Goal: Task Accomplishment & Management: Manage account settings

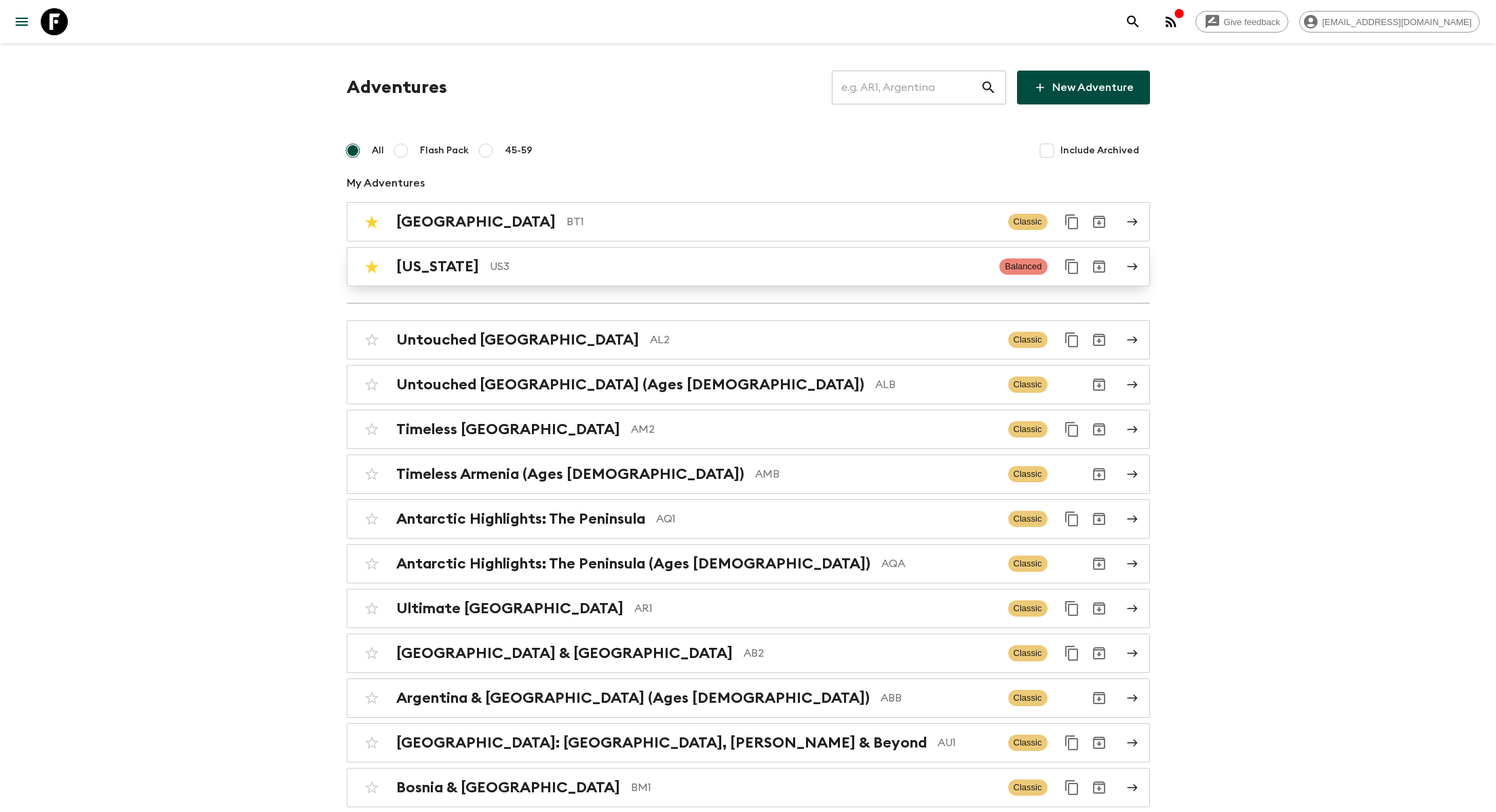
click at [562, 263] on p "US3" at bounding box center [739, 267] width 499 height 16
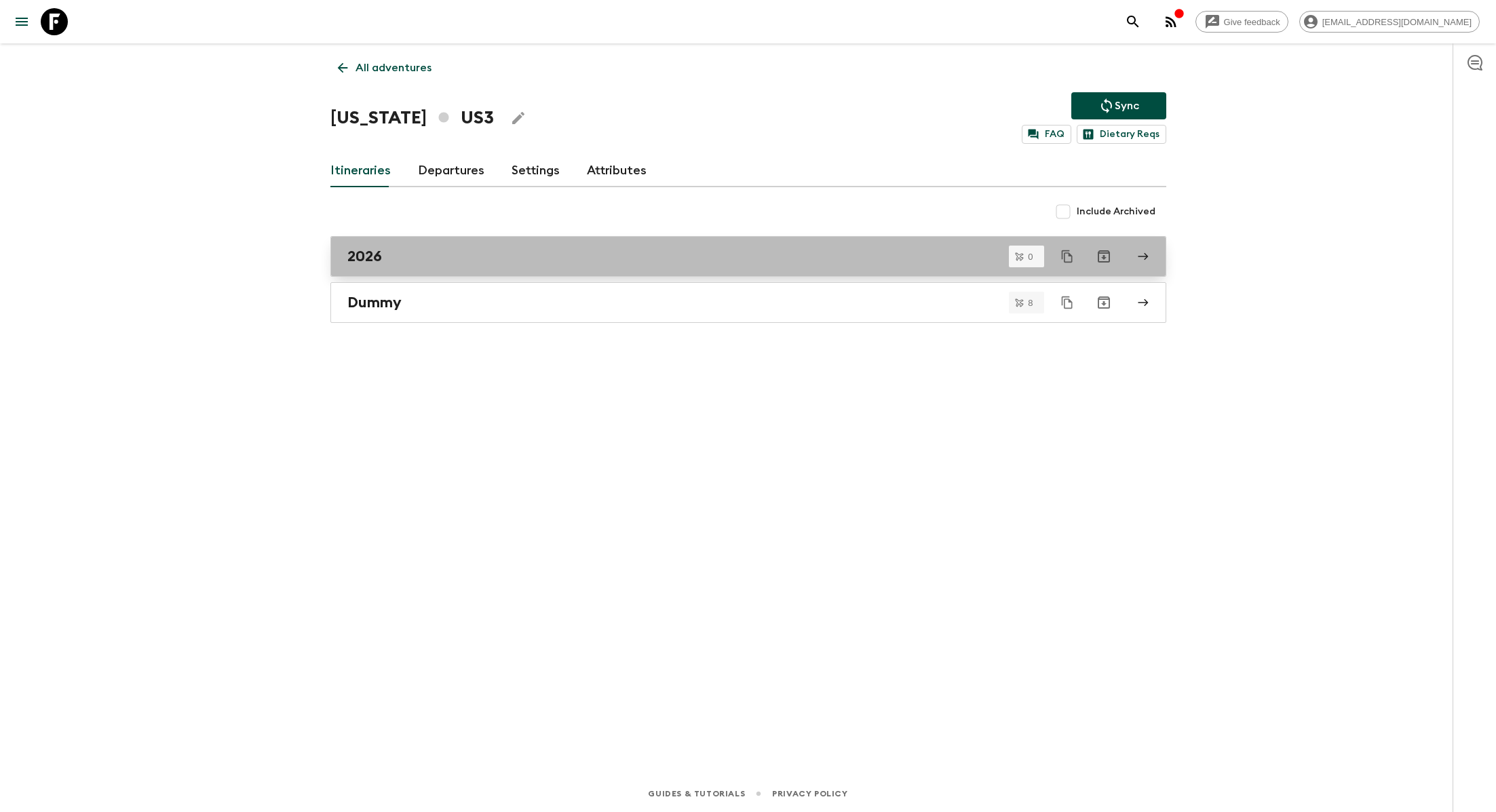
click at [461, 256] on div "2026" at bounding box center [735, 256] width 776 height 18
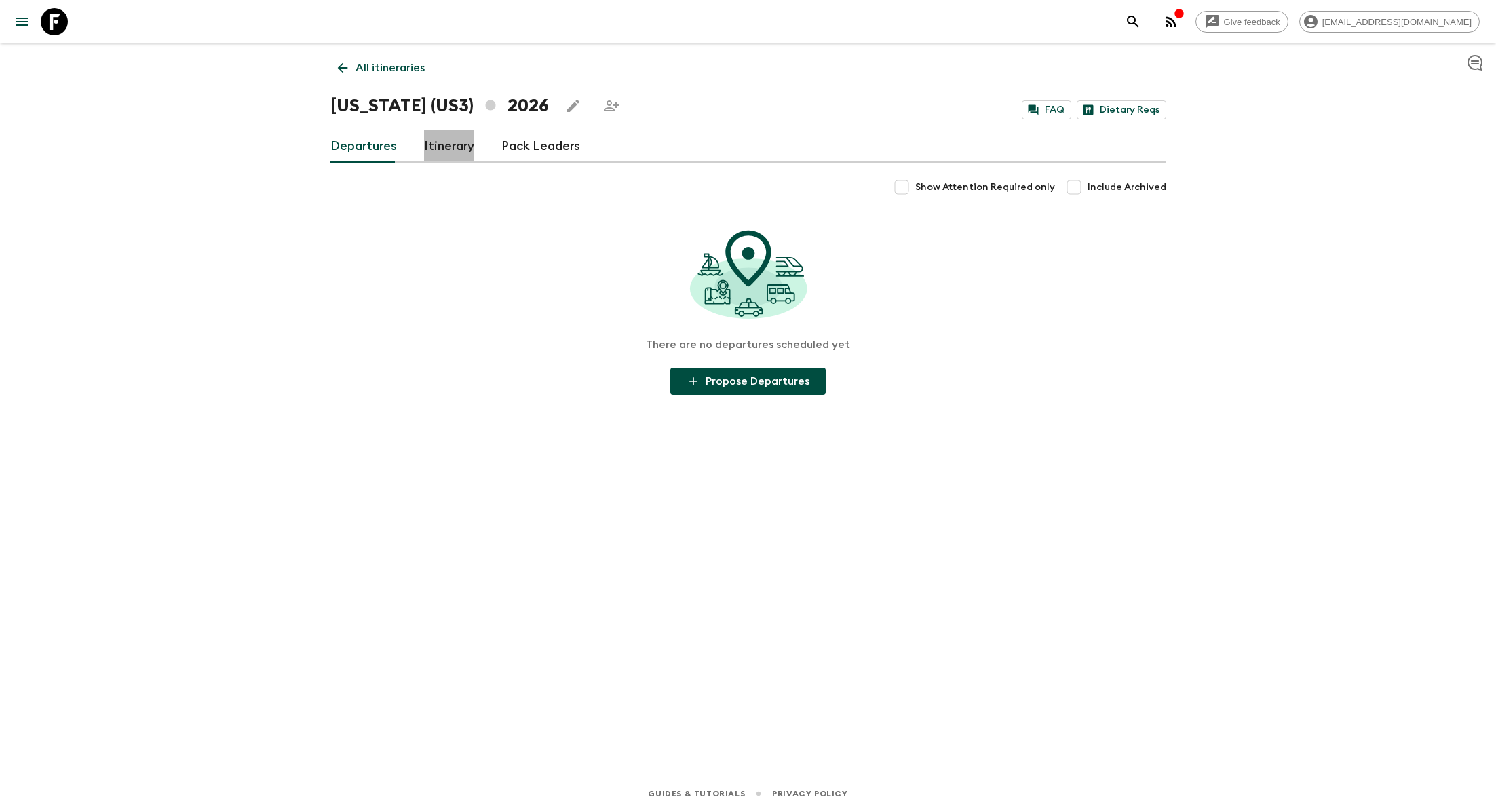
click at [435, 154] on link "Itinerary" at bounding box center [449, 147] width 50 height 33
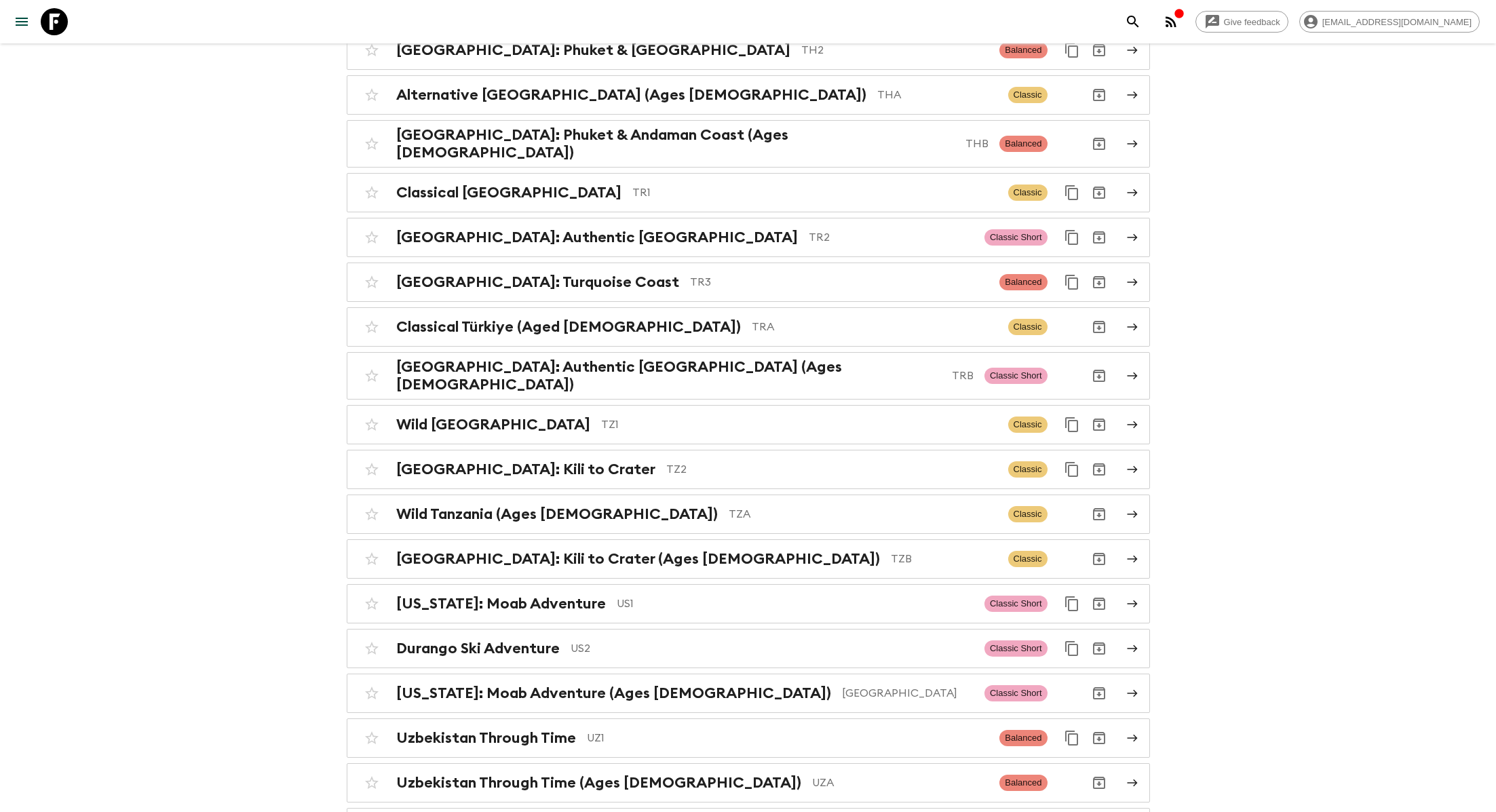
scroll to position [5838, 0]
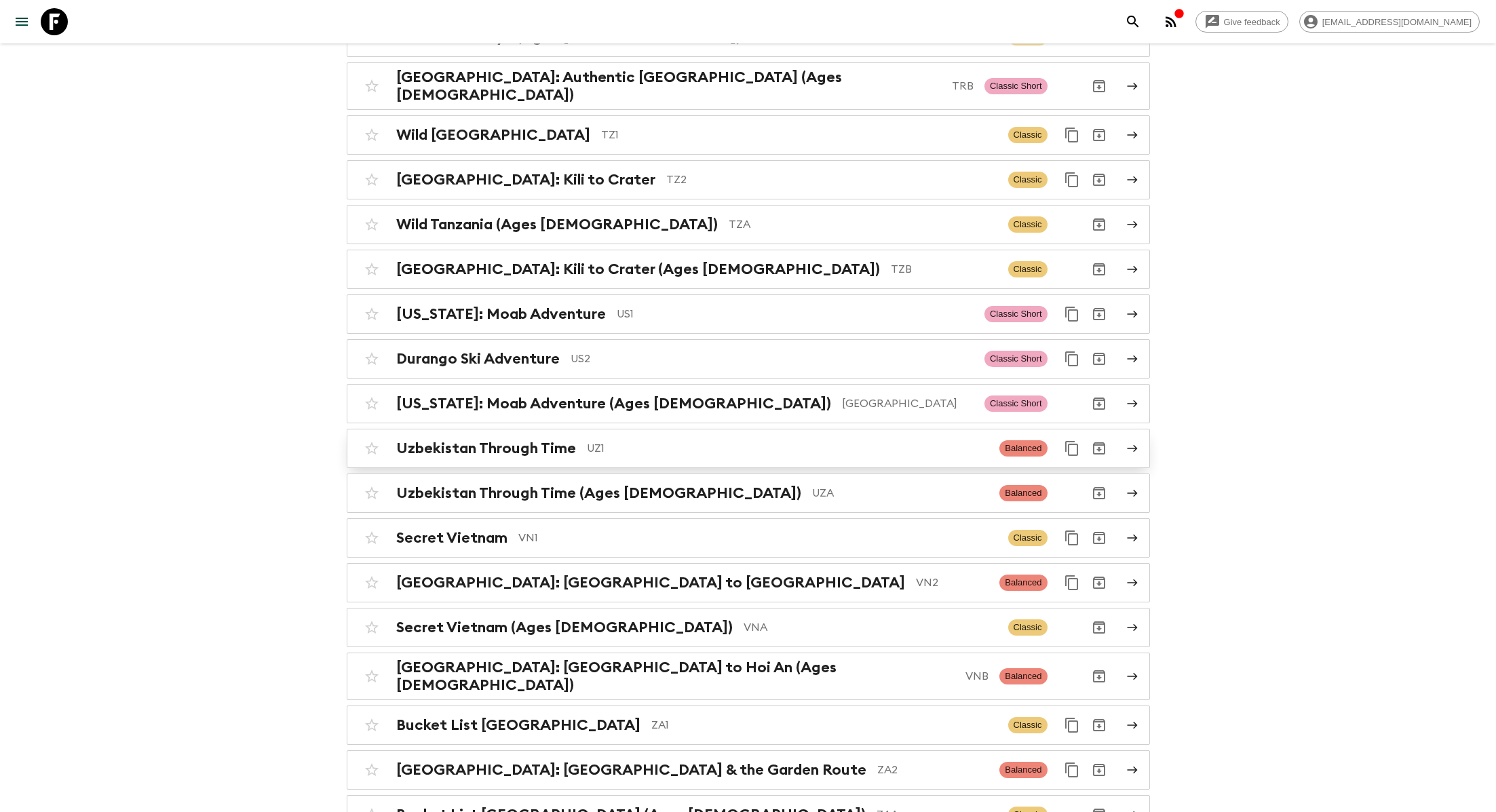
click at [593, 440] on p "UZ1" at bounding box center [788, 448] width 403 height 16
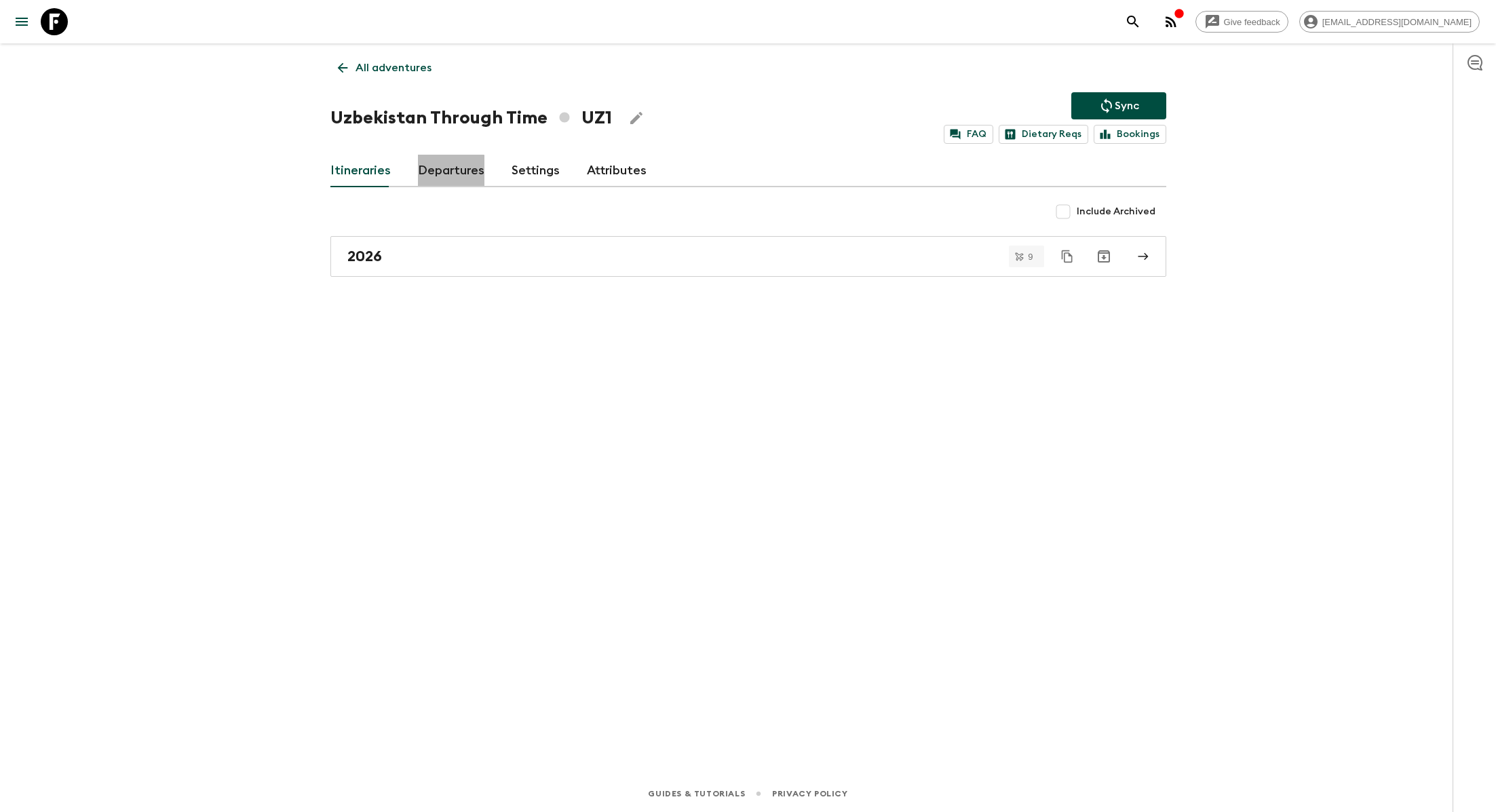
click at [431, 183] on link "Departures" at bounding box center [451, 171] width 67 height 33
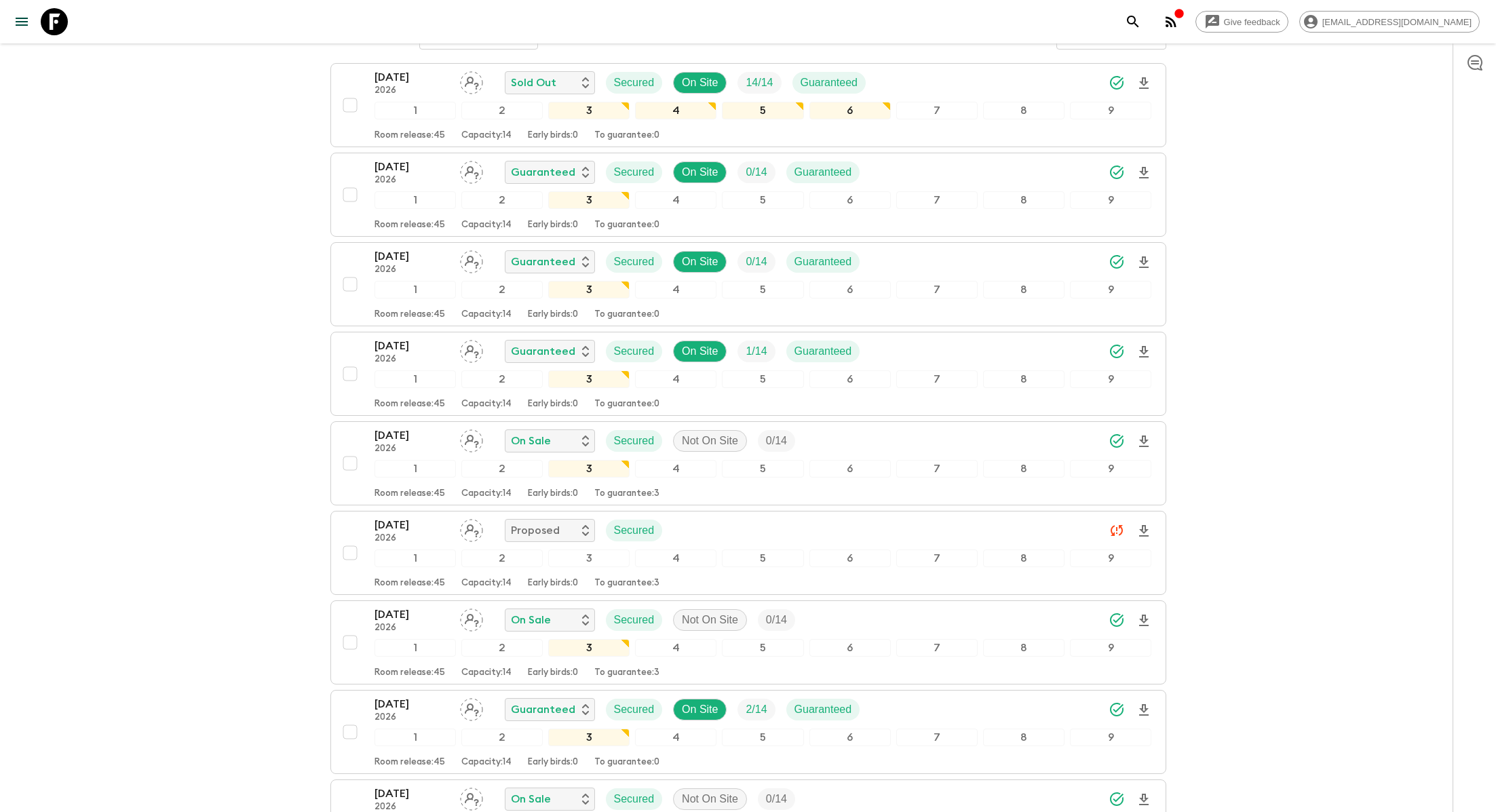
scroll to position [394, 0]
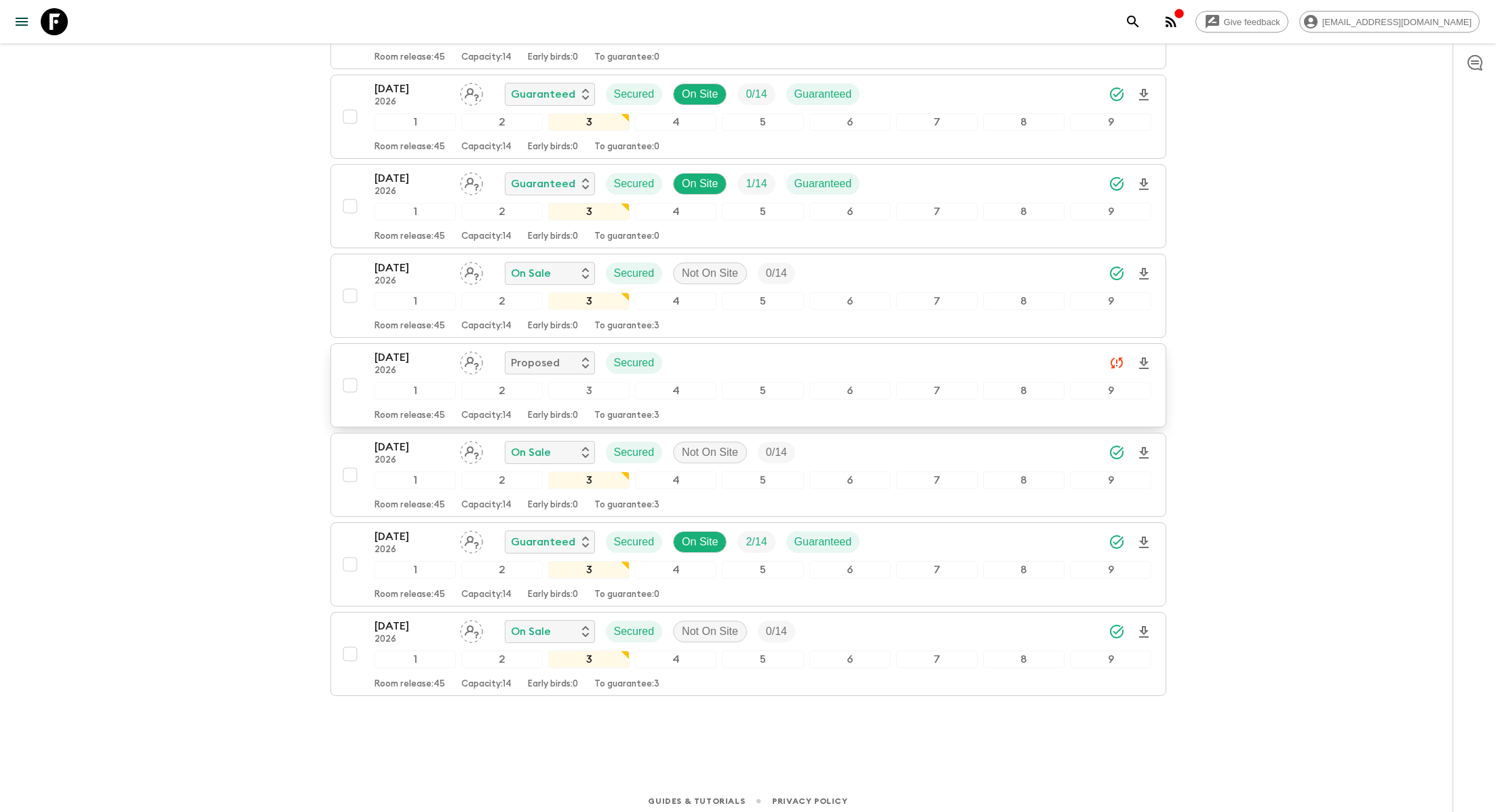
click at [350, 383] on input "checkbox" at bounding box center [350, 386] width 27 height 27
checkbox input "true"
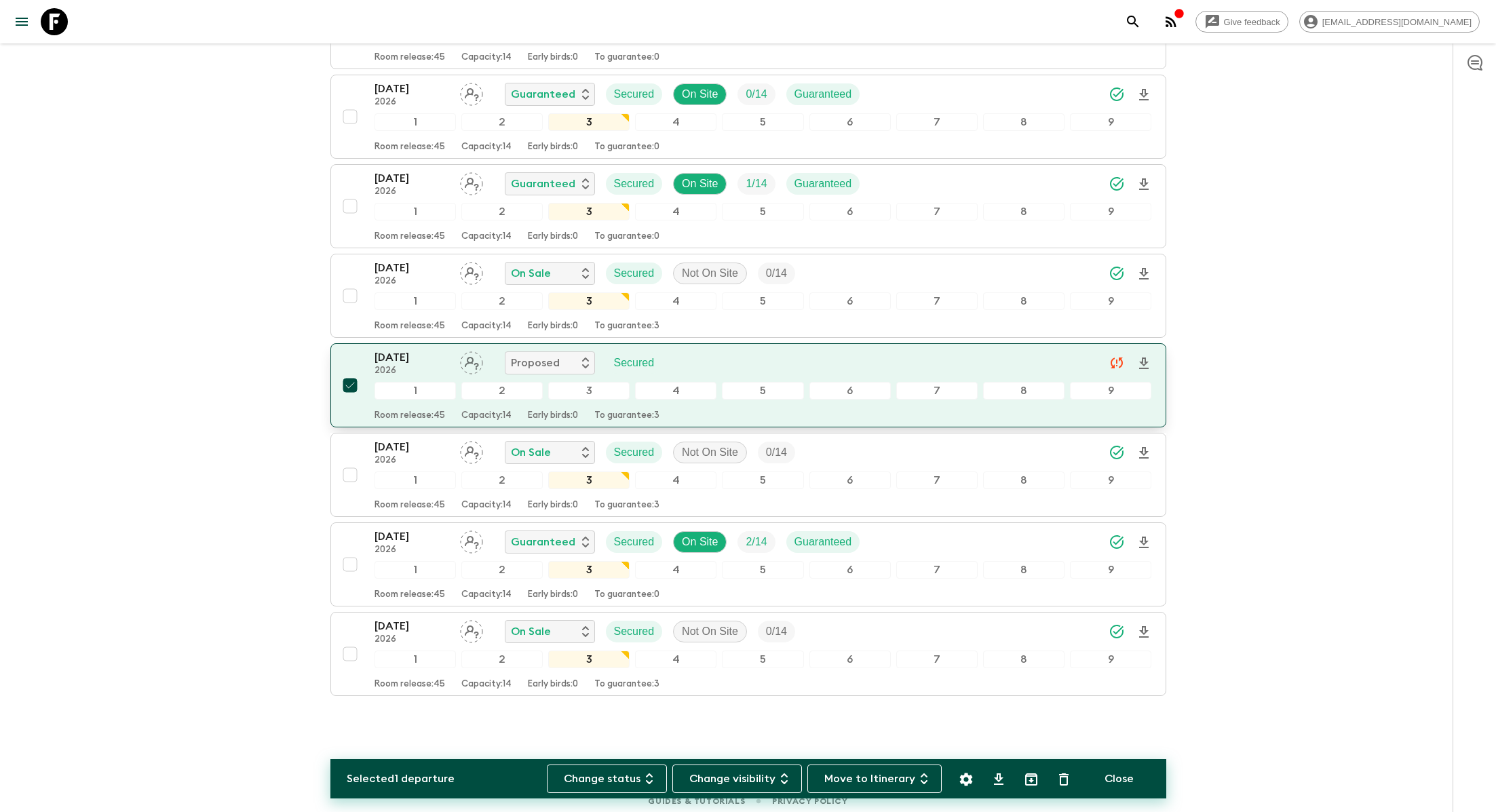
click at [774, 354] on div "13 Sep 2026 2026 Proposed Secured" at bounding box center [763, 363] width 778 height 27
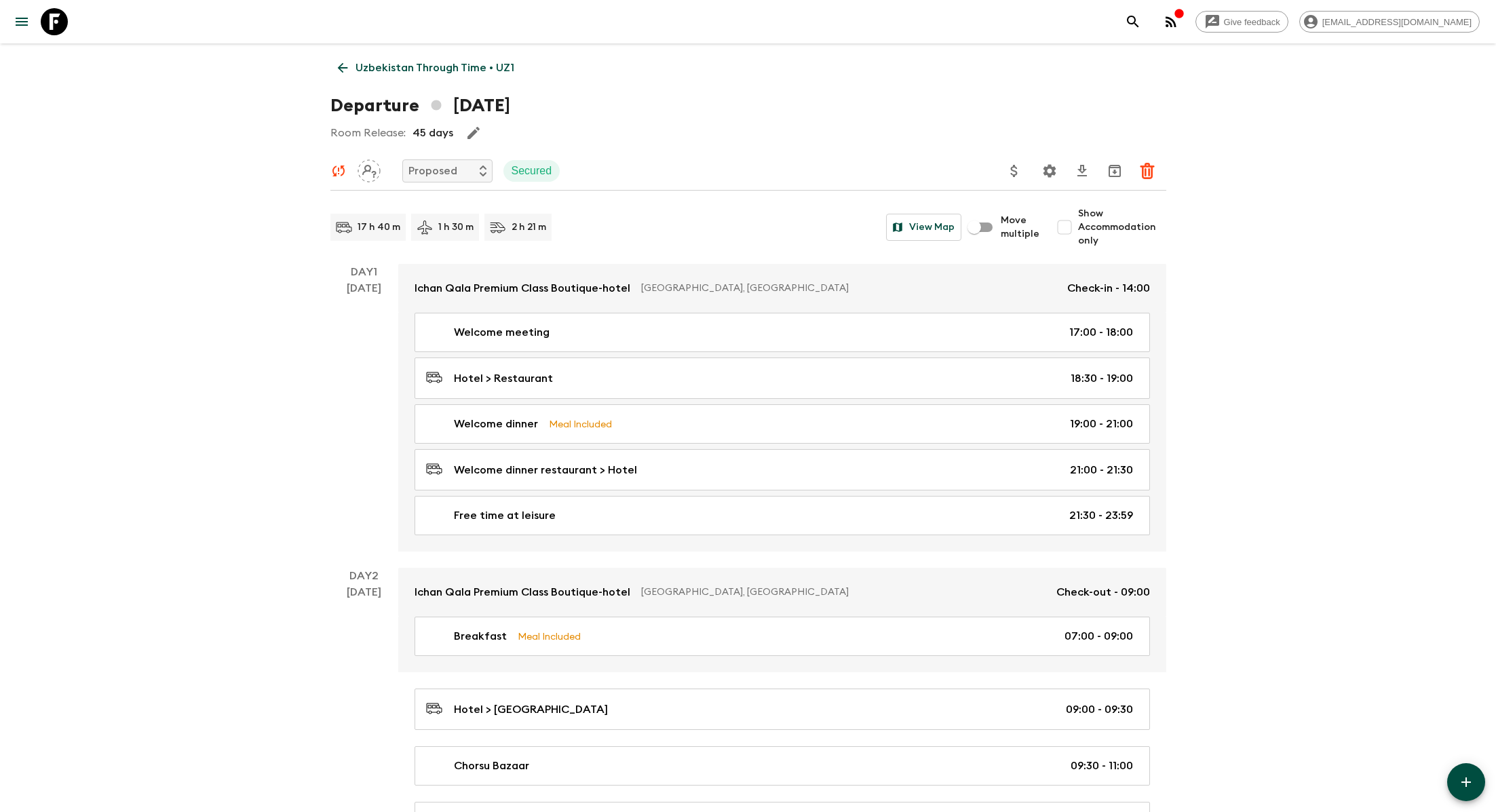
click at [466, 135] on icon "button" at bounding box center [473, 133] width 16 height 16
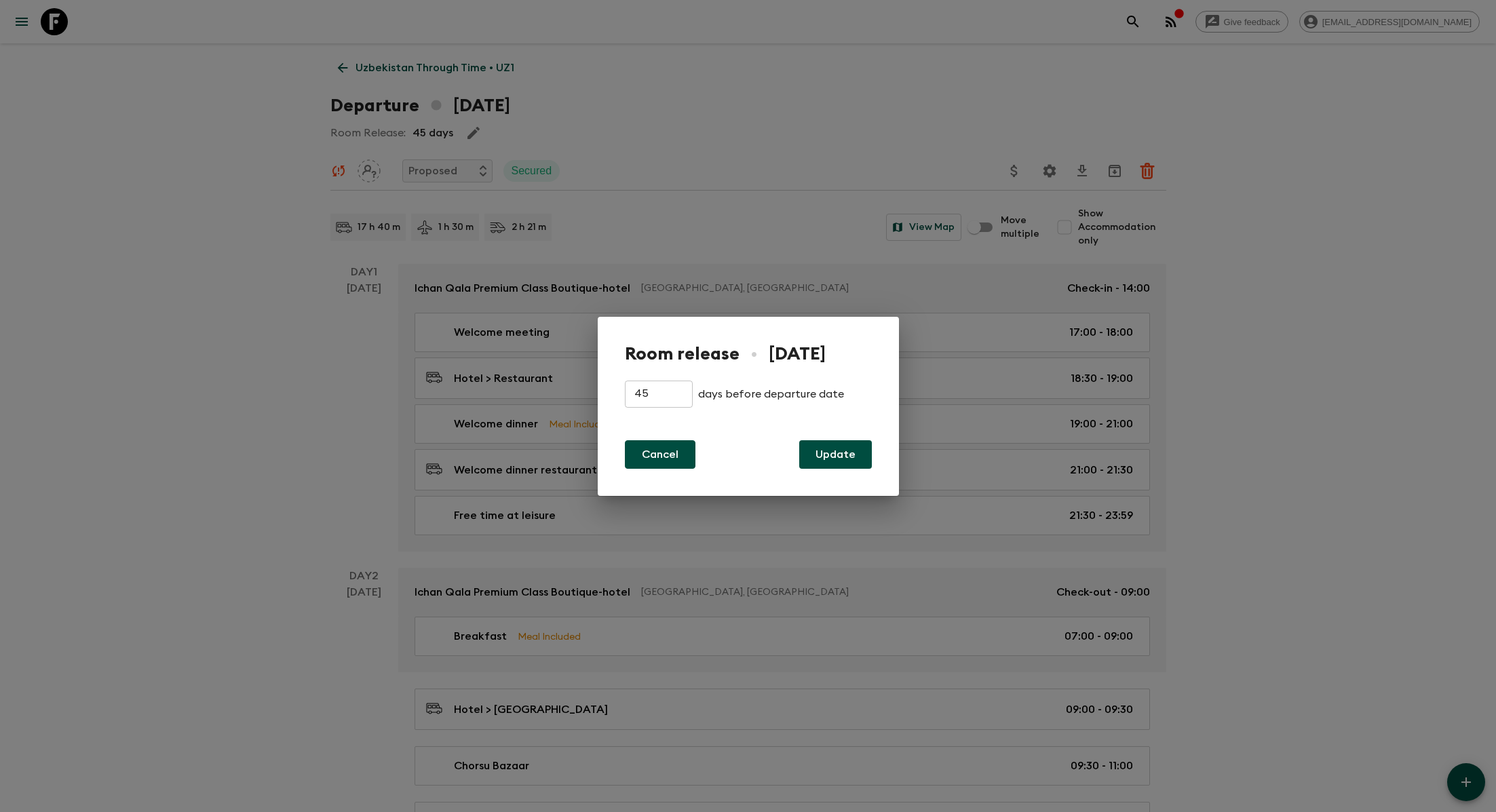
click at [661, 454] on button "Cancel" at bounding box center [661, 454] width 71 height 29
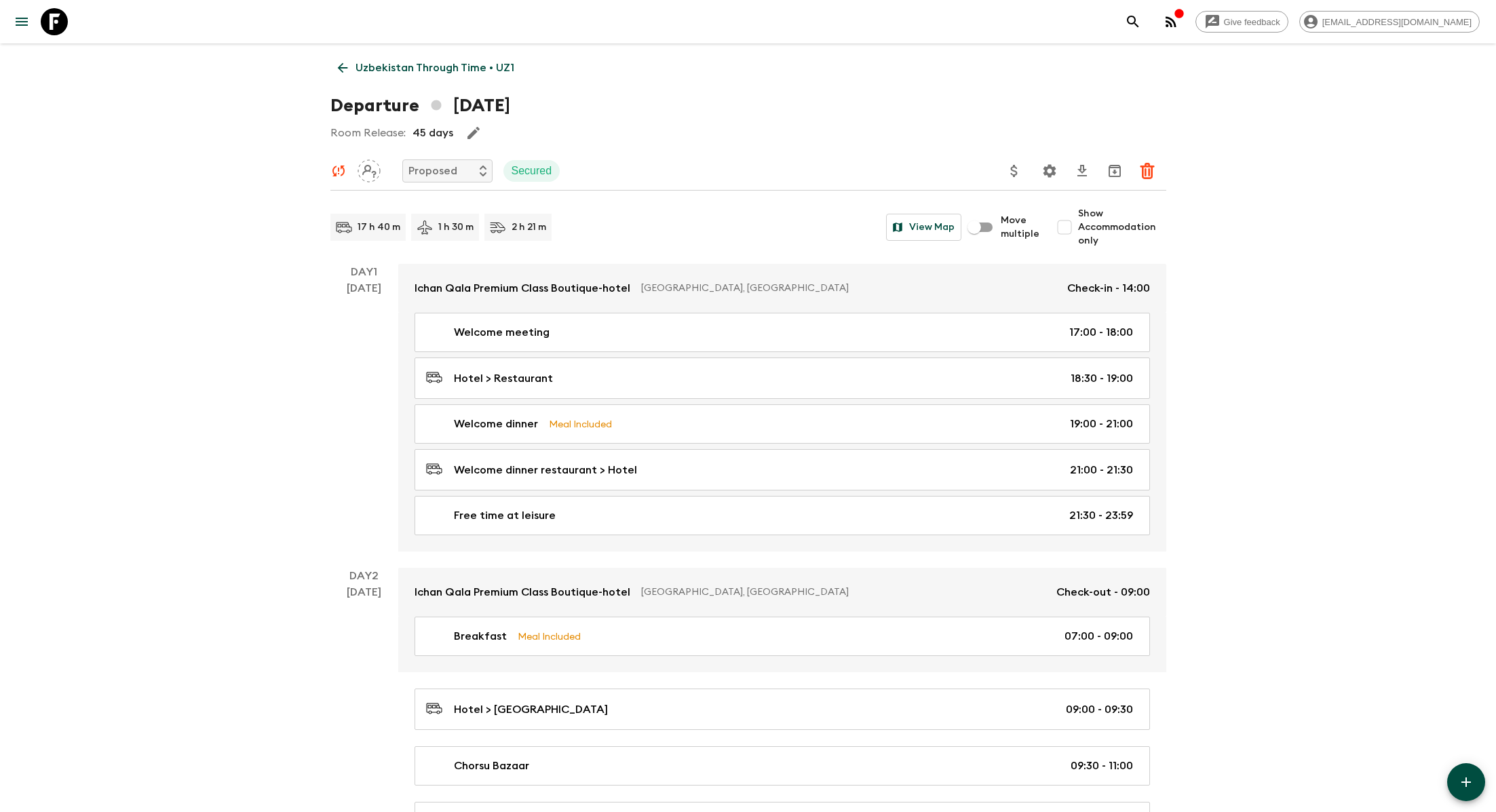
click at [348, 69] on icon at bounding box center [343, 68] width 15 height 15
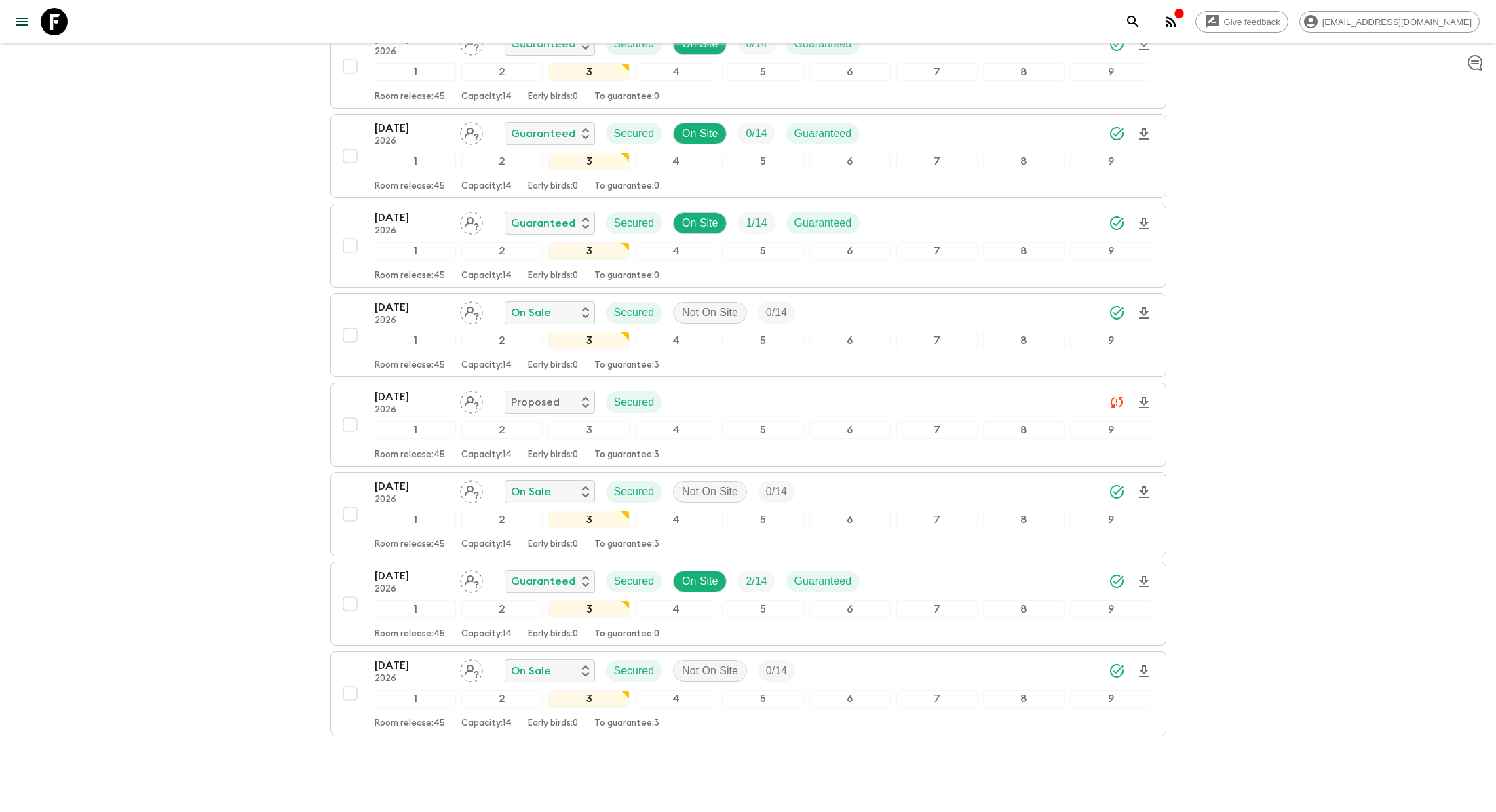
scroll to position [394, 0]
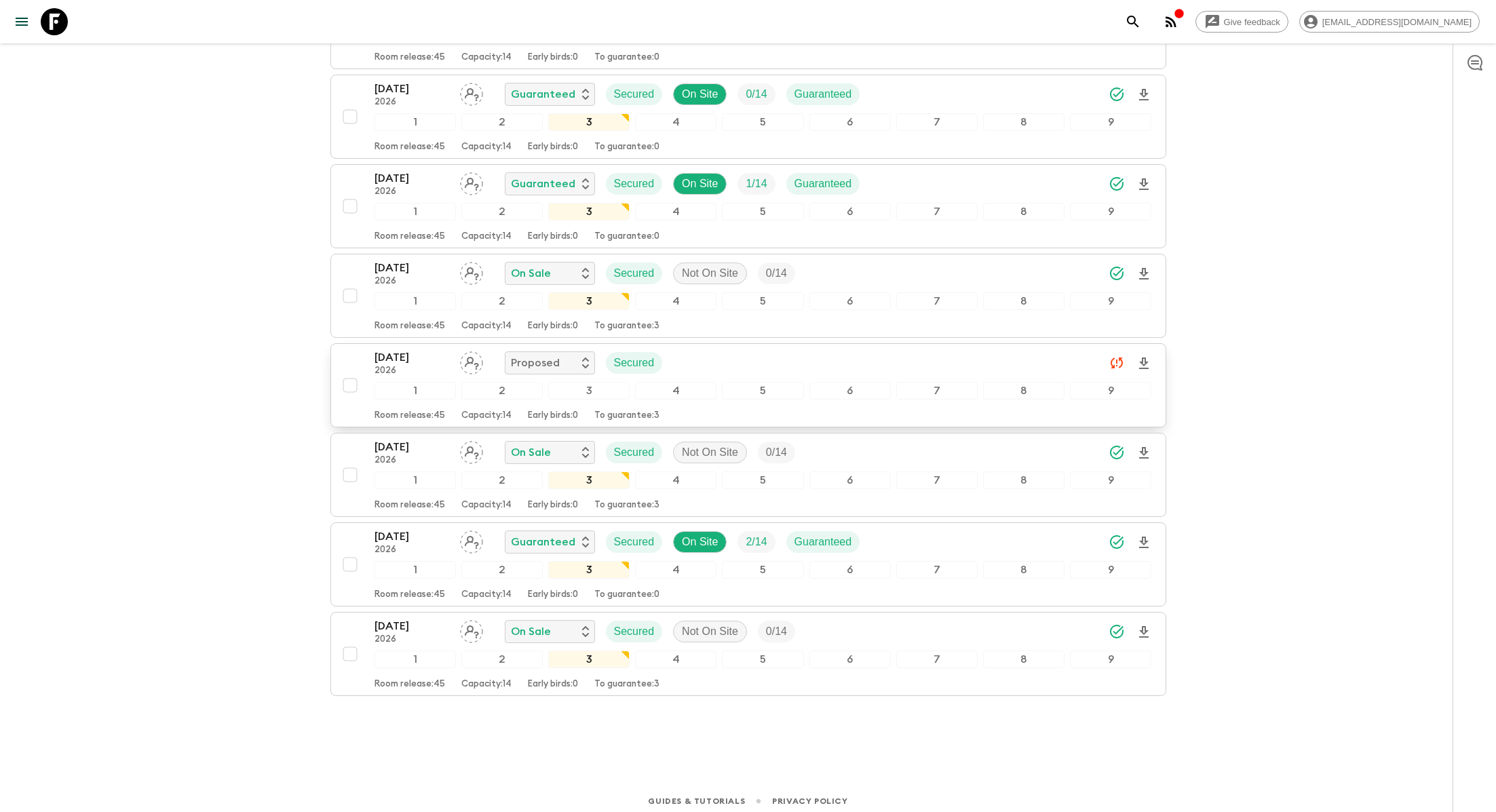
click at [354, 384] on input "checkbox" at bounding box center [350, 386] width 27 height 27
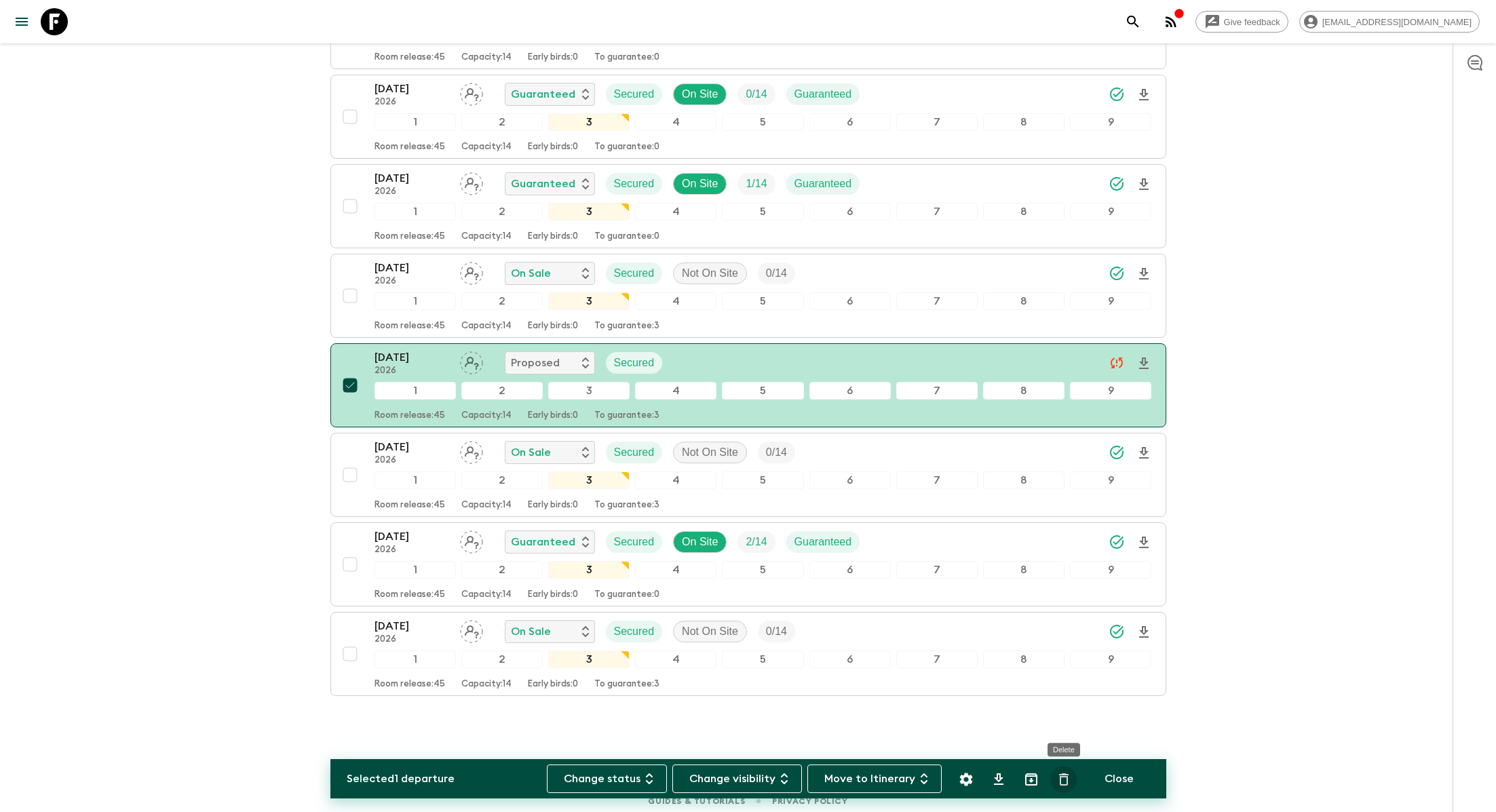
click at [1065, 783] on icon "Delete" at bounding box center [1064, 779] width 16 height 16
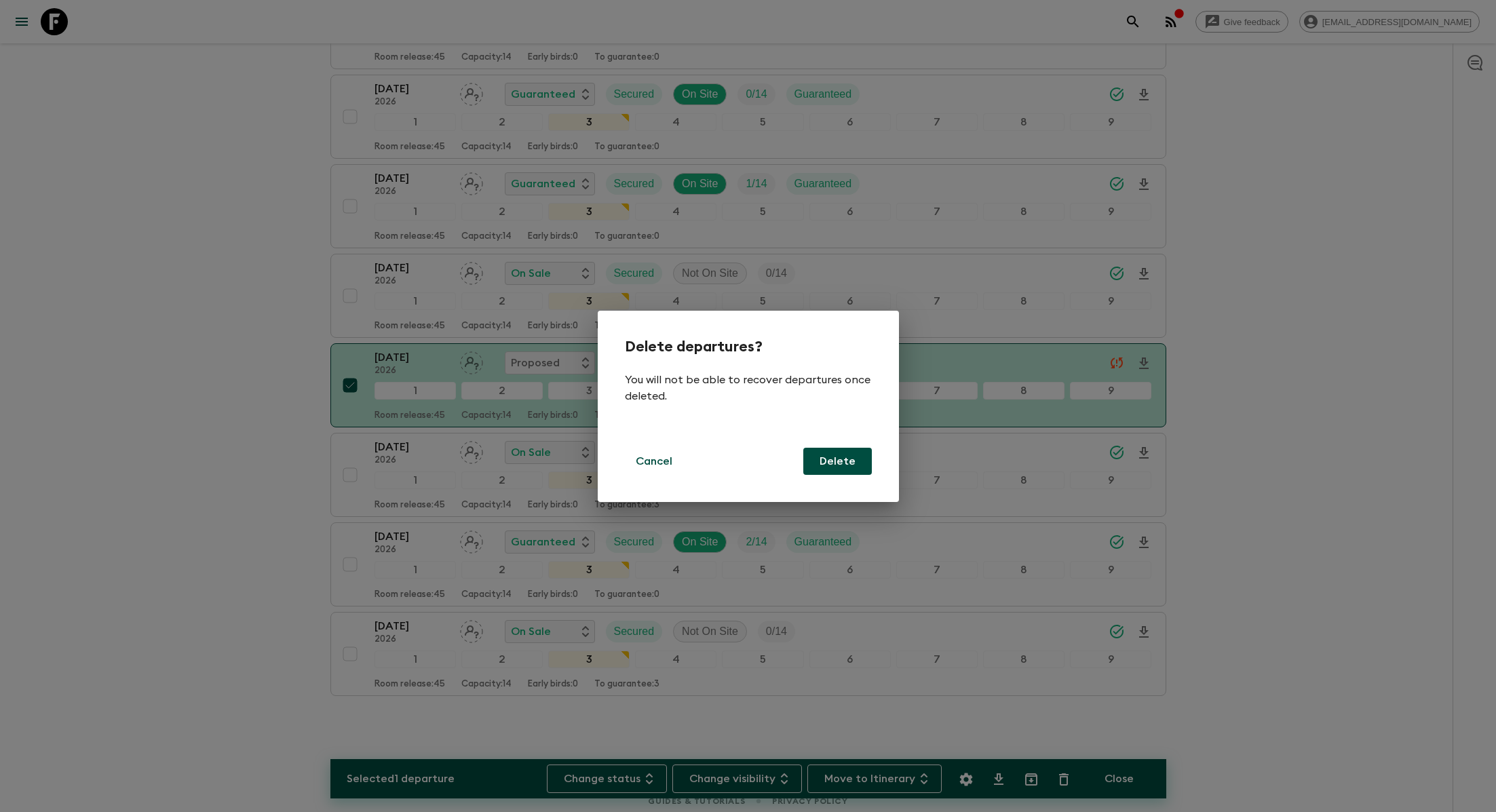
click at [826, 454] on button "Delete" at bounding box center [837, 461] width 69 height 27
checkbox input "false"
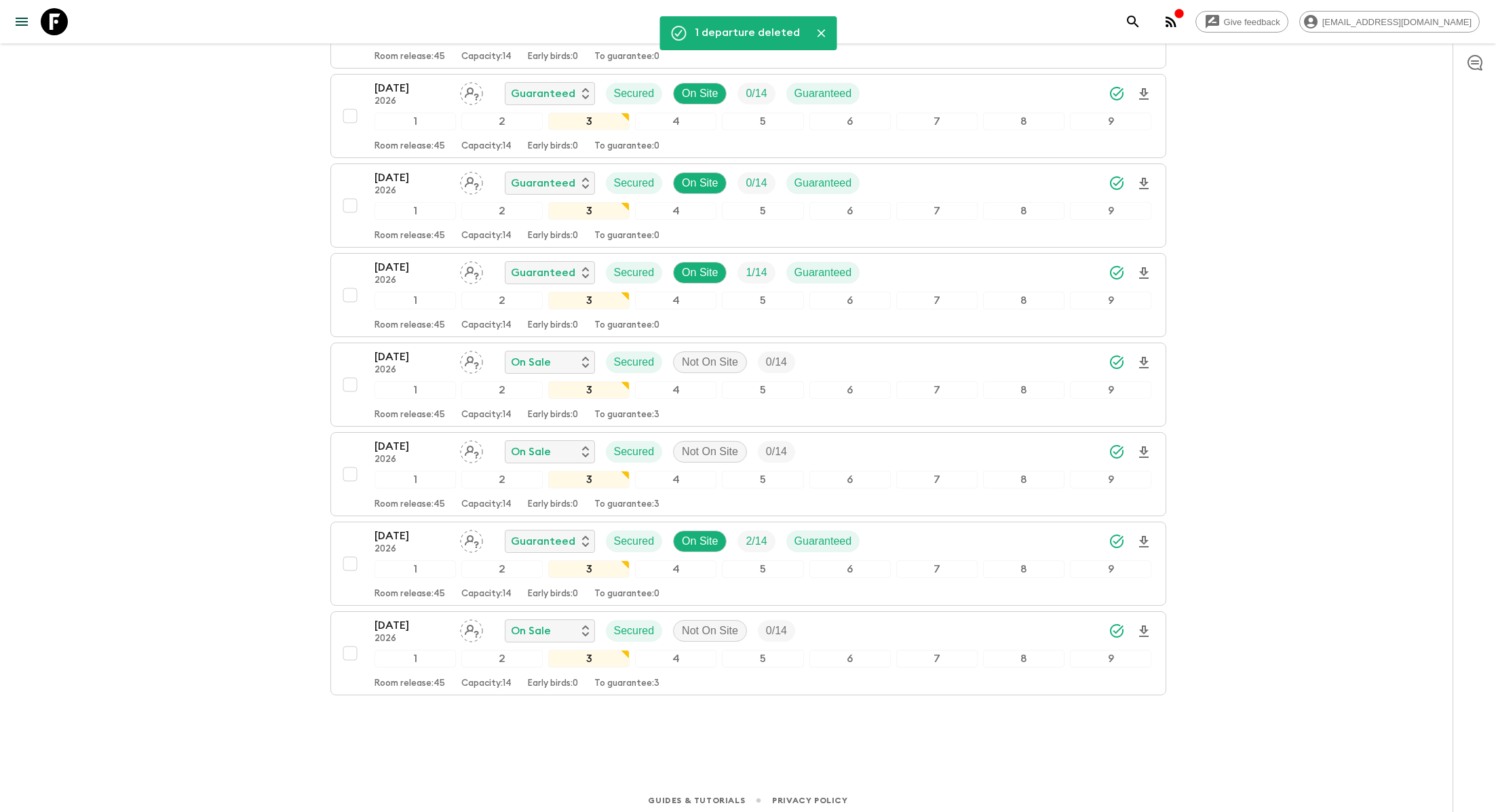
scroll to position [0, 0]
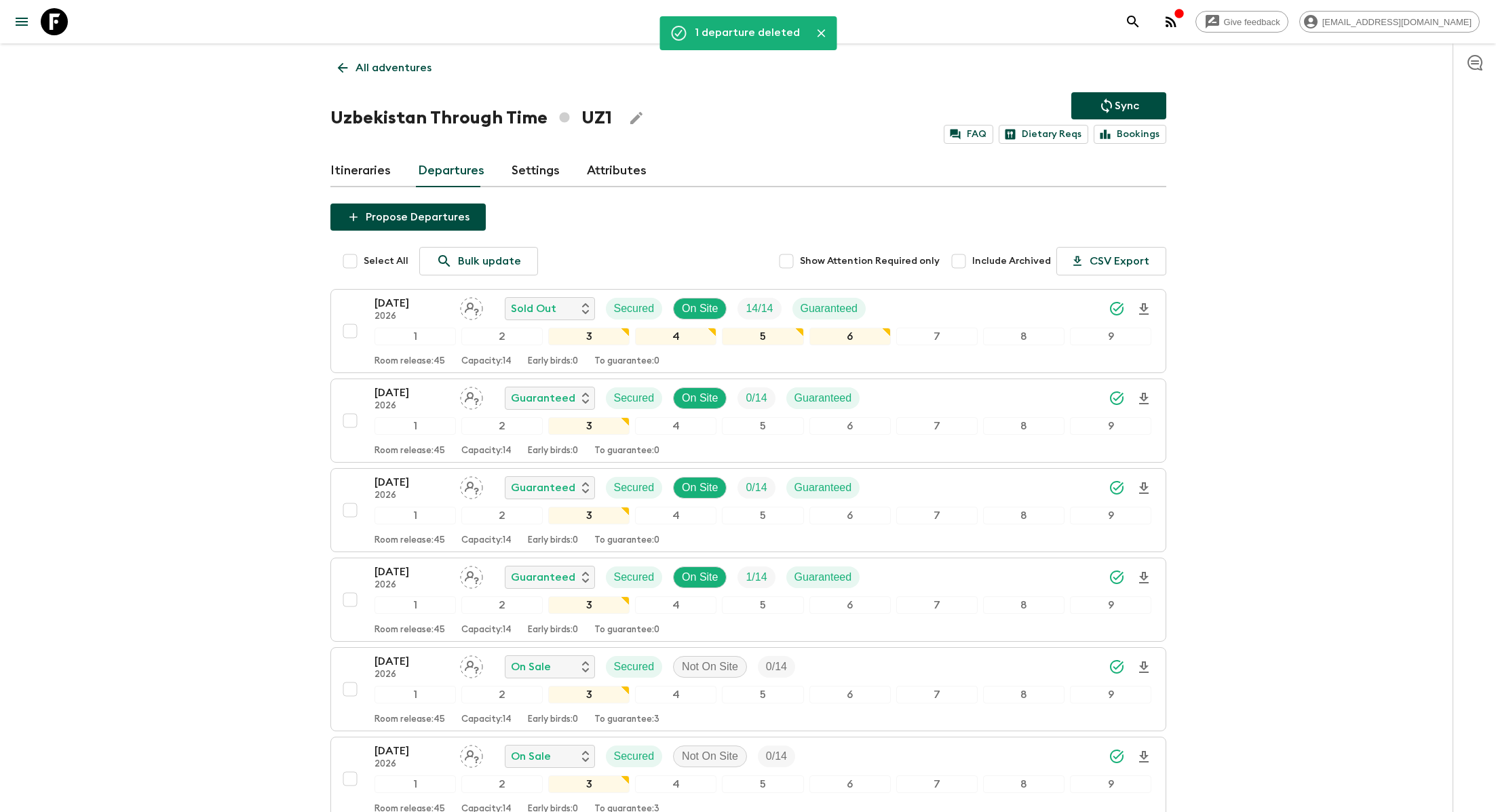
click at [412, 197] on div "1 departure deleted All adventures Uzbekistan Through Time UZ1 Sync FAQ Dietary…" at bounding box center [748, 546] width 869 height 1005
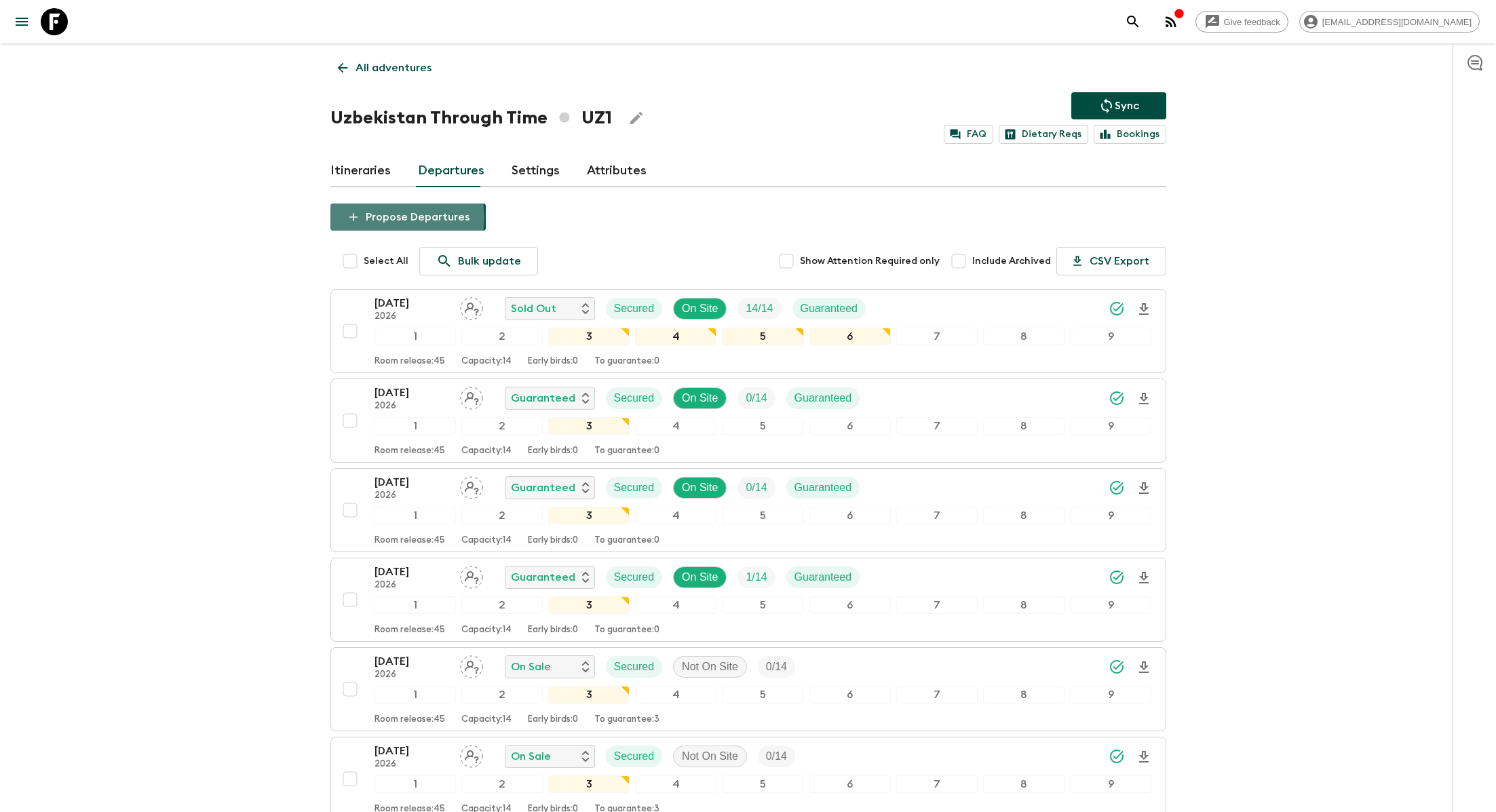
click at [385, 216] on button "Propose Departures" at bounding box center [408, 217] width 155 height 27
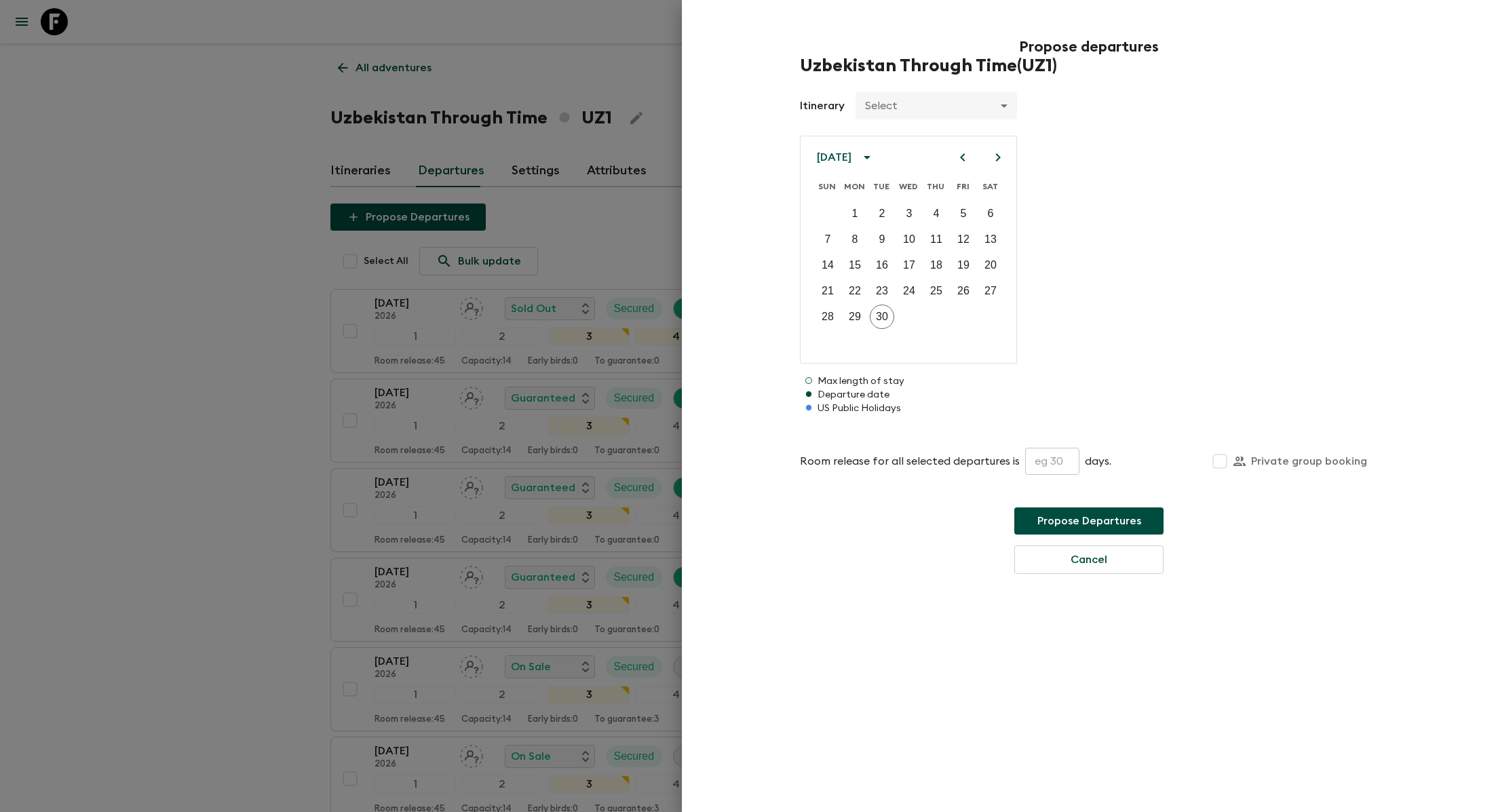
click at [993, 155] on icon "Next month" at bounding box center [998, 157] width 16 height 16
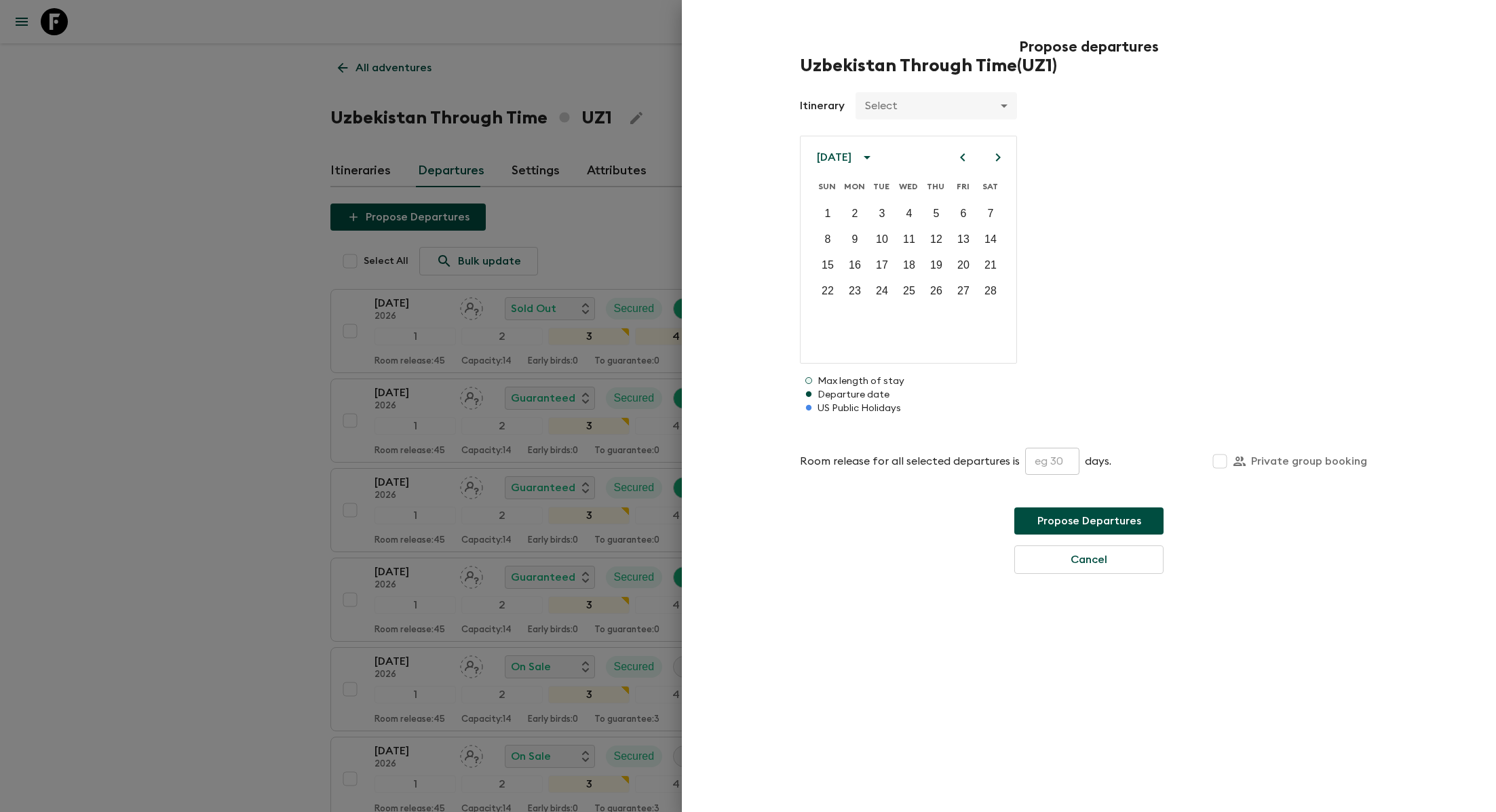
click at [993, 155] on icon "Next month" at bounding box center [998, 157] width 16 height 16
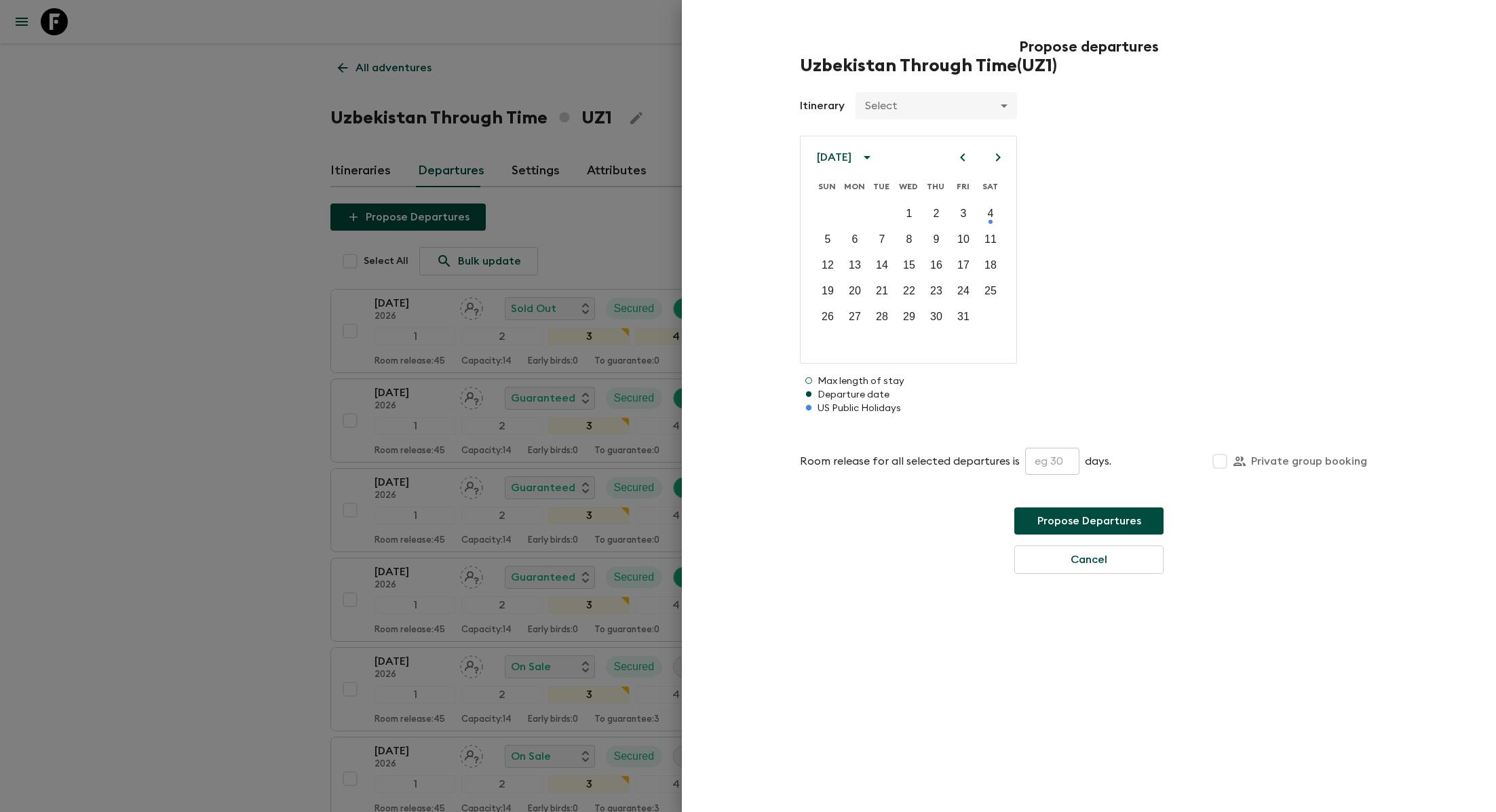
click at [993, 155] on icon "Next month" at bounding box center [998, 157] width 16 height 16
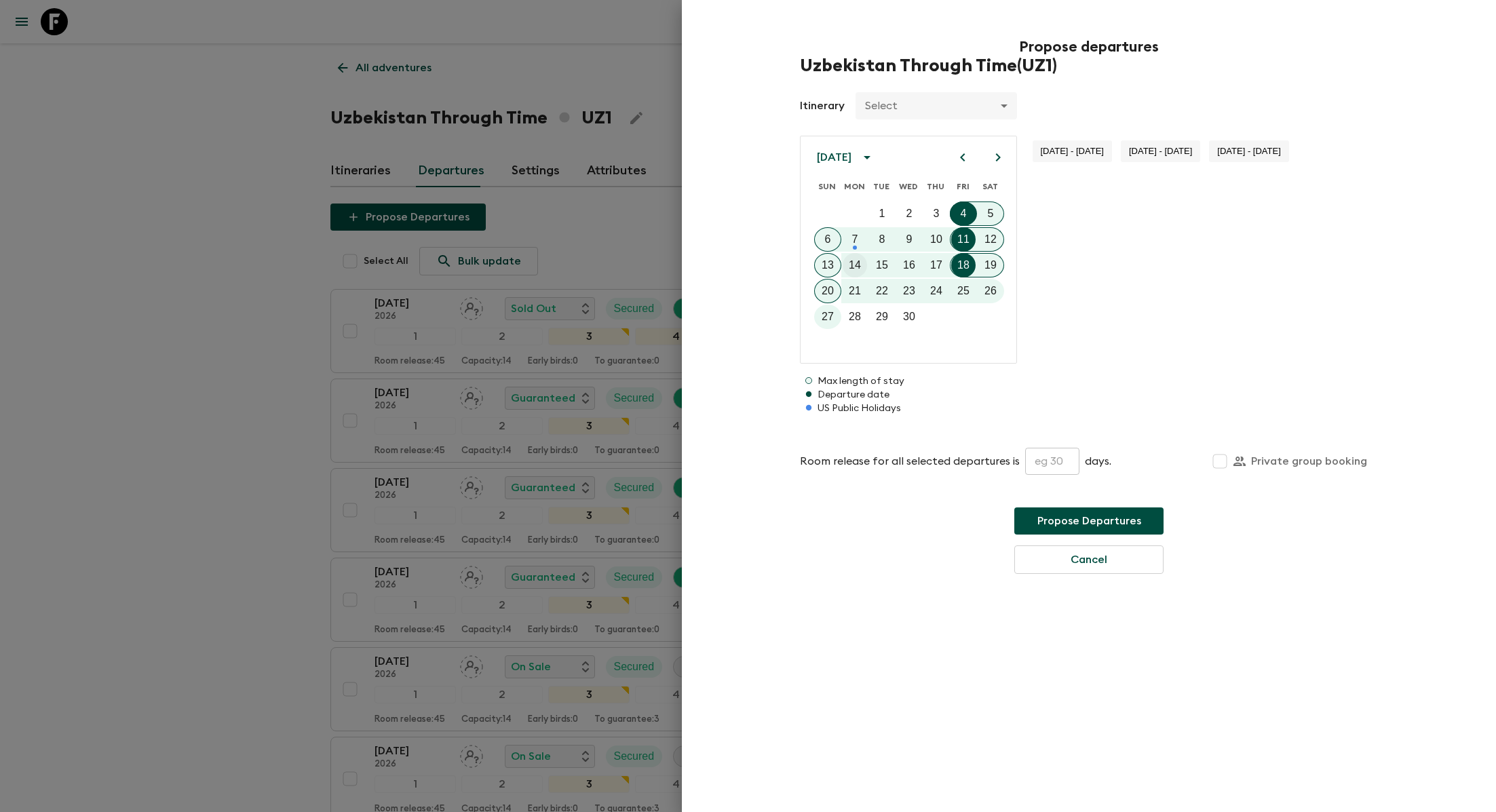
click at [859, 265] on p "14" at bounding box center [855, 265] width 12 height 16
click at [1058, 466] on input "text" at bounding box center [1052, 461] width 54 height 27
type input "45"
click at [1085, 524] on button "Propose Departures" at bounding box center [1088, 521] width 149 height 27
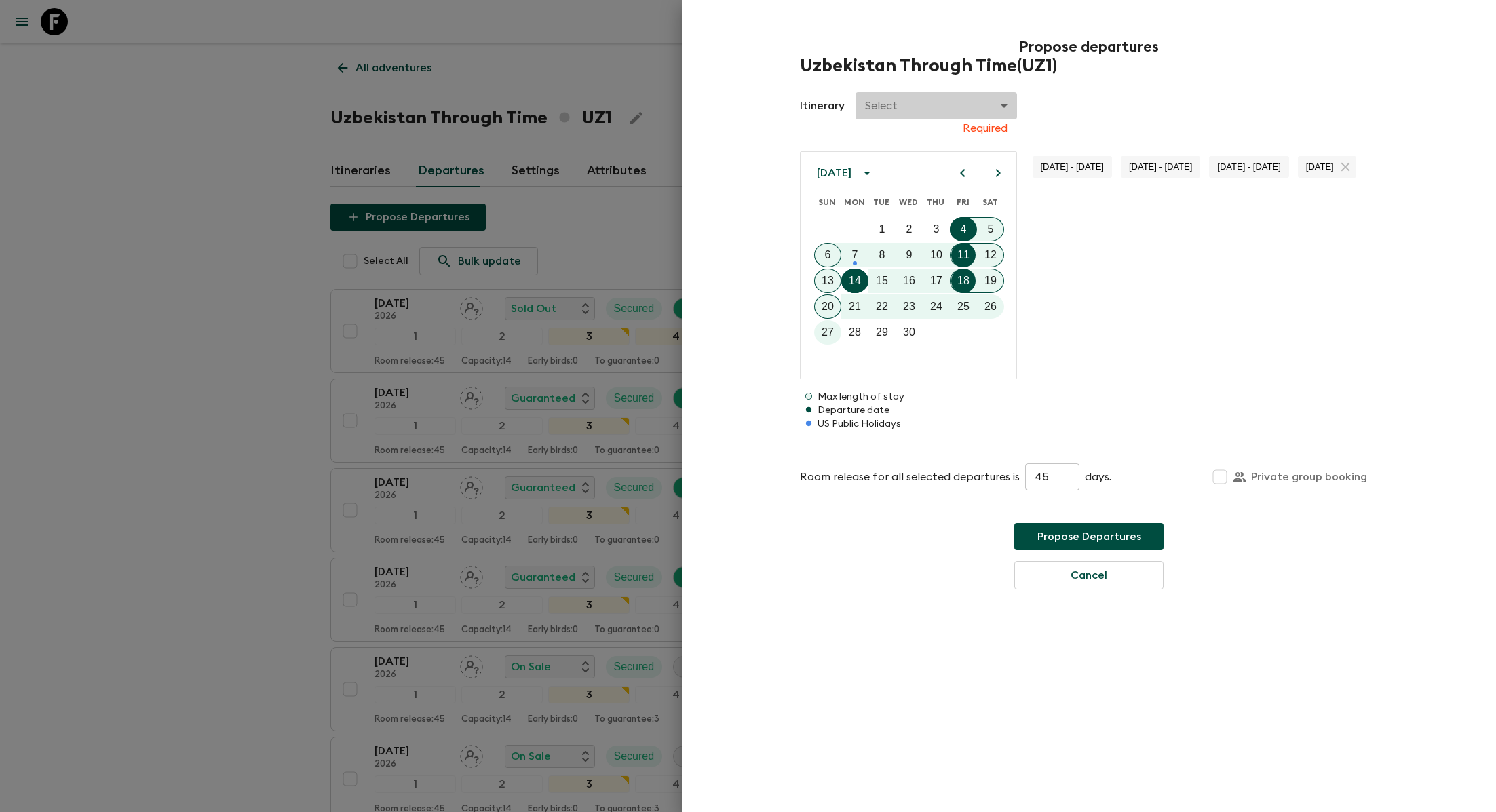
click at [993, 107] on body "Give feedback lauren.b@flashpack.com All adventures Uzbekistan Through Time UZ1…" at bounding box center [748, 562] width 1496 height 1123
click at [945, 159] on li "2026" at bounding box center [936, 160] width 162 height 22
type input "eab1c8e9-79dc-4723-abb2-6ac3bdb0a66e"
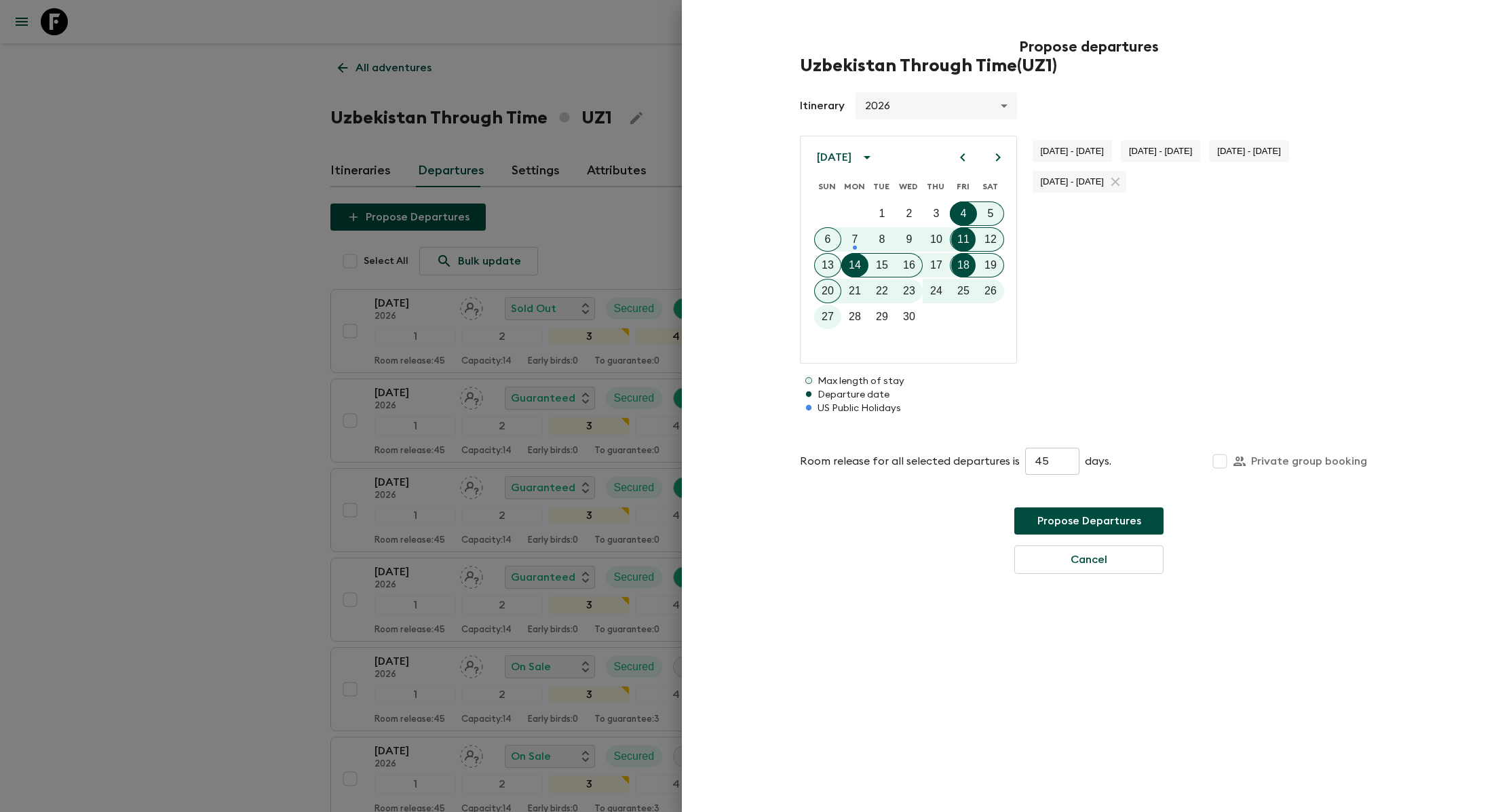
click at [1071, 514] on button "Propose Departures" at bounding box center [1088, 521] width 149 height 27
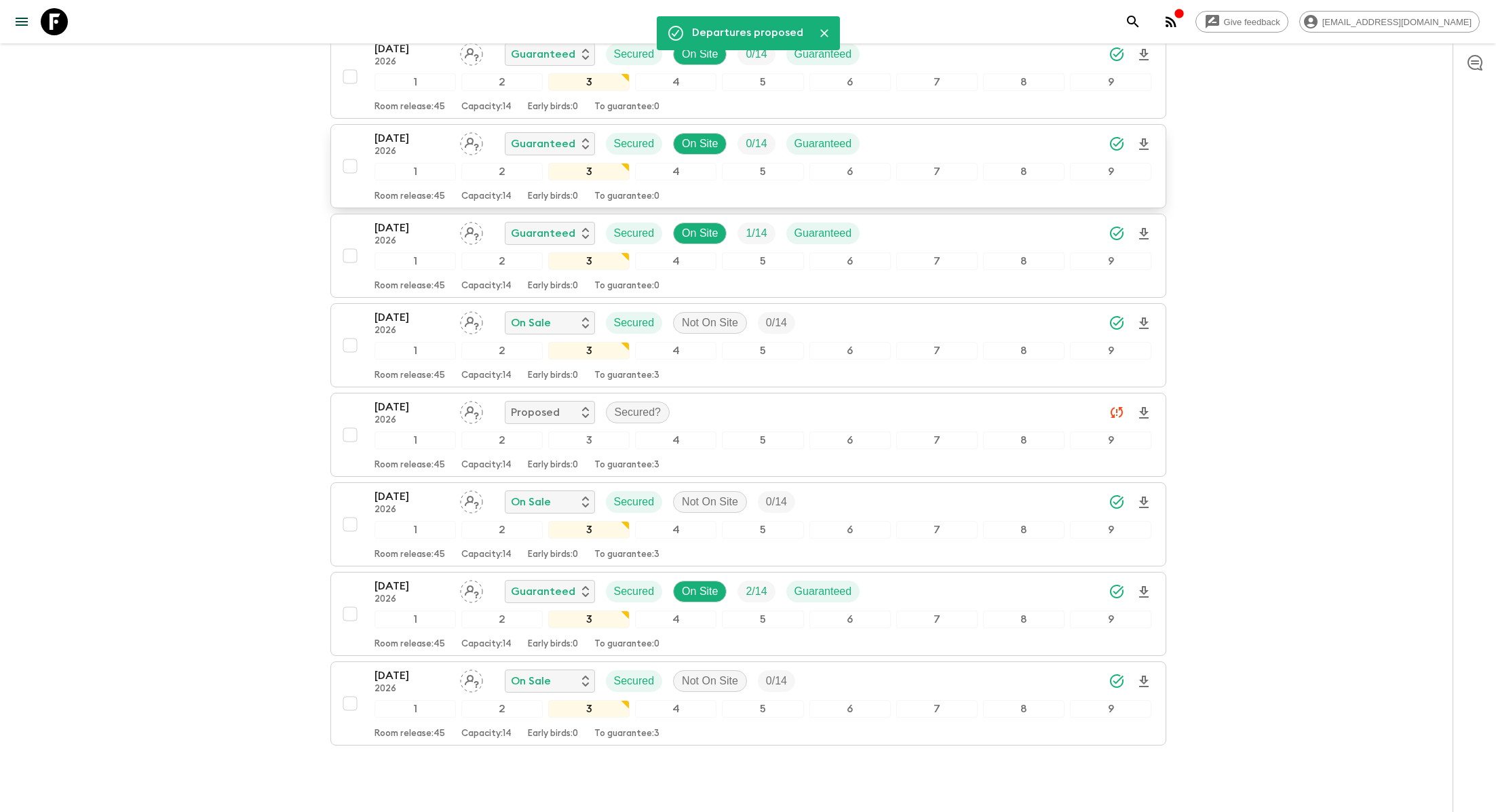
scroll to position [339, 0]
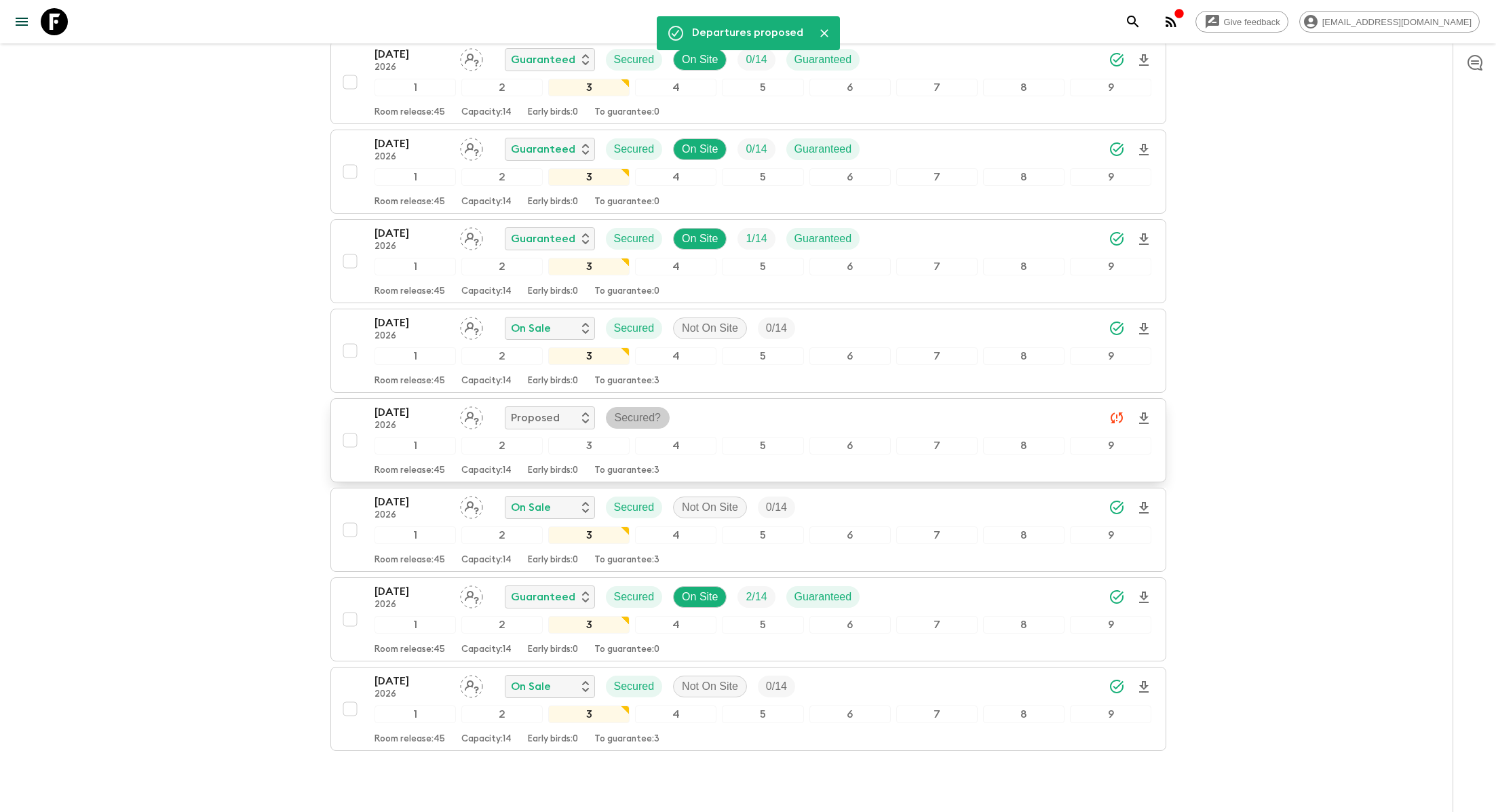
click at [644, 409] on p "Secured?" at bounding box center [638, 418] width 47 height 16
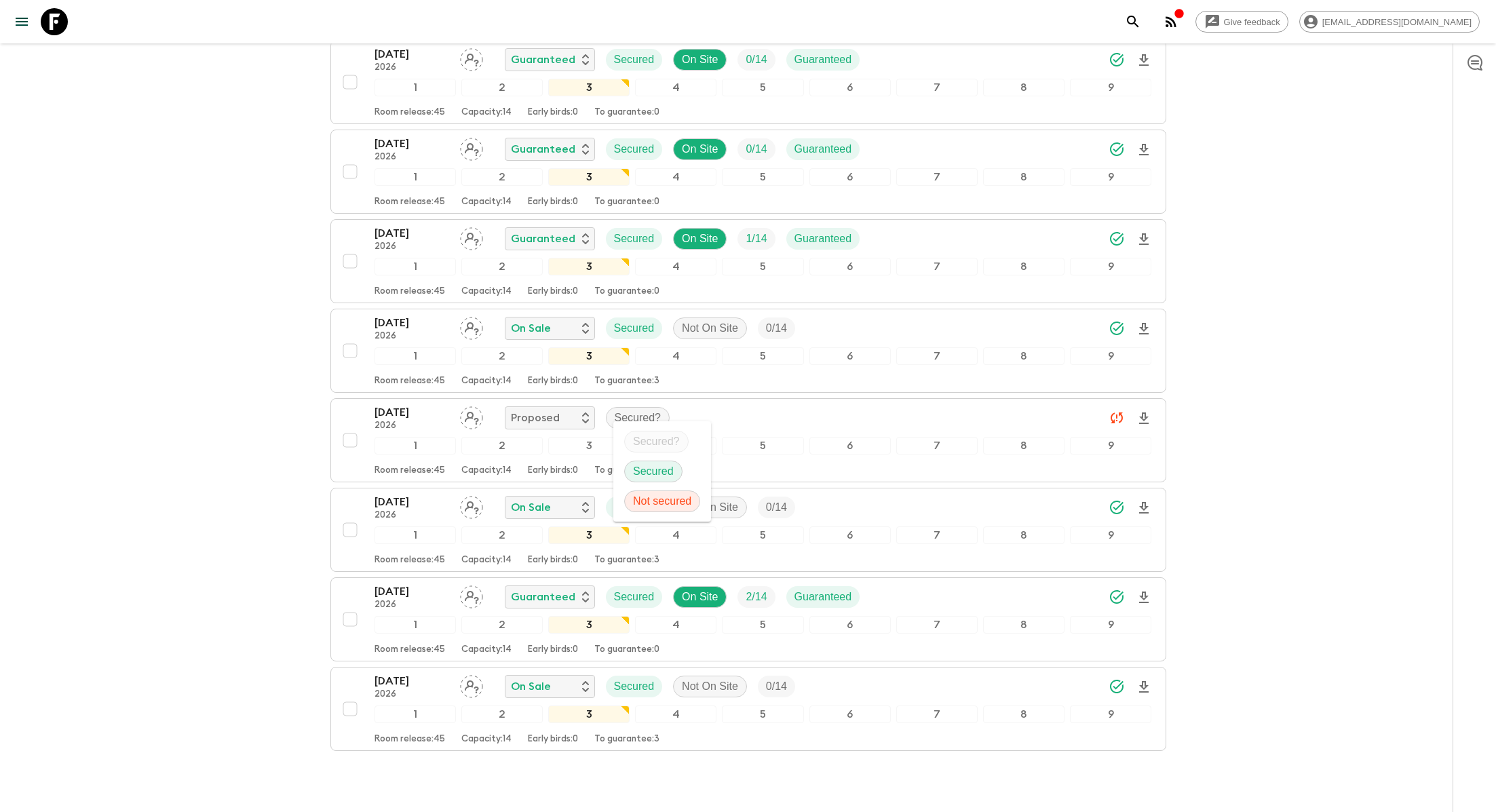
click at [651, 470] on p "Secured" at bounding box center [654, 471] width 41 height 16
drag, startPoint x: 716, startPoint y: 418, endPoint x: 548, endPoint y: 400, distance: 169.0
click at [547, 400] on body "Give feedback lauren.b@flashpack.com All adventures Uzbekistan Through Time UZ1…" at bounding box center [748, 268] width 1496 height 1213
copy body "18 Sep 2026 2026 On Sale Secured Not On Site 0 / 14 1 2 3 4 5 6 7 8 9 Room rele…"
click at [825, 405] on div "14 Sep 2026 2026 Proposed Secured" at bounding box center [763, 418] width 778 height 27
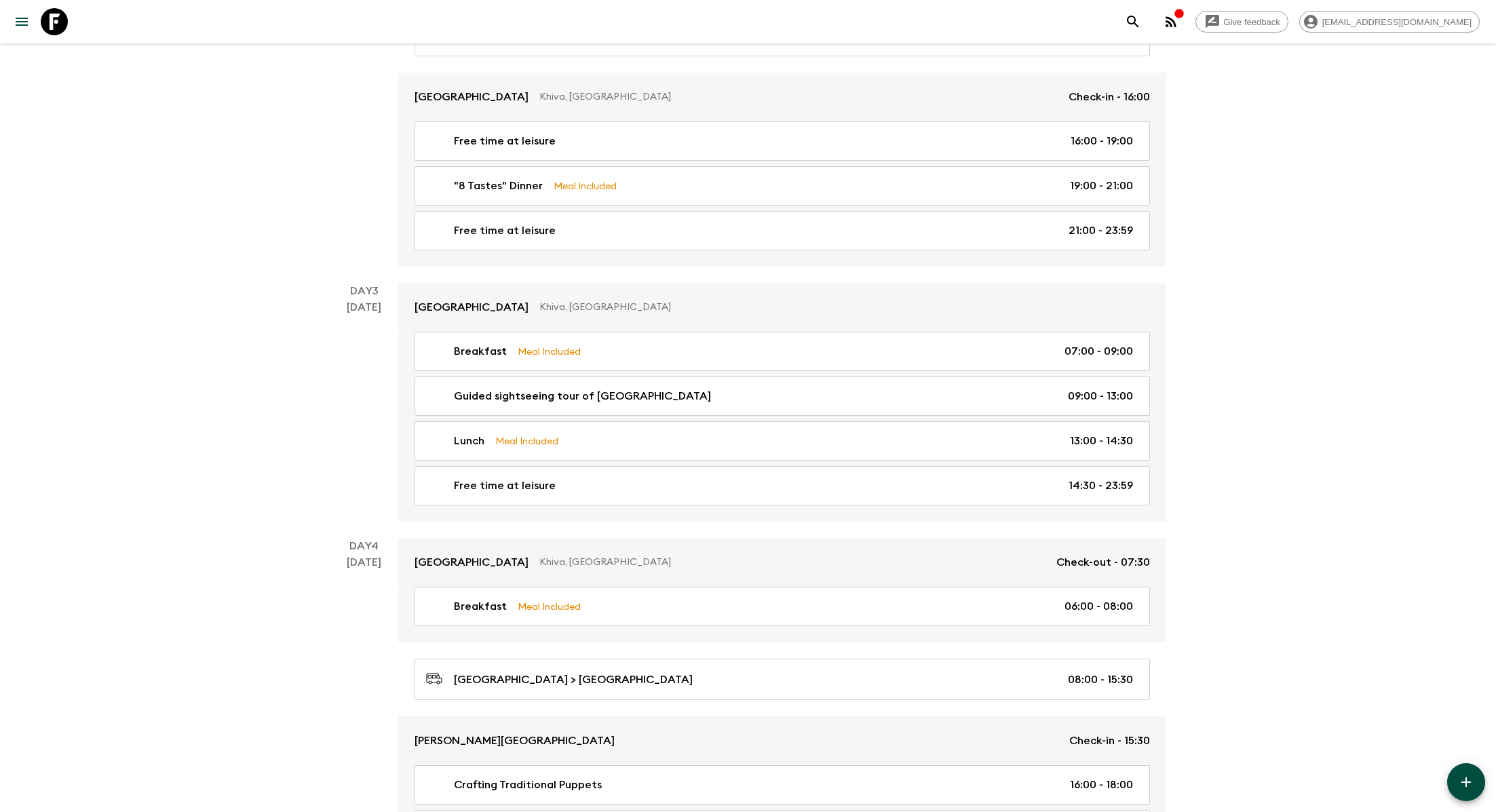
scroll to position [900, 0]
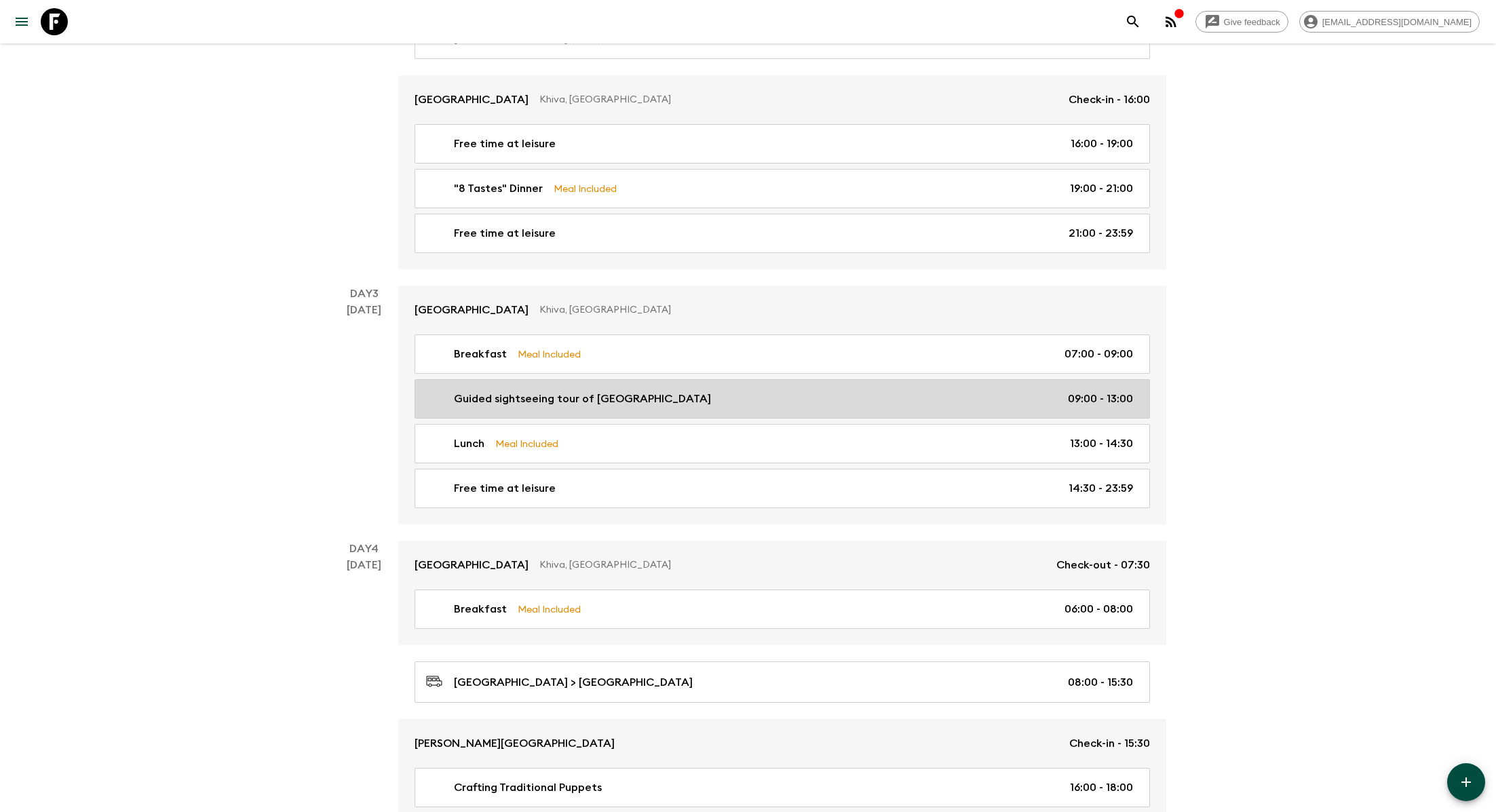
click at [549, 391] on p "Guided sightseeing tour of Ichan Kala" at bounding box center [582, 399] width 257 height 16
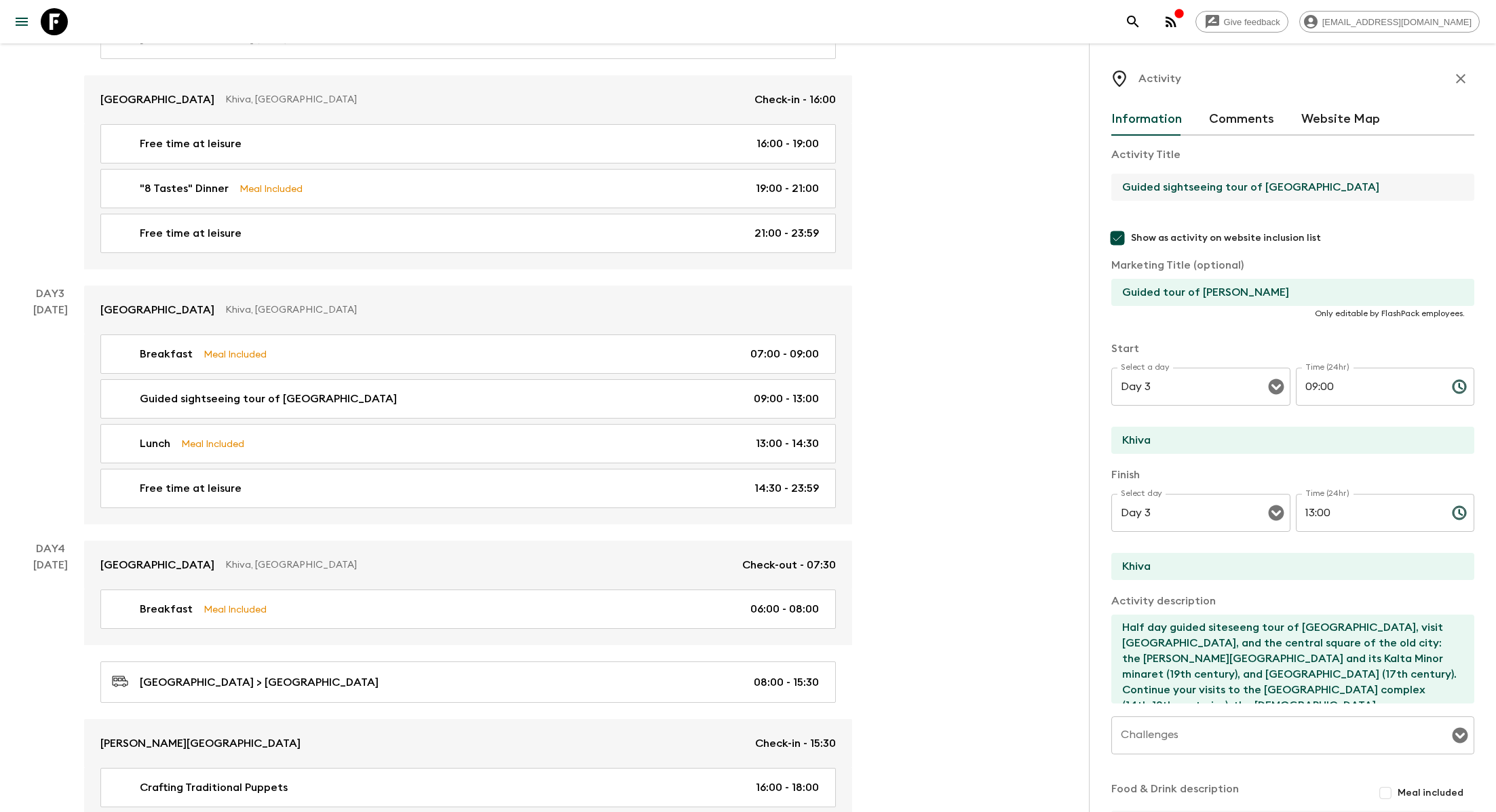
click at [1323, 190] on input "Guided sightseeing tour of Ichan Kala" at bounding box center [1288, 187] width 352 height 27
click at [1284, 186] on input "Guided sightseeing tour of Ichan Kala" at bounding box center [1288, 187] width 352 height 27
paste input "Guides & Tutorials Privacy Policy Adjustments: Guided sightseeing tour of Ichan…"
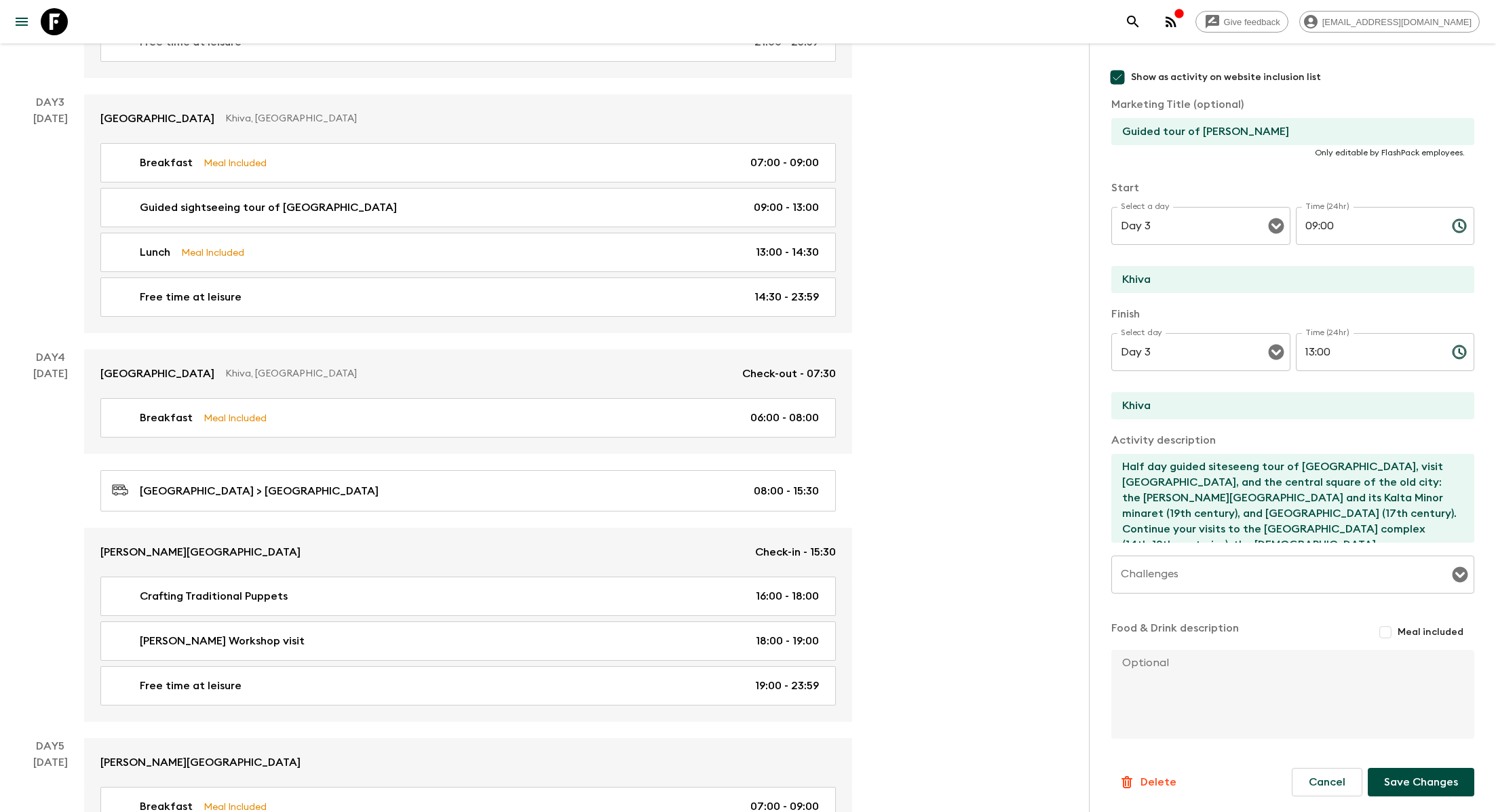
scroll to position [1332, 0]
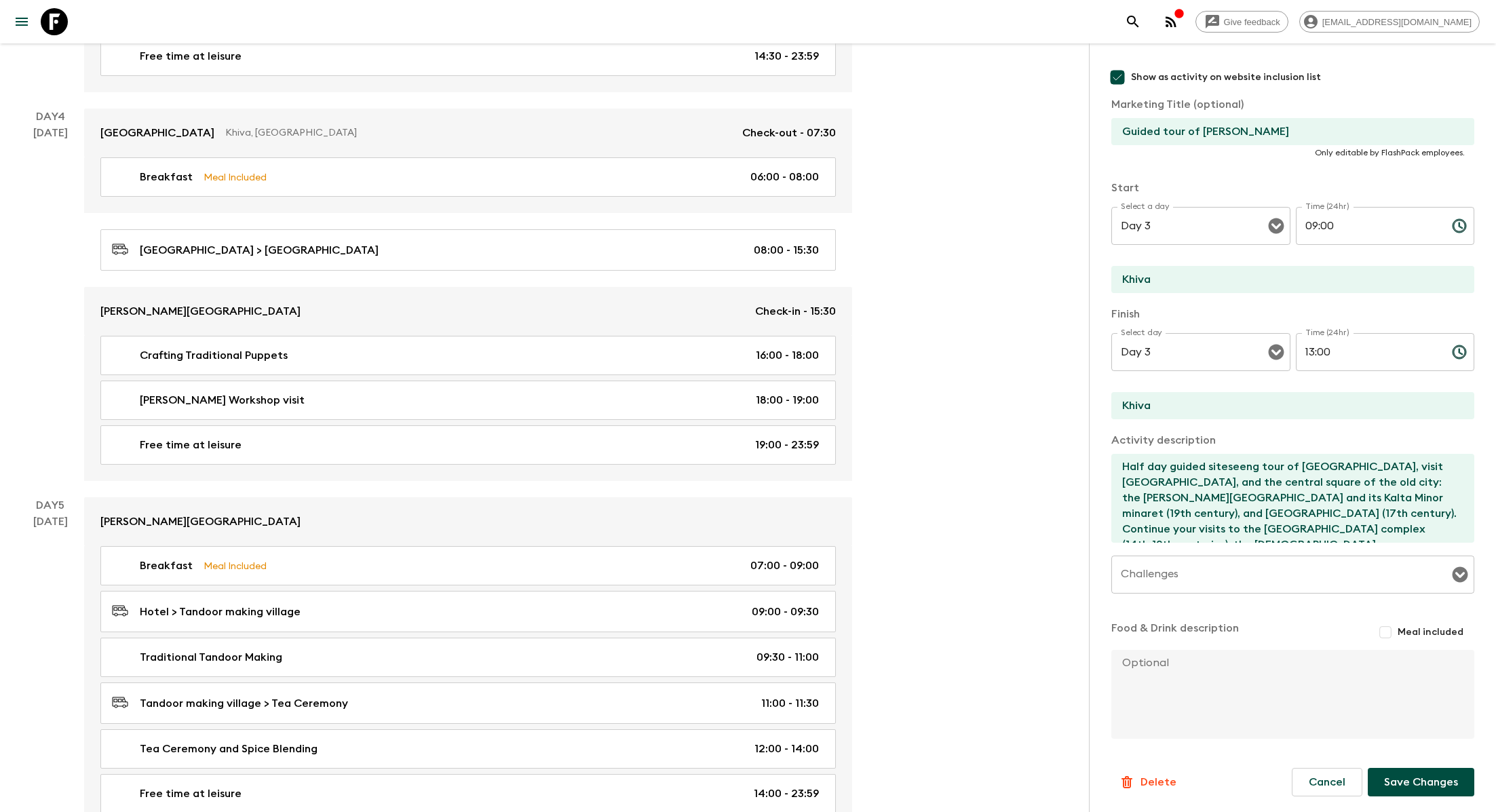
type input "Guides & Tutorials Privacy Policy Adjustments: Guided sightseeing tour of Ichan…"
click at [1416, 785] on button "Save Changes" at bounding box center [1421, 782] width 107 height 29
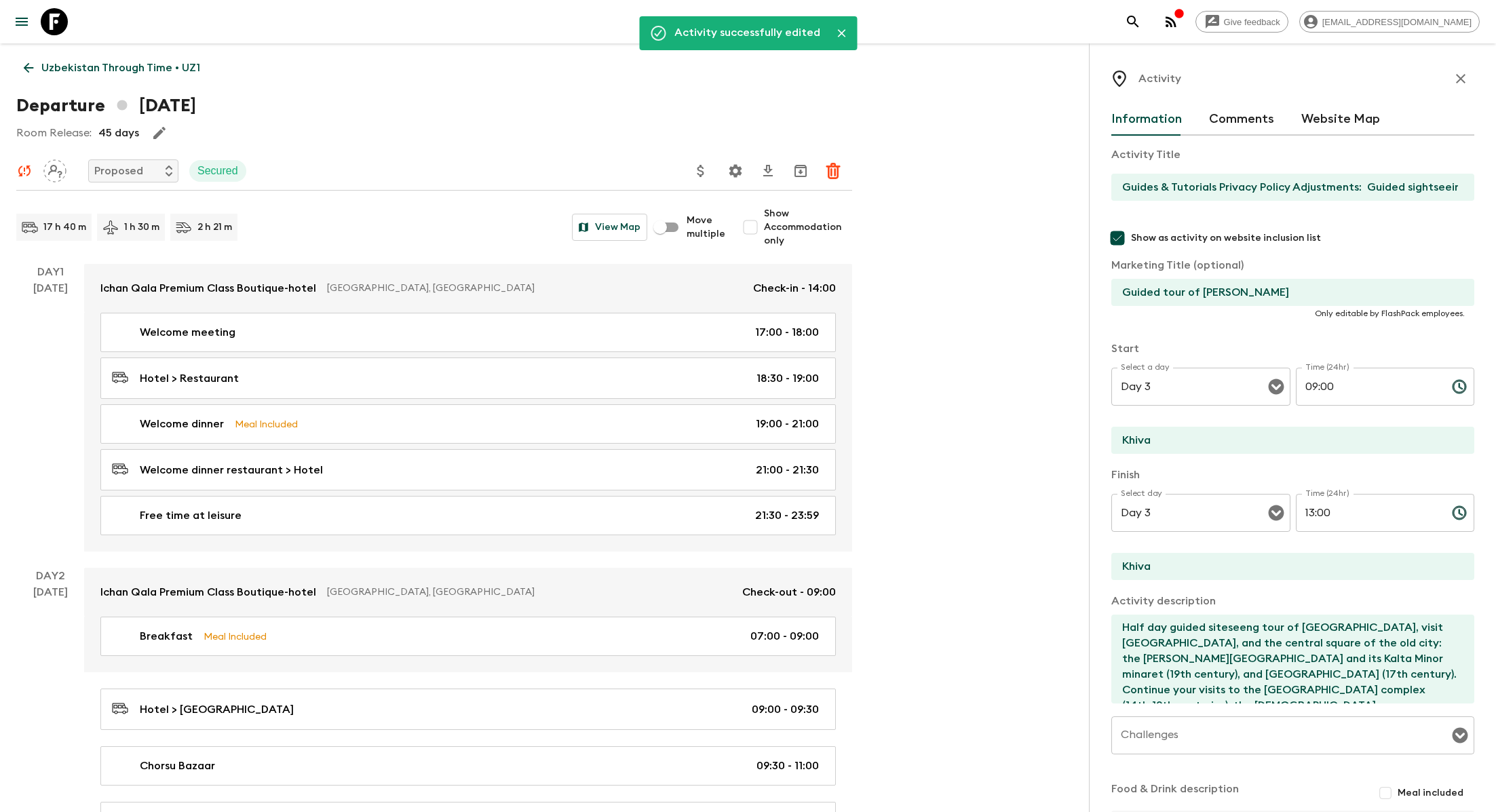
click at [1285, 288] on input "Guided tour of Ichan Kala" at bounding box center [1288, 292] width 352 height 27
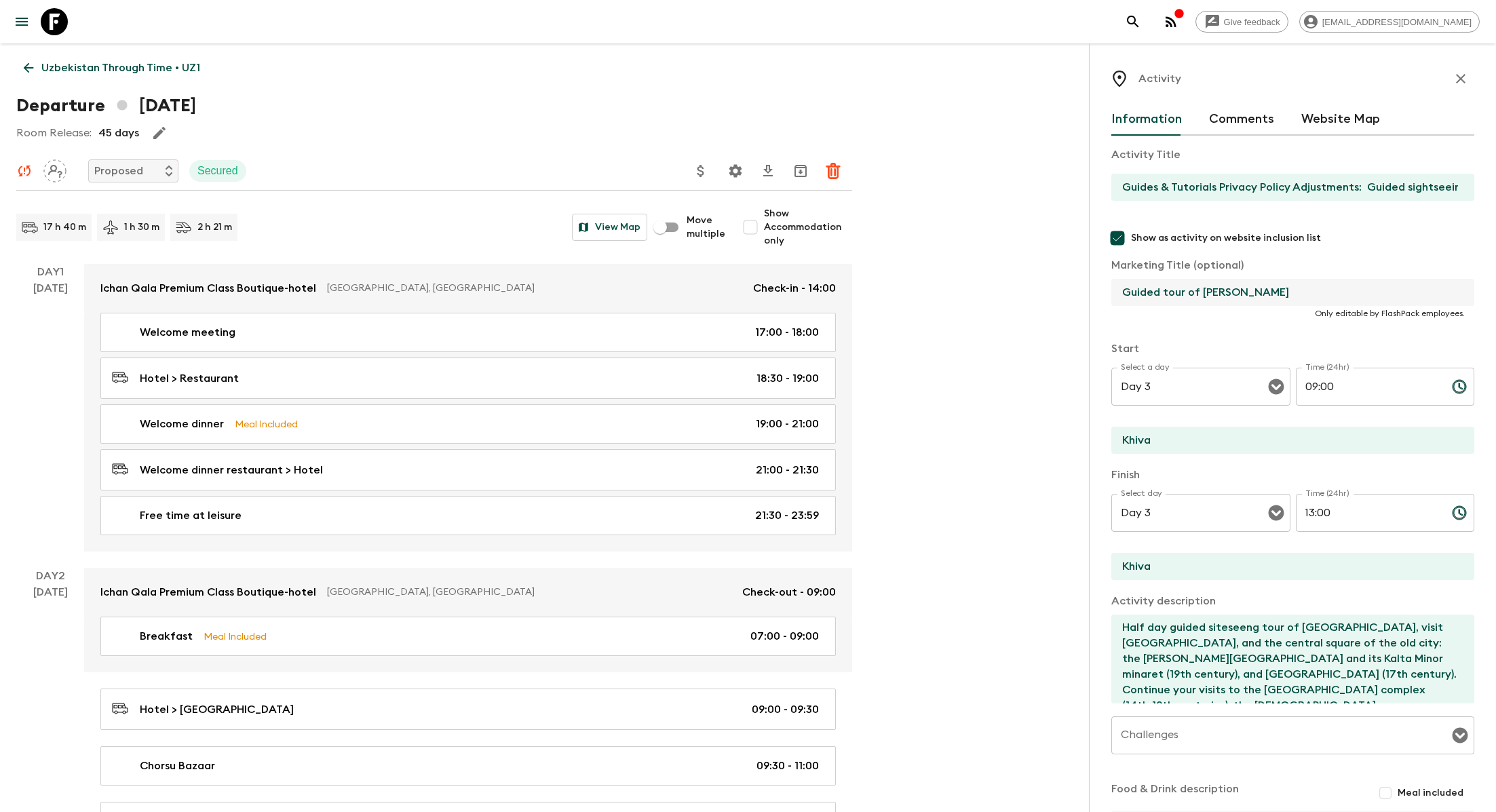
paste input "Guides & Tutorials Privacy Policy Adjustments: Guided sightseeing tour of Ichan…"
click at [1230, 297] on input "Guided tour of Ichan Kala Guides & Tutorials Privacy Policy Adjustments: Guided…" at bounding box center [1288, 292] width 352 height 27
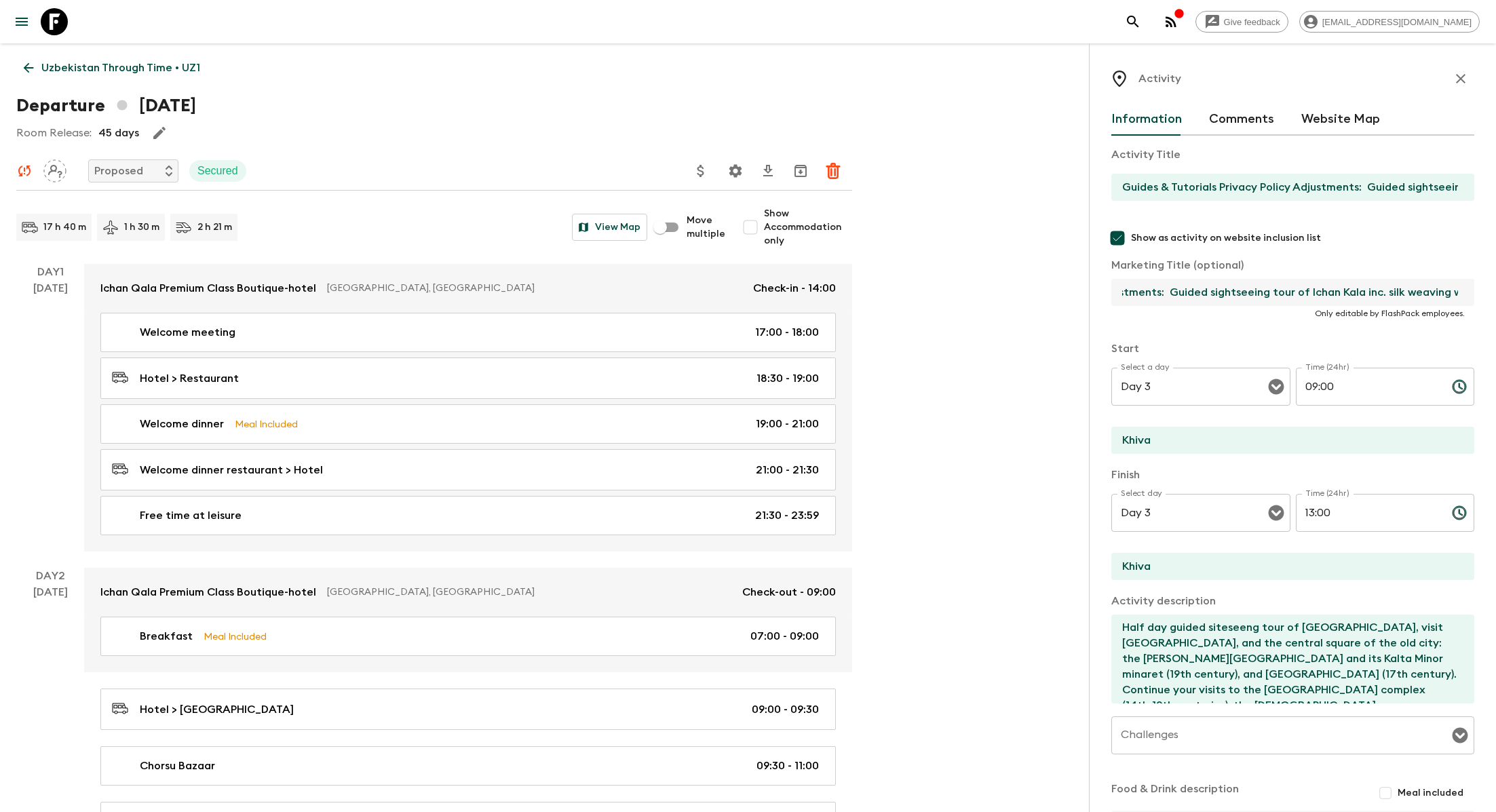
paste input "text"
type input "Guides & Tutorials Privacy Policy Adjustments: Guided sightseeing tour of Ichan…"
click at [1223, 180] on input "Guides & Tutorials Privacy Policy Adjustments: Guided sightseeing tour of Ichan…" at bounding box center [1288, 187] width 352 height 27
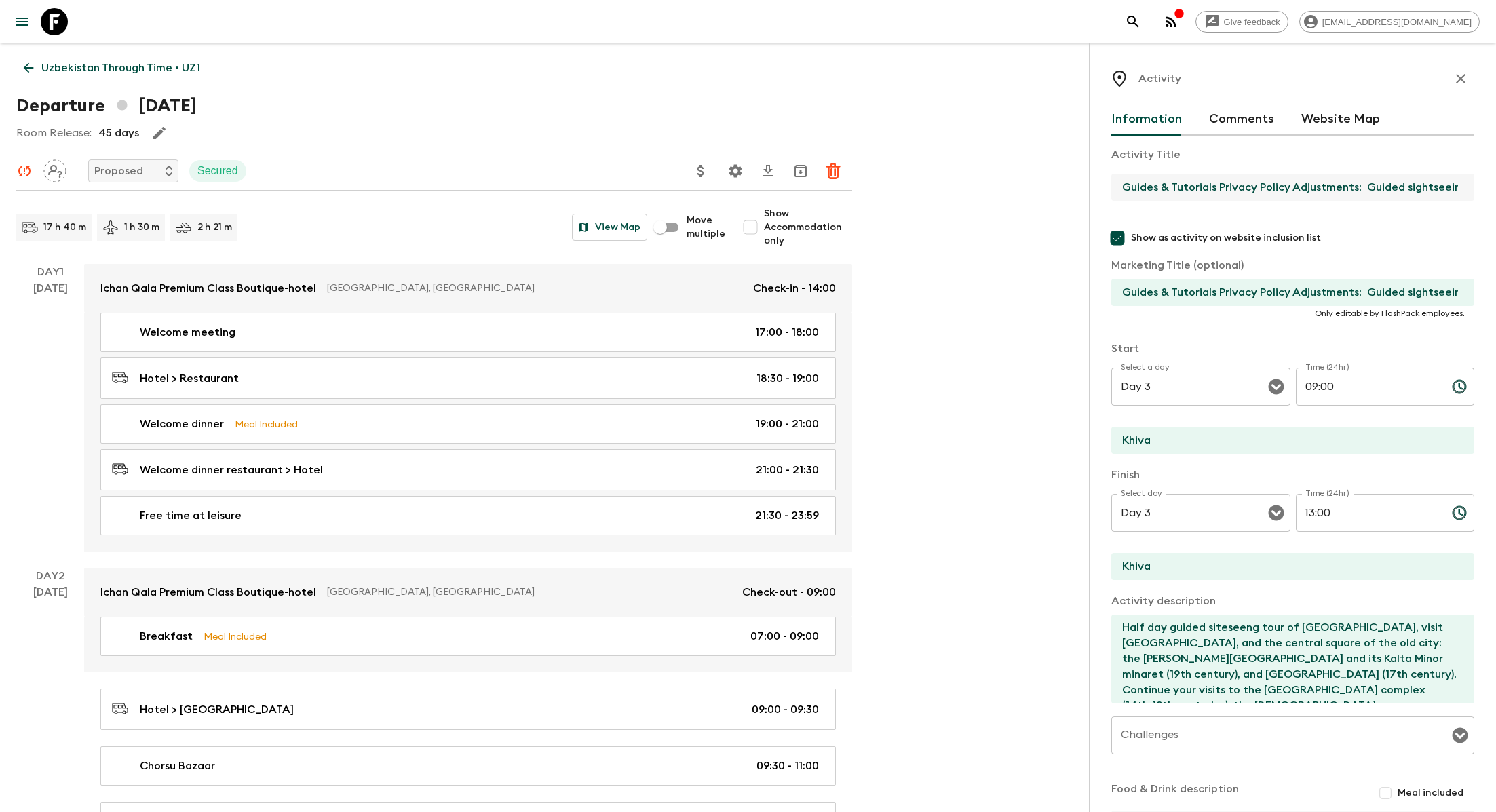
click at [1223, 180] on input "Guides & Tutorials Privacy Policy Adjustments: Guided sightseeing tour of Ichan…" at bounding box center [1288, 187] width 352 height 27
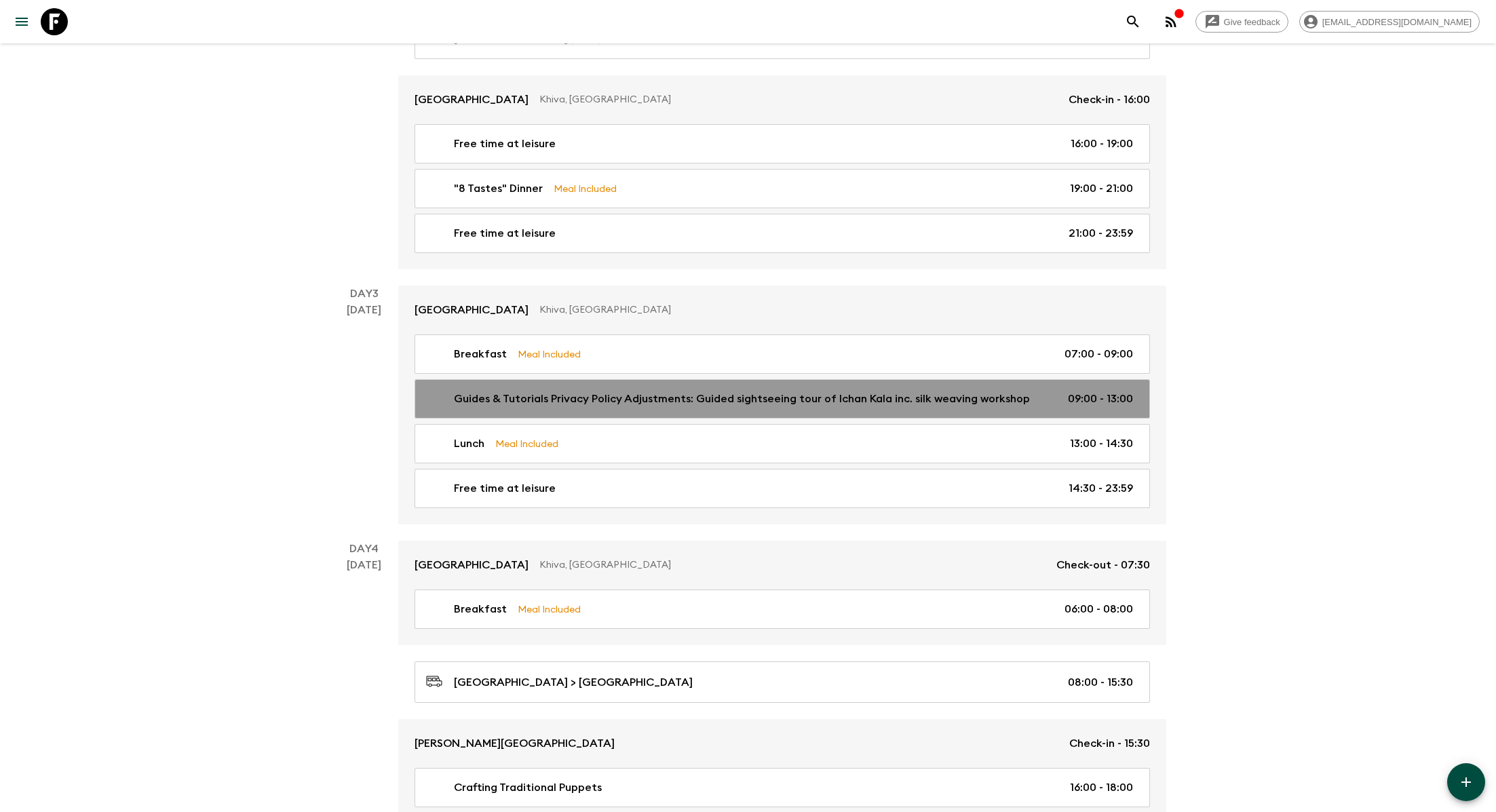
click at [682, 391] on p "Guides & Tutorials Privacy Policy Adjustments: Guided sightseeing tour of Ichan…" at bounding box center [742, 399] width 576 height 16
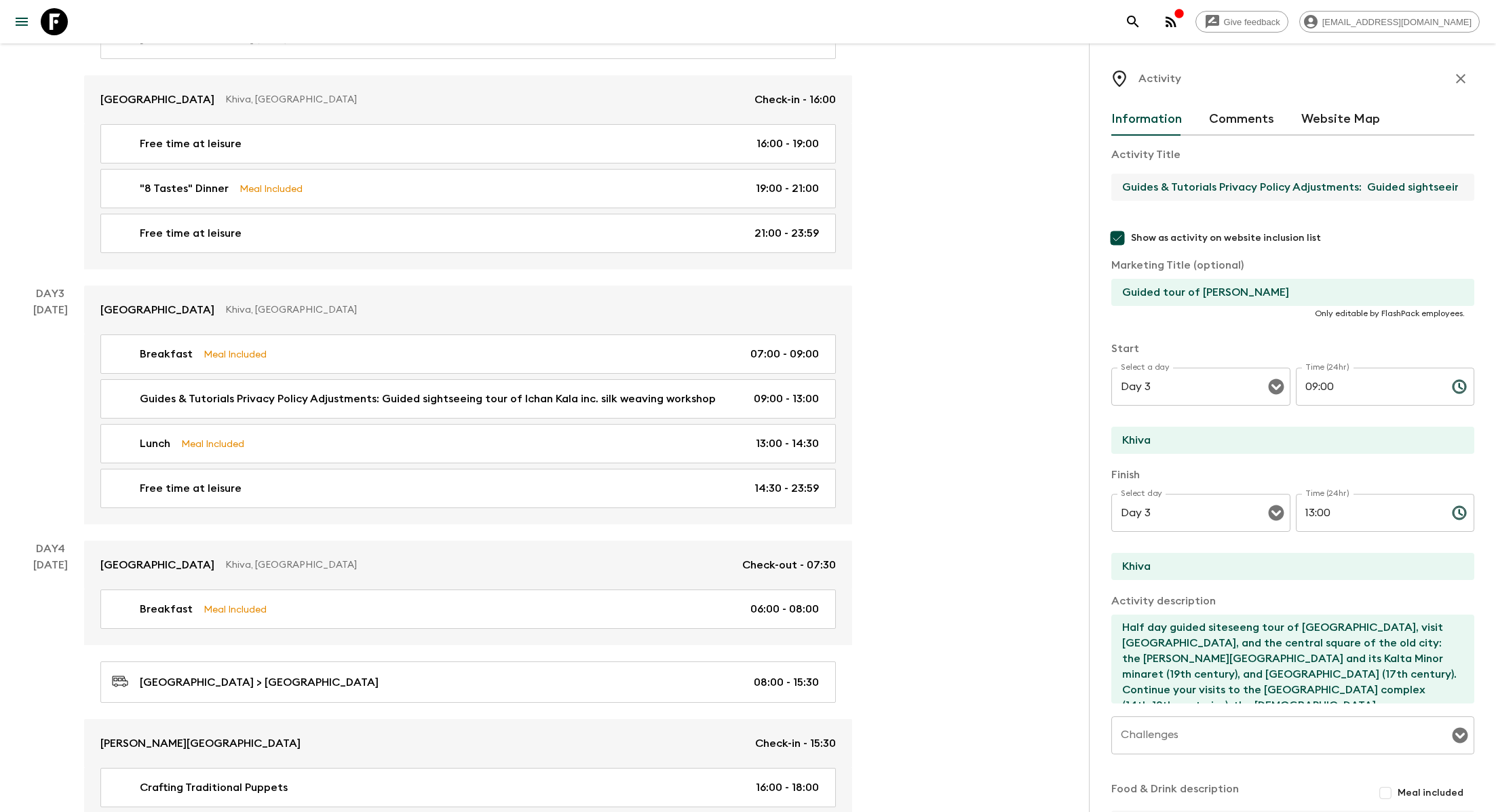
drag, startPoint x: 1365, startPoint y: 186, endPoint x: 1113, endPoint y: 181, distance: 252.0
click at [1113, 181] on input "Guides & Tutorials Privacy Policy Adjustments: Guided sightseeing tour of Ichan…" at bounding box center [1288, 187] width 352 height 27
click at [1250, 188] on input "Guided sightseeing tour of Ichan Kala inc. silk weaving workshop" at bounding box center [1288, 187] width 352 height 27
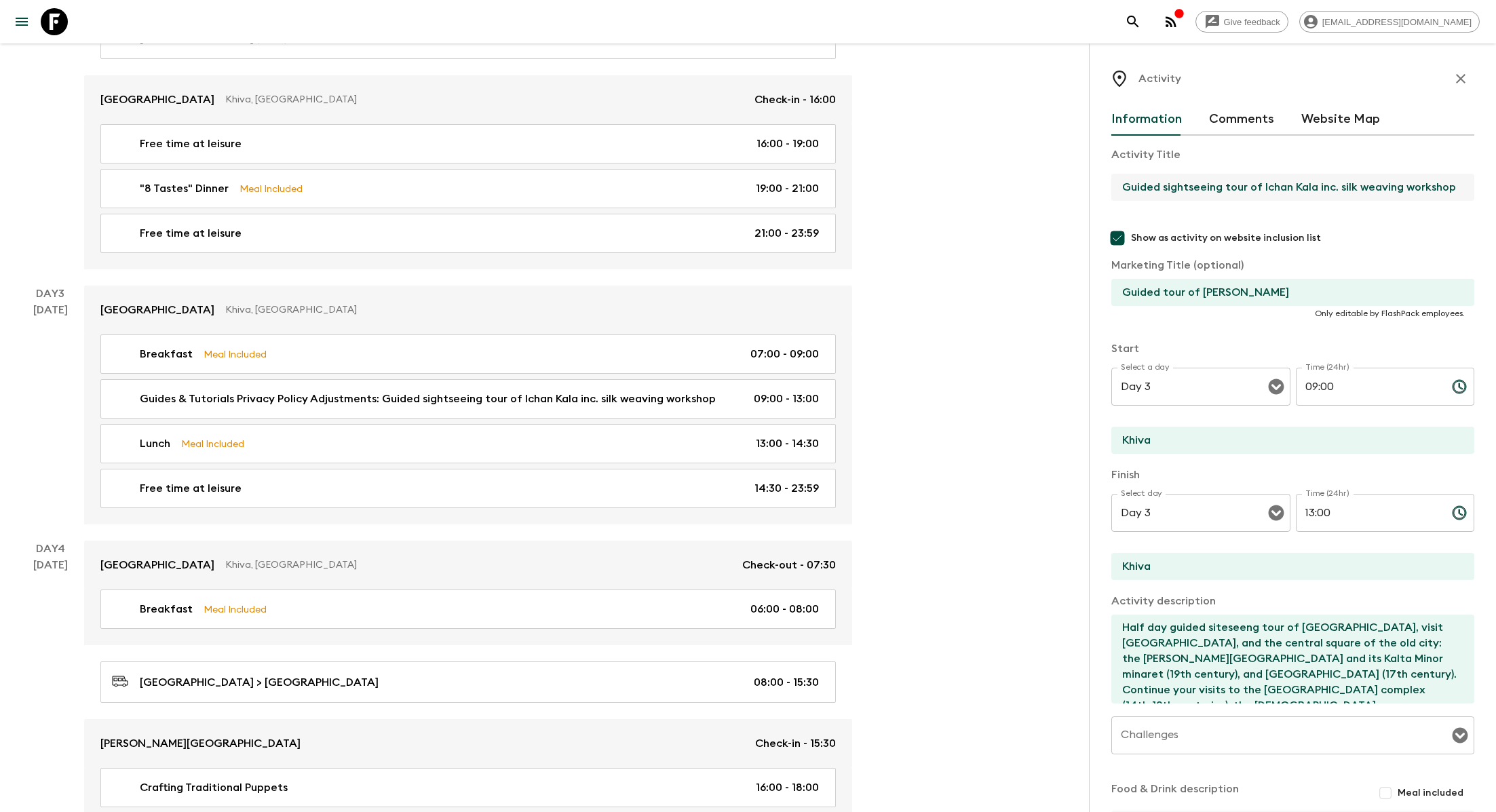
type input "Guided sightseeing tour of Ichan Kala inc. silk weaving workshop"
click at [1219, 285] on input "Guided tour of Ichan Kala" at bounding box center [1288, 292] width 352 height 27
paste input "sightseeing tour of Ichan Kala inc. silk weaving workshop"
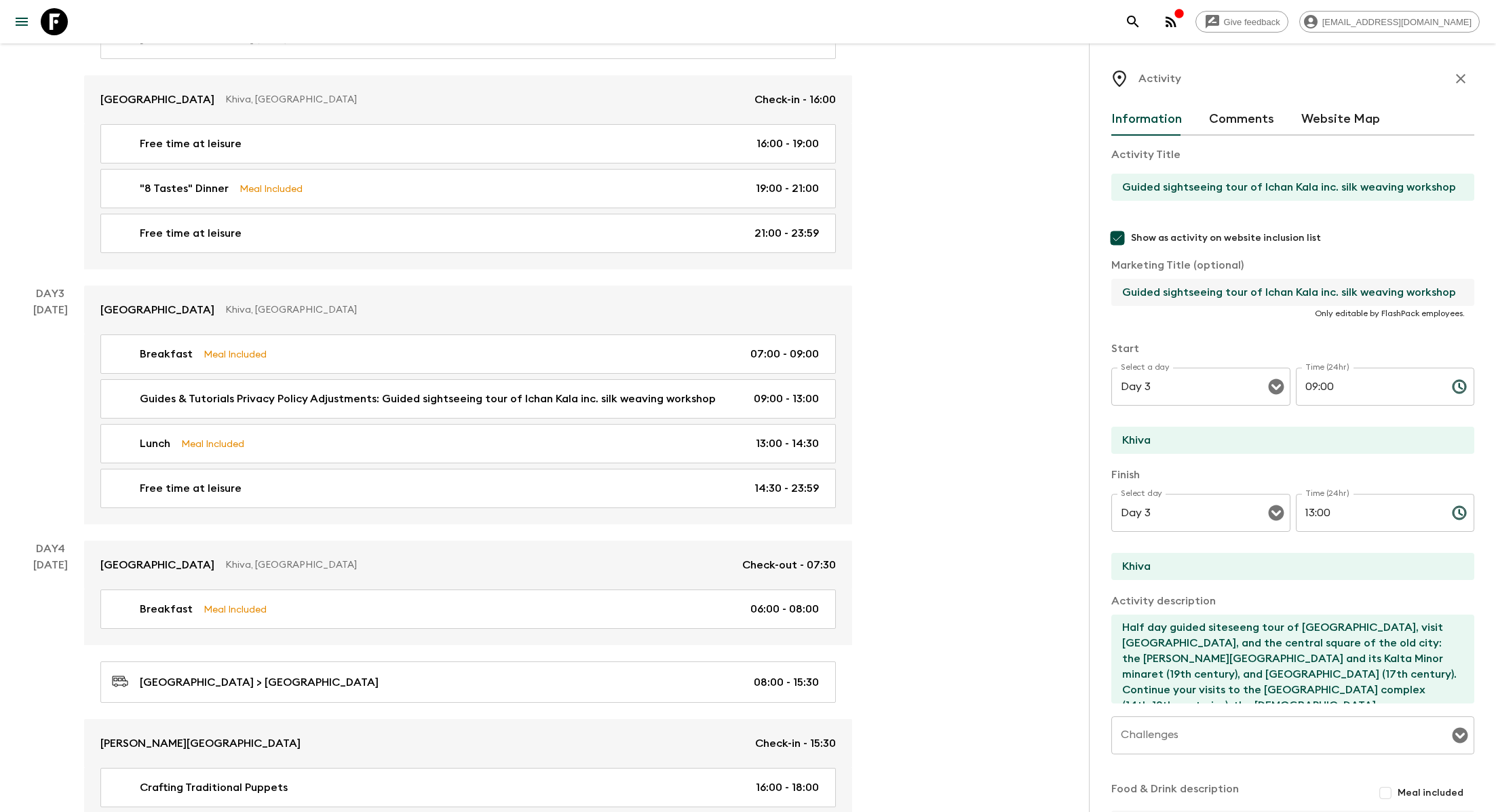
scroll to position [160, 0]
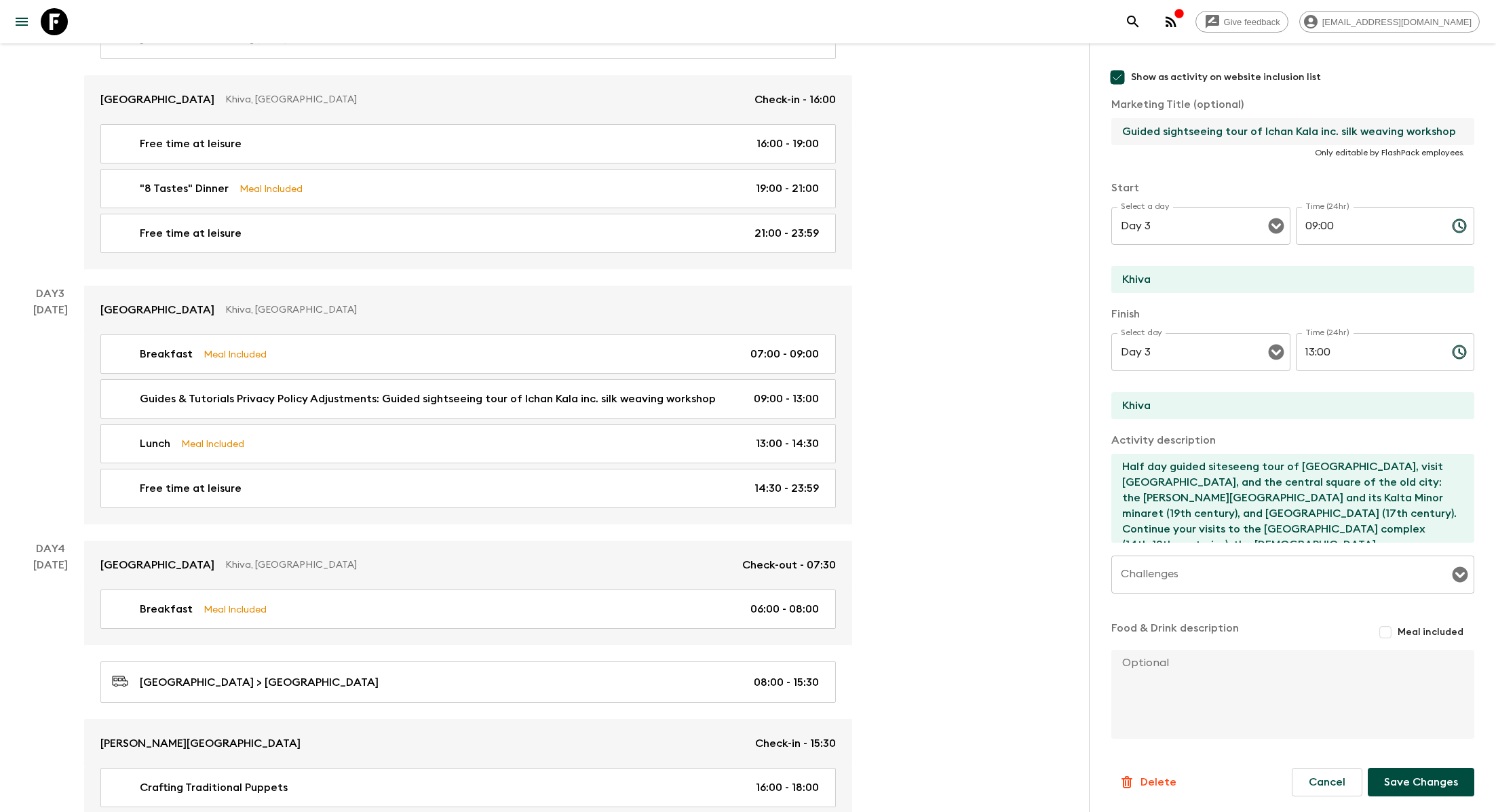
type input "Guided sightseeing tour of Ichan Kala inc. silk weaving workshop"
click at [1393, 786] on button "Save Changes" at bounding box center [1421, 782] width 107 height 29
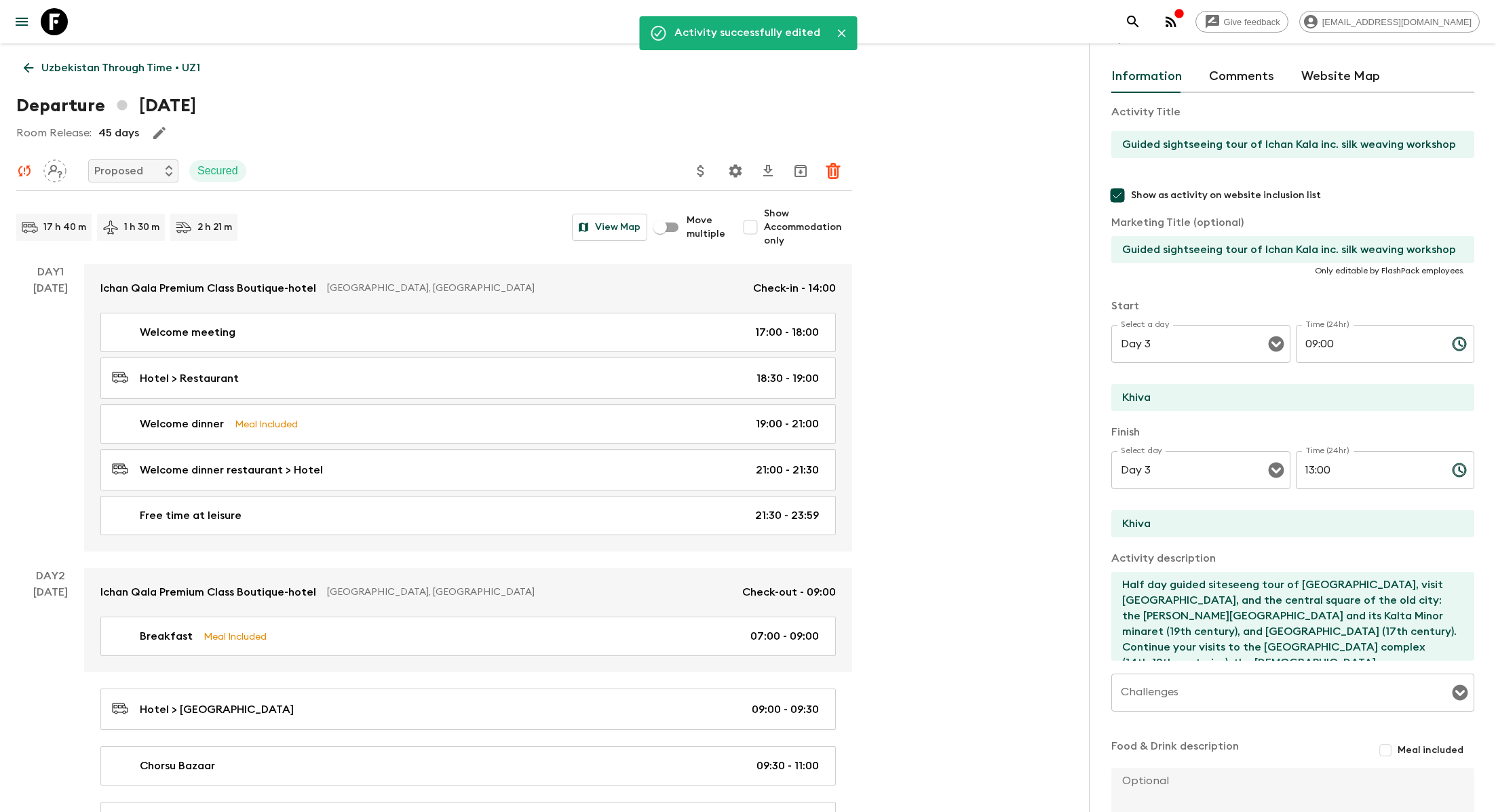
scroll to position [0, 0]
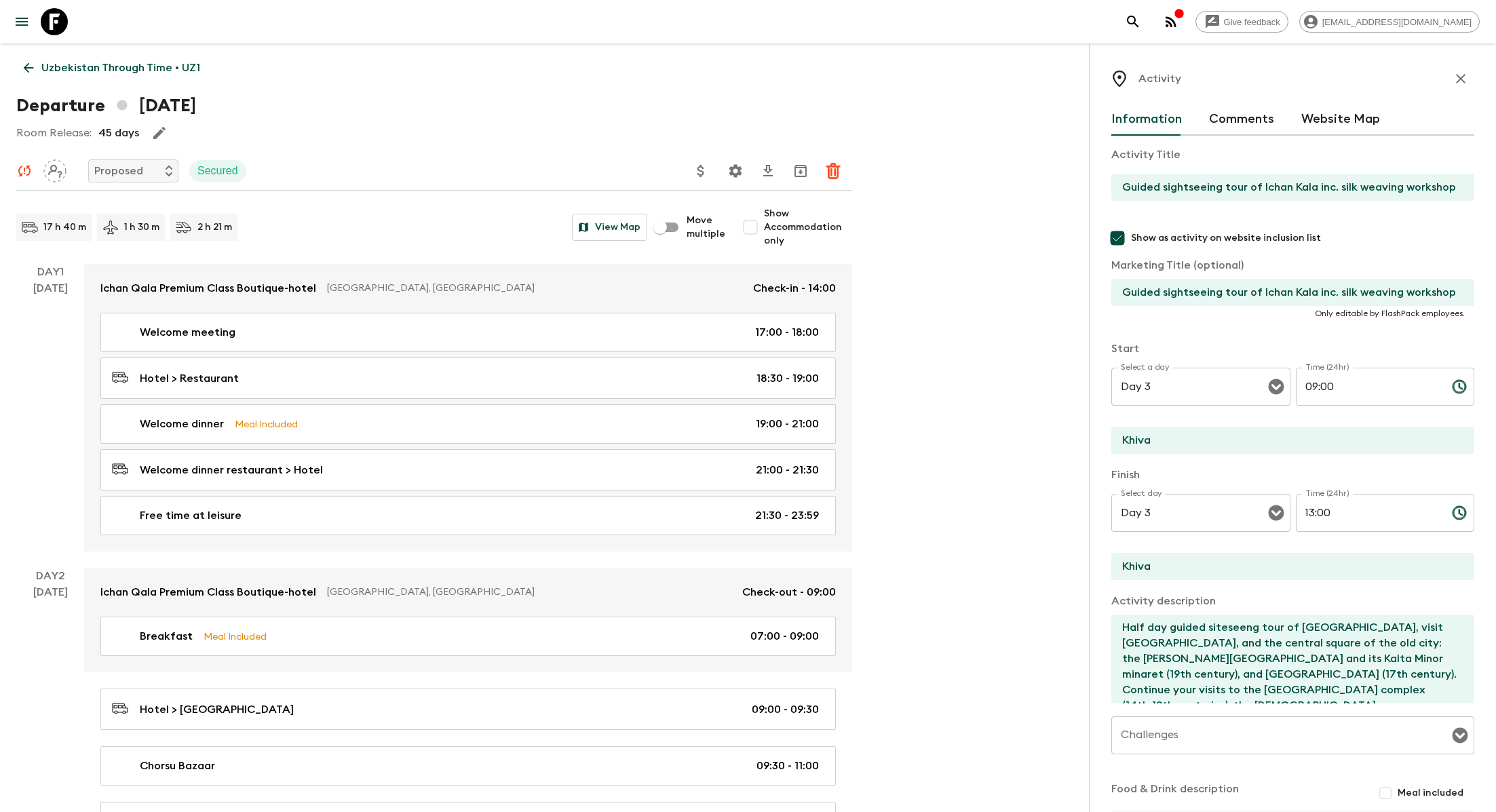
click at [1465, 73] on icon "button" at bounding box center [1461, 79] width 16 height 16
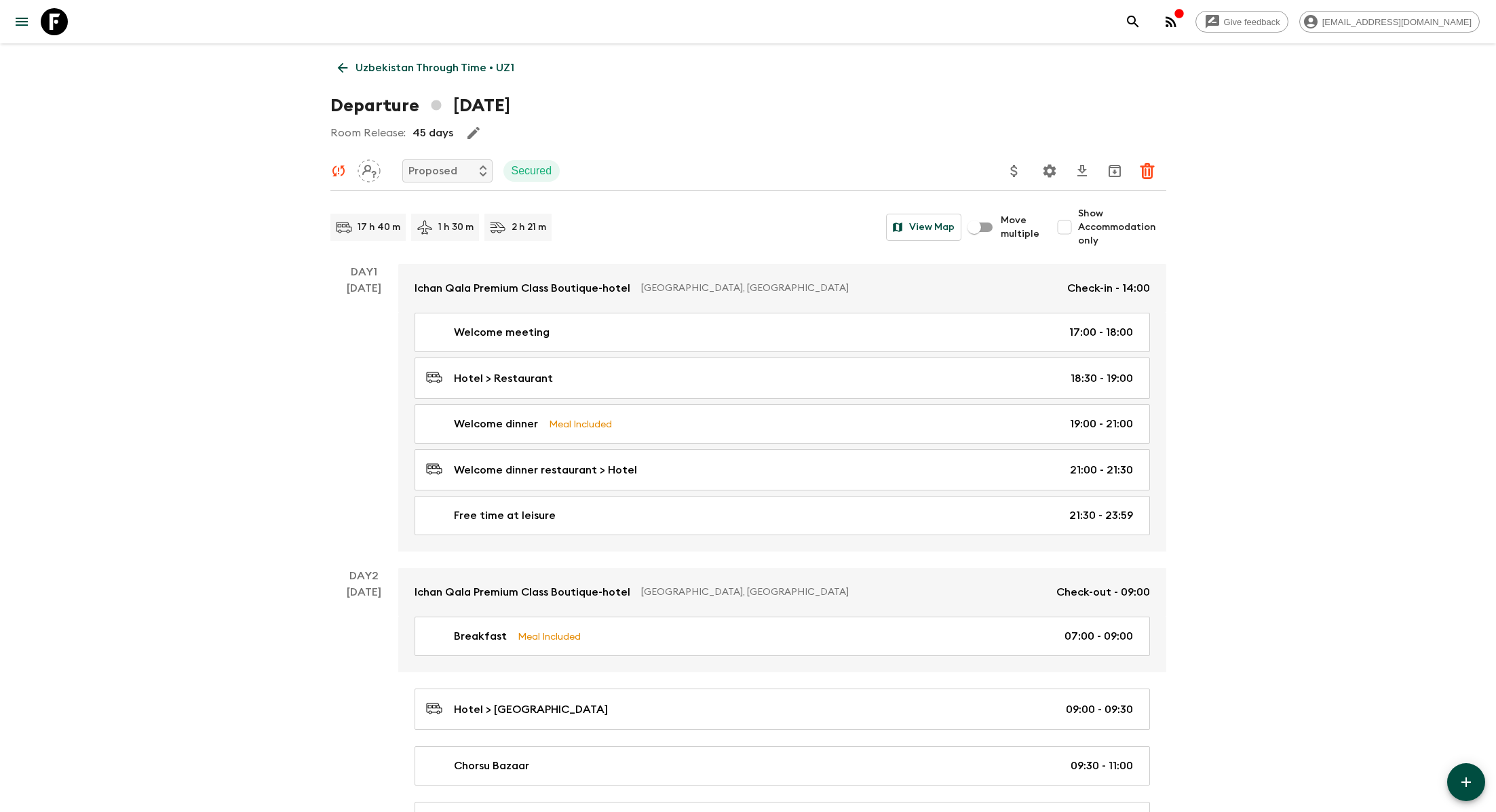
click at [399, 61] on p "Uzbekistan Through Time • UZ1" at bounding box center [435, 68] width 159 height 16
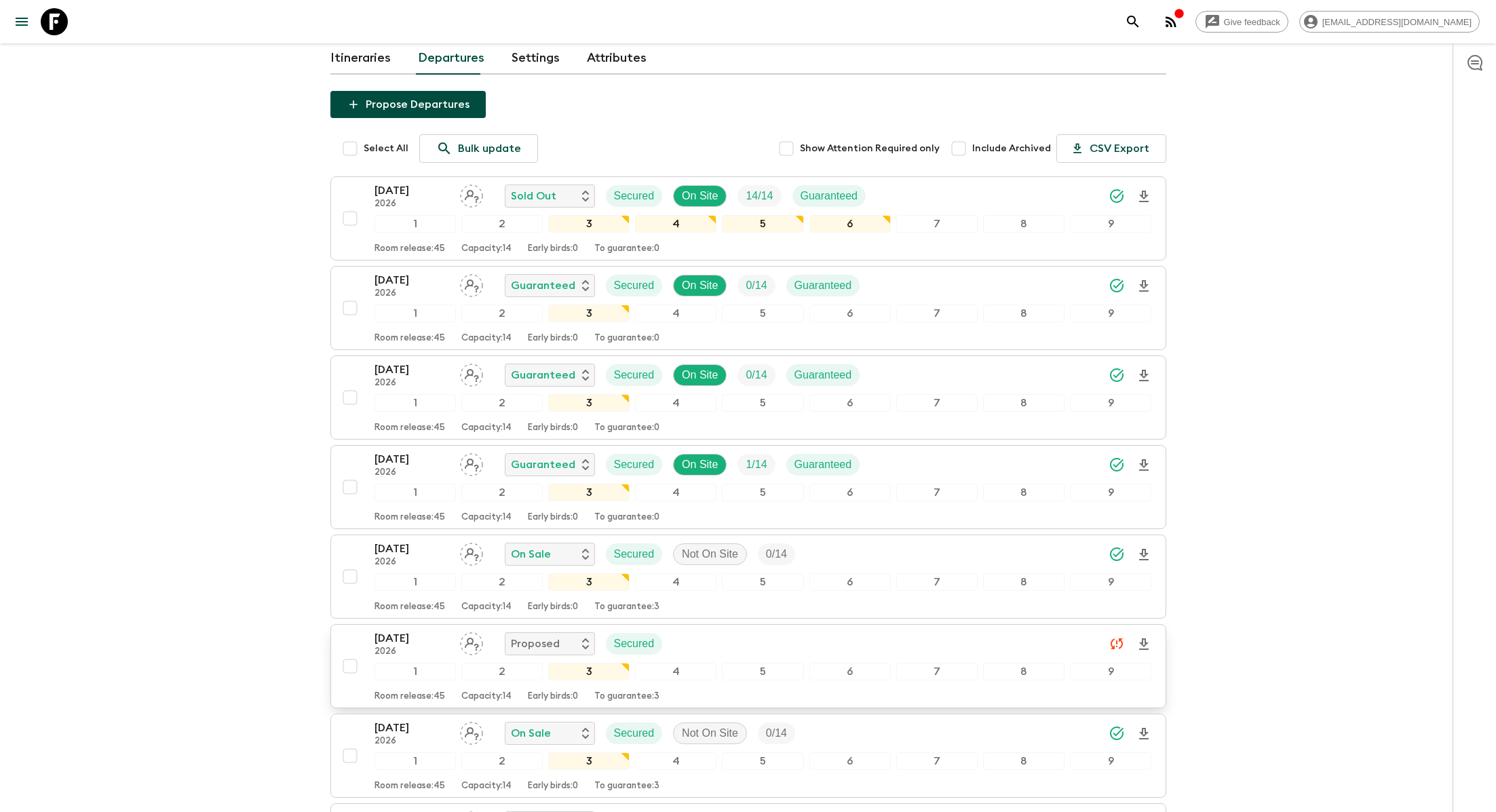
scroll to position [202, 0]
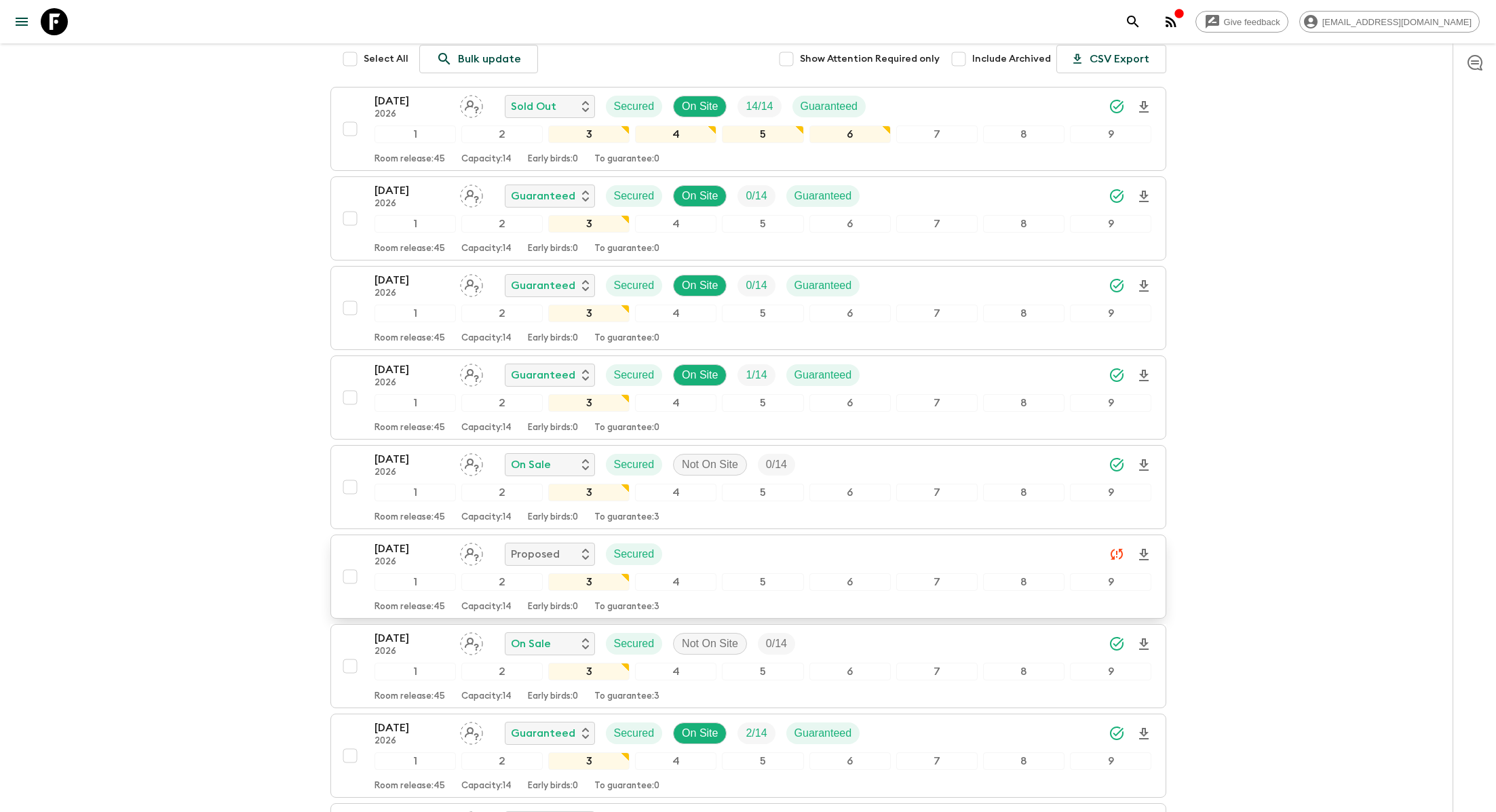
click at [701, 547] on div "14 Sep 2026 2026 Proposed Secured" at bounding box center [763, 554] width 778 height 27
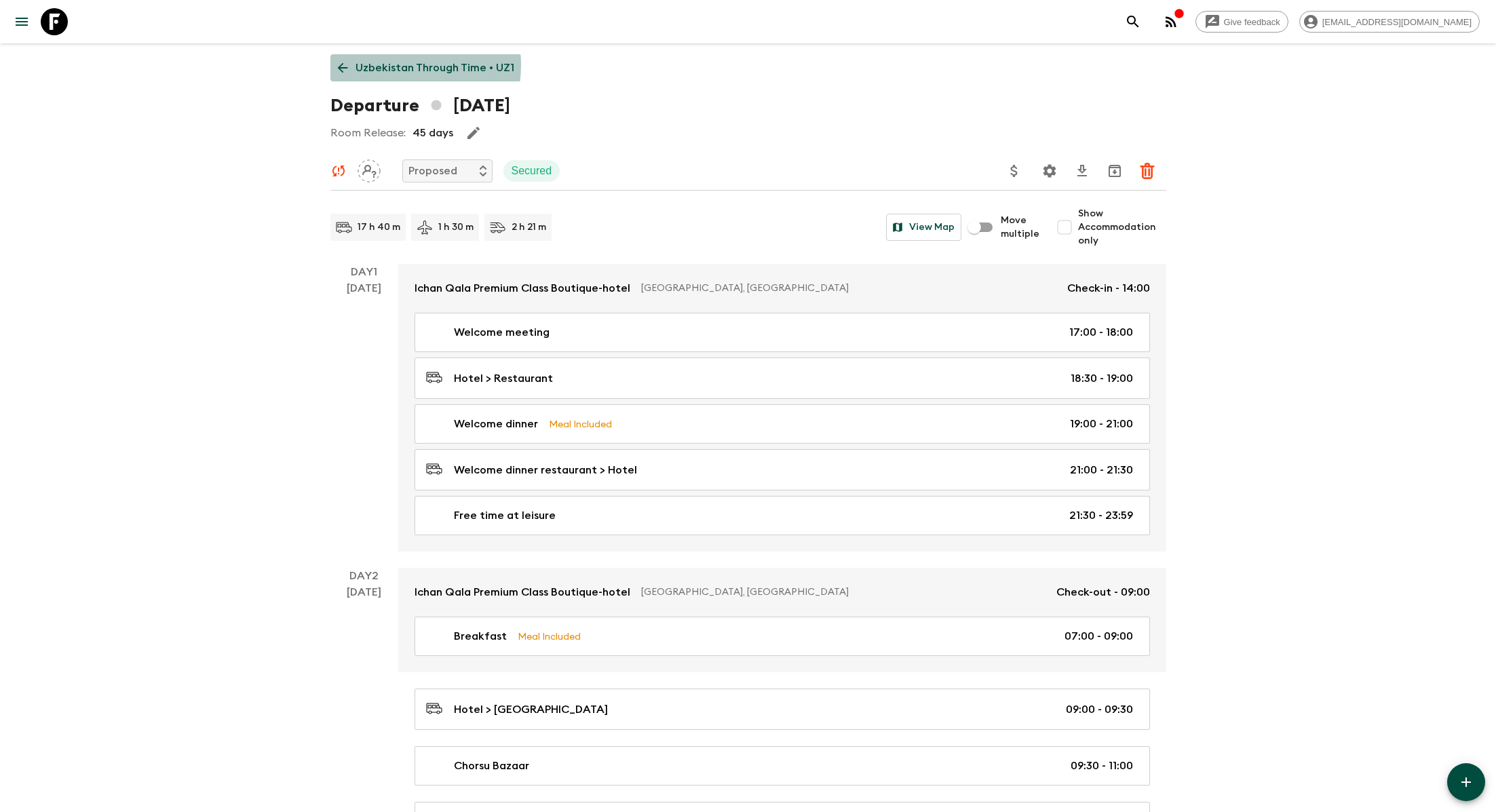
click at [394, 66] on p "Uzbekistan Through Time • UZ1" at bounding box center [435, 68] width 159 height 16
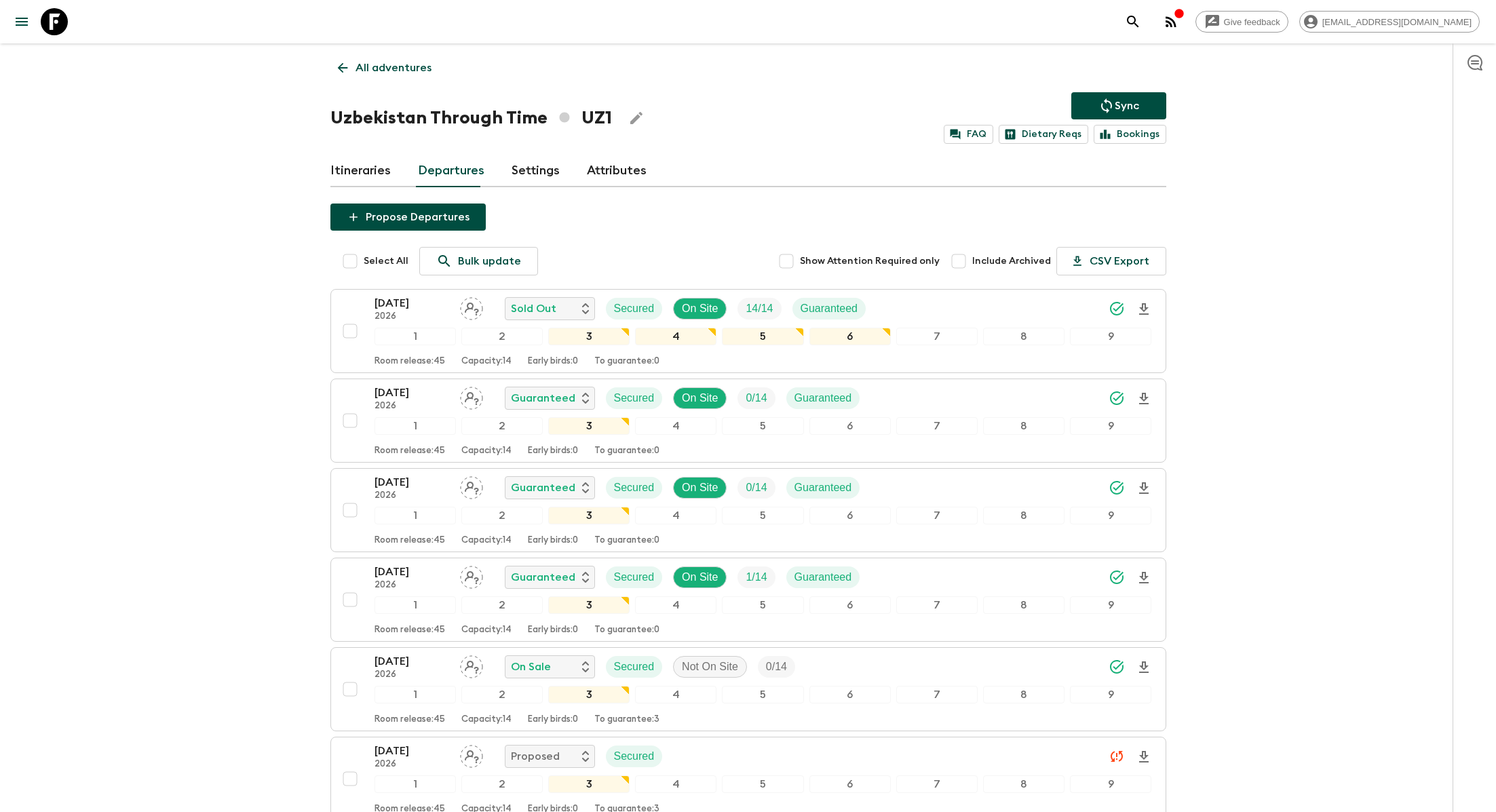
click at [380, 170] on link "Itineraries" at bounding box center [361, 171] width 61 height 33
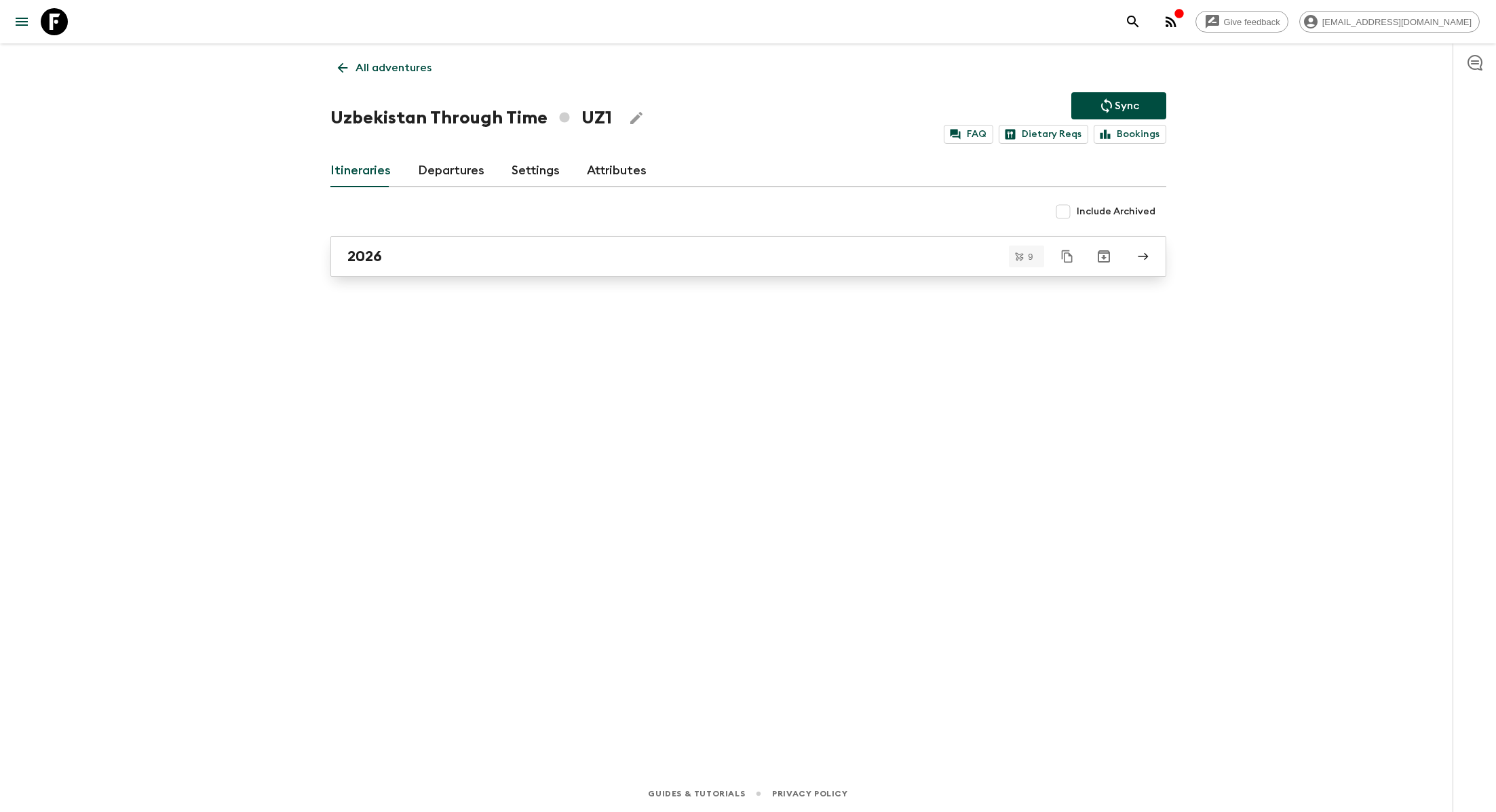
click at [480, 260] on div "2026" at bounding box center [735, 256] width 776 height 18
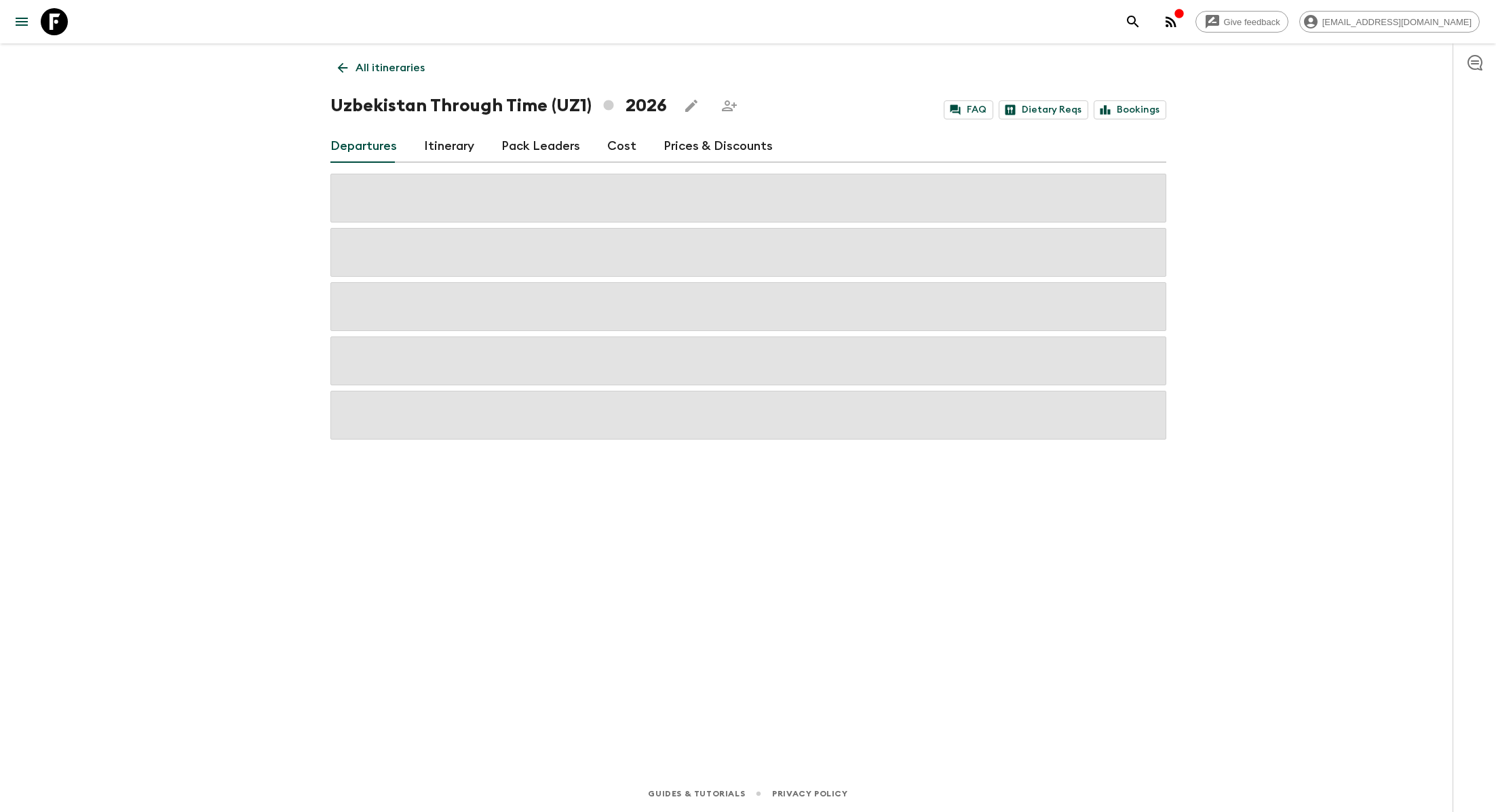
click at [633, 141] on div "Departures Itinerary Pack Leaders Cost Prices & Discounts" at bounding box center [748, 147] width 836 height 33
click at [621, 143] on link "Cost" at bounding box center [622, 147] width 29 height 33
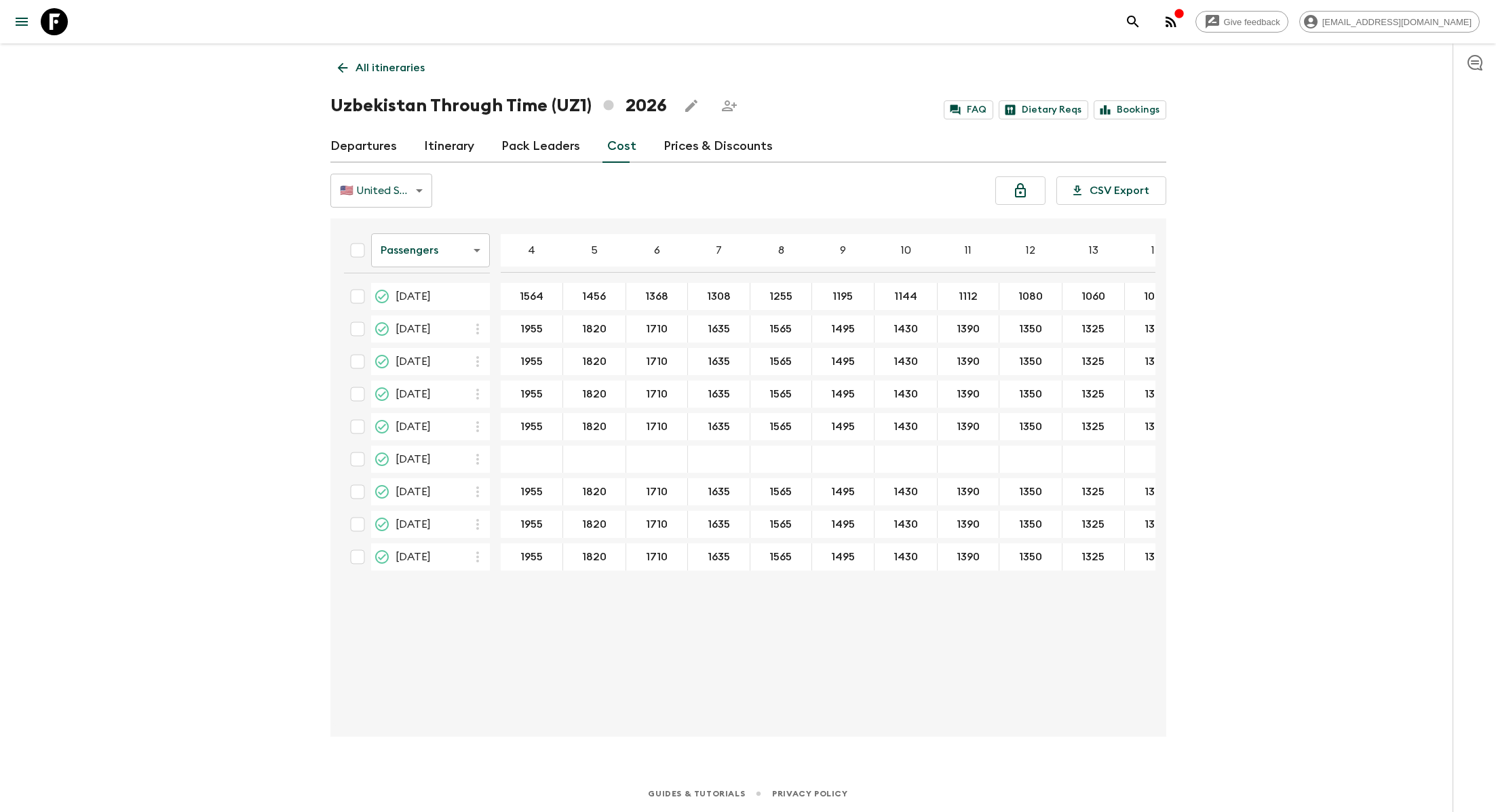
click at [479, 456] on icon "button" at bounding box center [478, 459] width 16 height 16
click at [499, 486] on p "Paste From Above" at bounding box center [546, 486] width 95 height 16
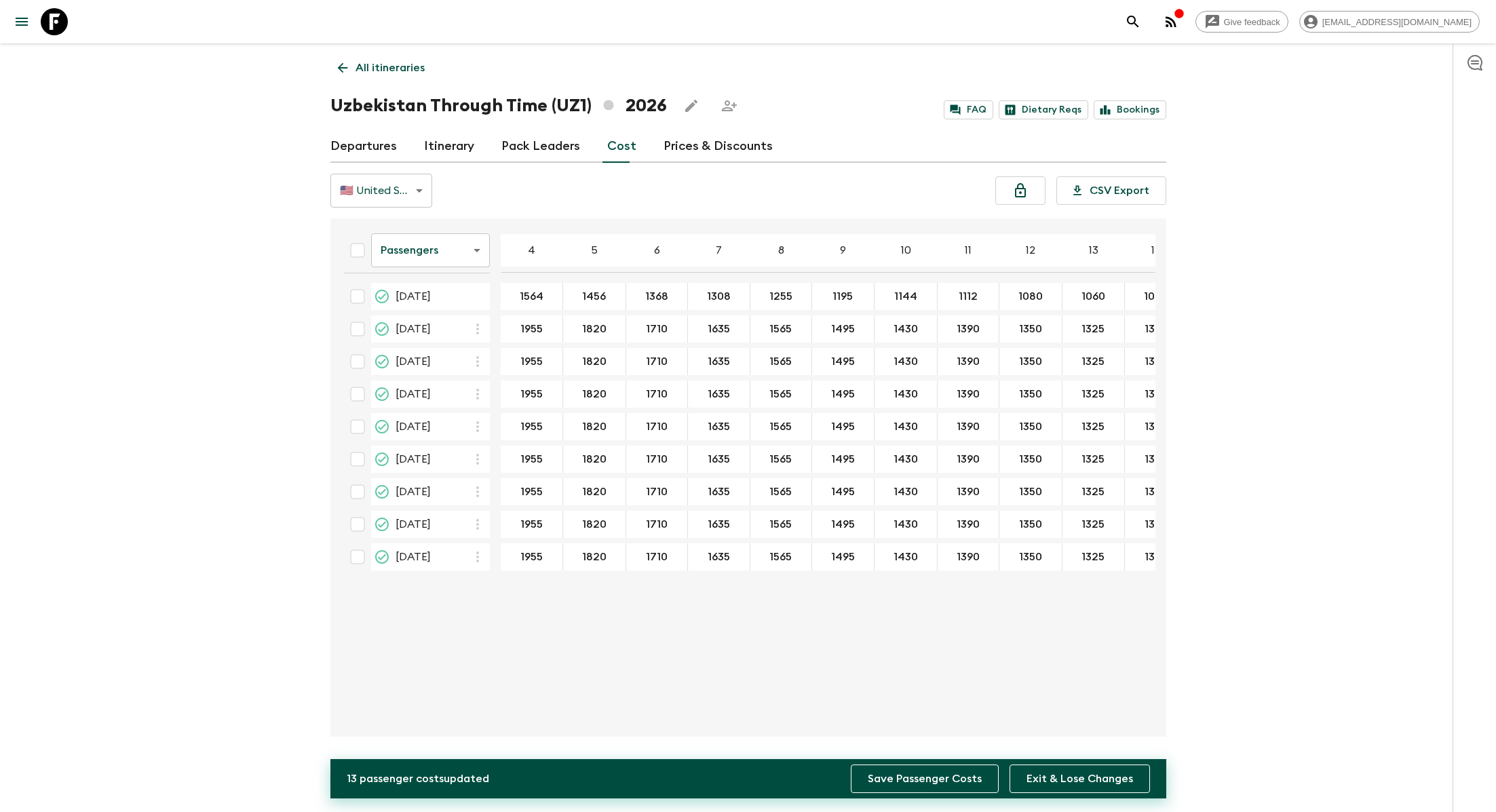
click at [923, 779] on button "Save Passenger Costs" at bounding box center [925, 779] width 148 height 29
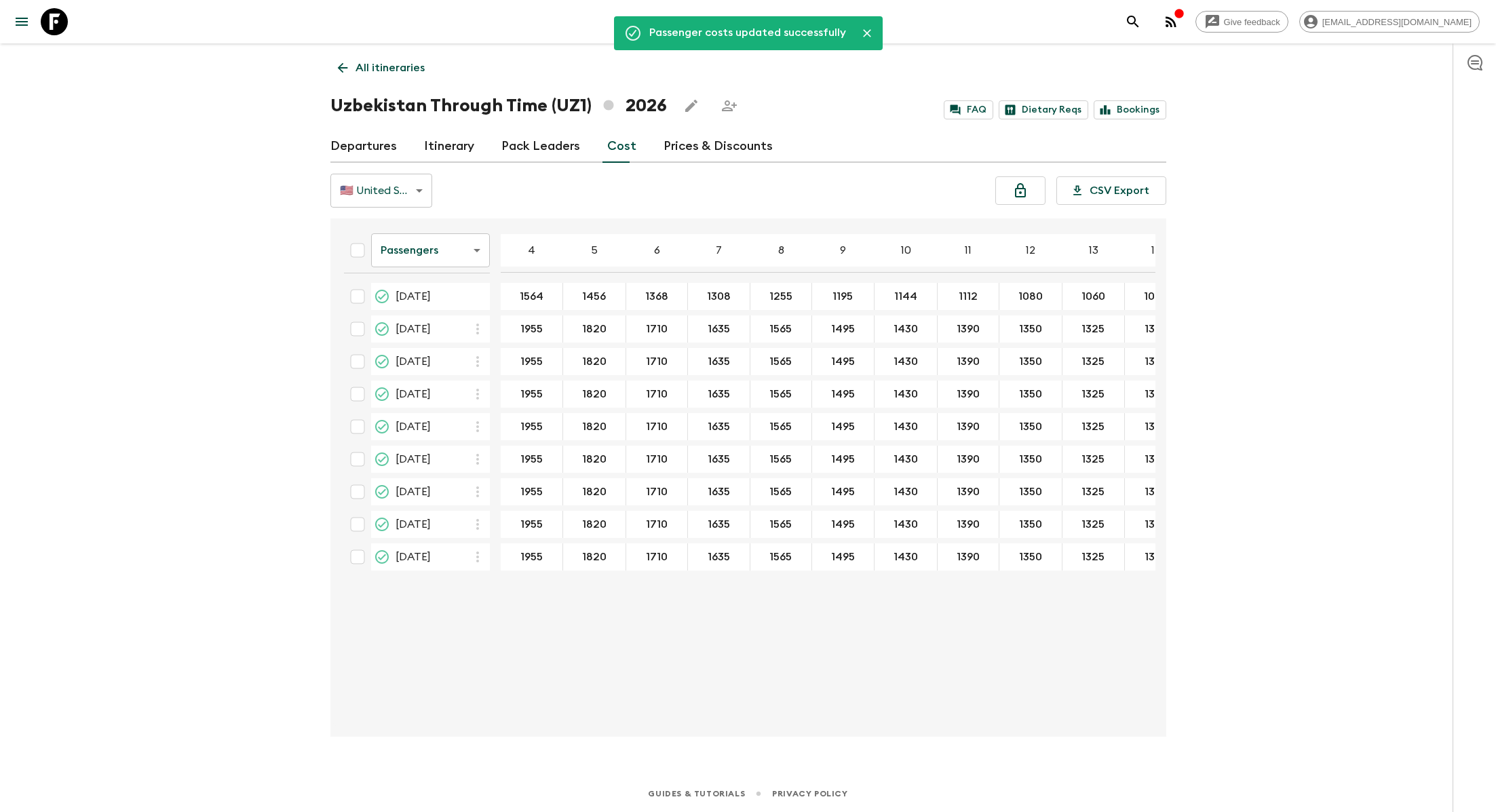
click at [448, 252] on body "Give feedback lauren.b@flashpack.com Passenger costs updated successfully All i…" at bounding box center [748, 406] width 1496 height 812
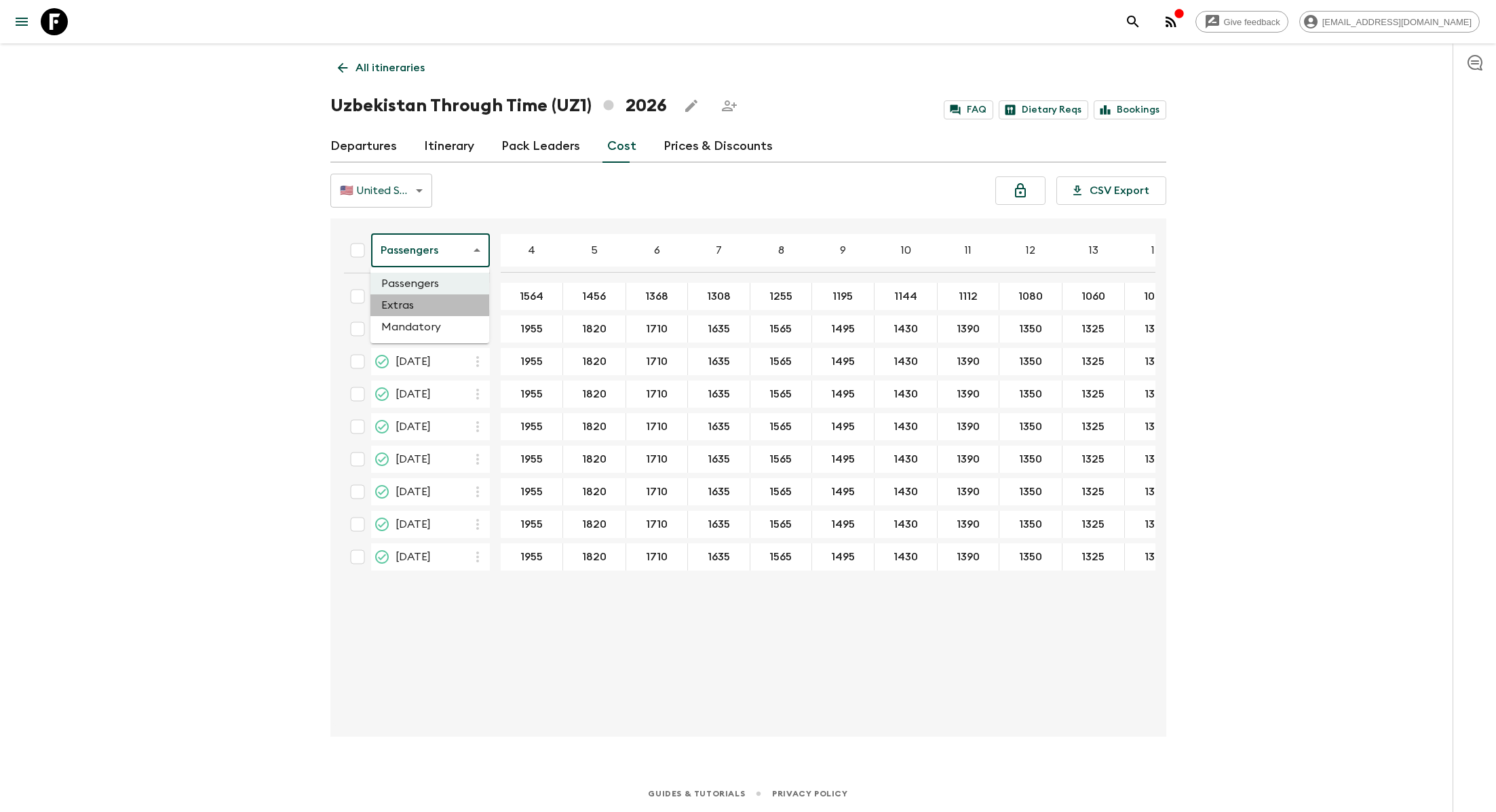
click at [446, 298] on li "Extras" at bounding box center [430, 305] width 119 height 22
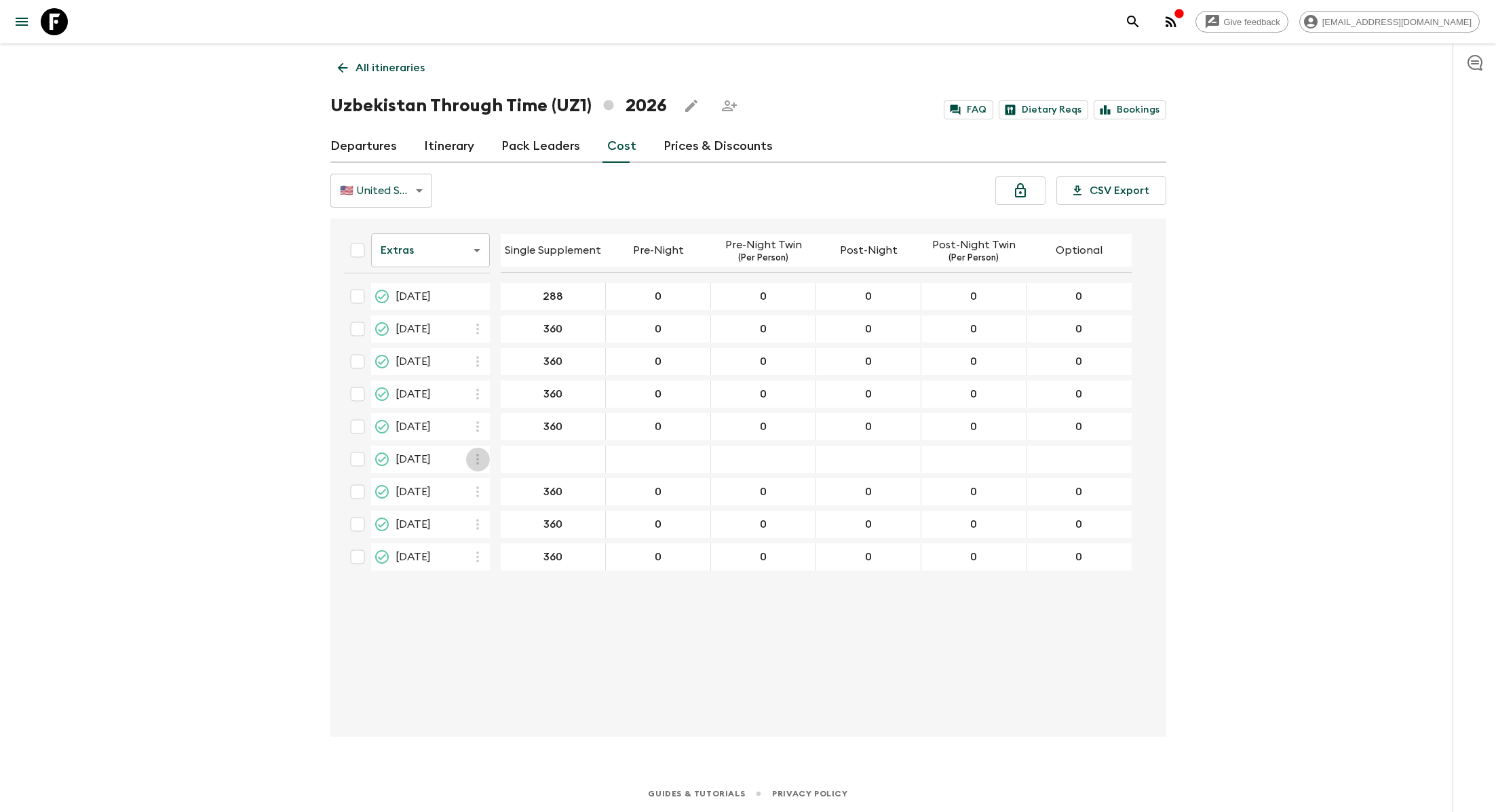
click at [473, 453] on icon "button" at bounding box center [478, 459] width 16 height 16
click at [500, 486] on p "Paste From Above" at bounding box center [546, 486] width 95 height 16
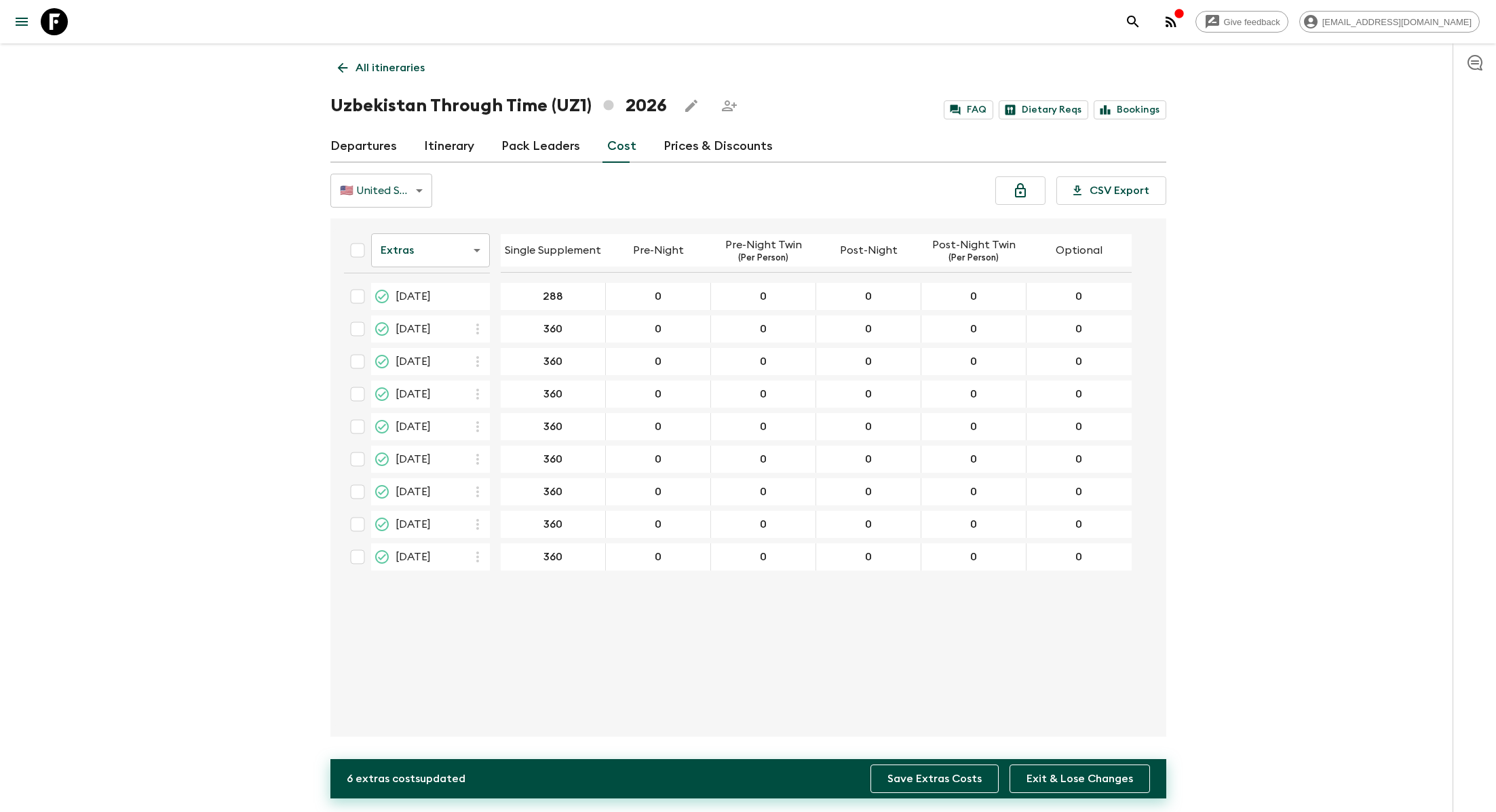
click at [944, 785] on button "Save Extras Costs" at bounding box center [935, 779] width 129 height 29
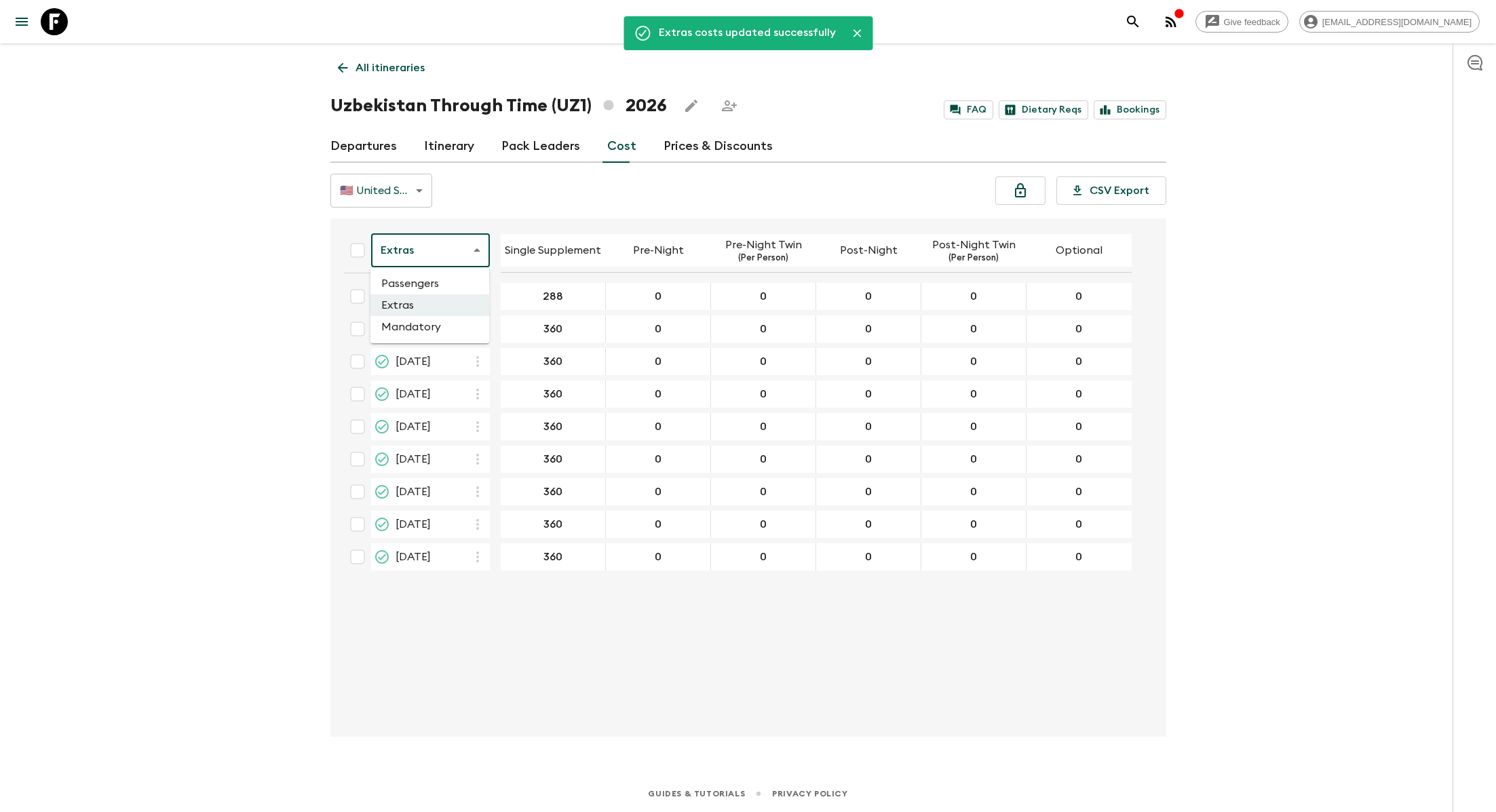
click at [448, 248] on body "Give feedback lauren.b@flashpack.com Extras costs updated successfully All itin…" at bounding box center [748, 406] width 1496 height 812
click at [459, 341] on ul "Passengers Extras Mandatory" at bounding box center [430, 305] width 119 height 76
click at [462, 337] on li "Mandatory" at bounding box center [430, 327] width 119 height 22
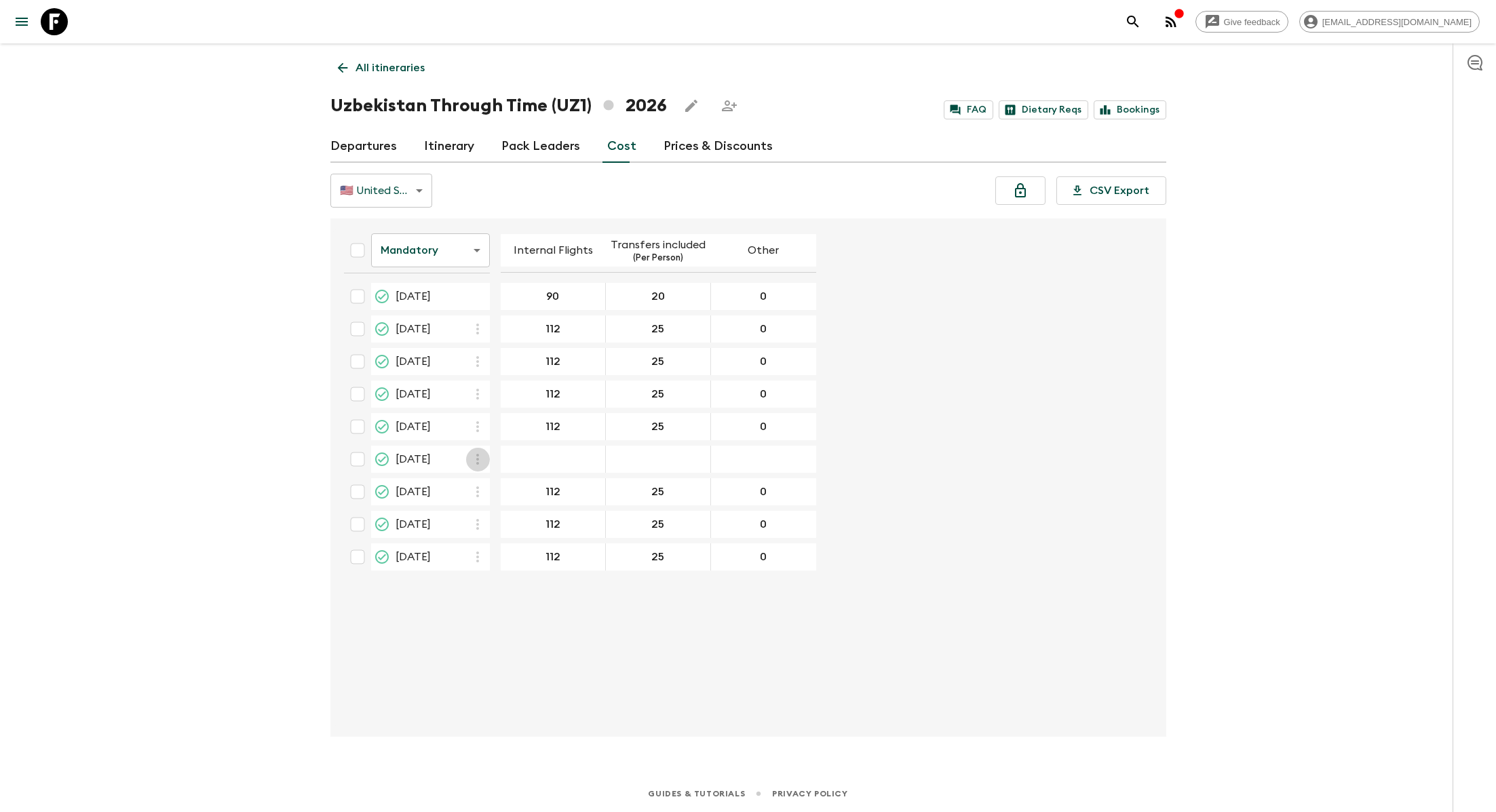
click at [480, 451] on icon "button" at bounding box center [478, 459] width 16 height 16
click at [494, 482] on li "Paste From Above" at bounding box center [534, 486] width 138 height 24
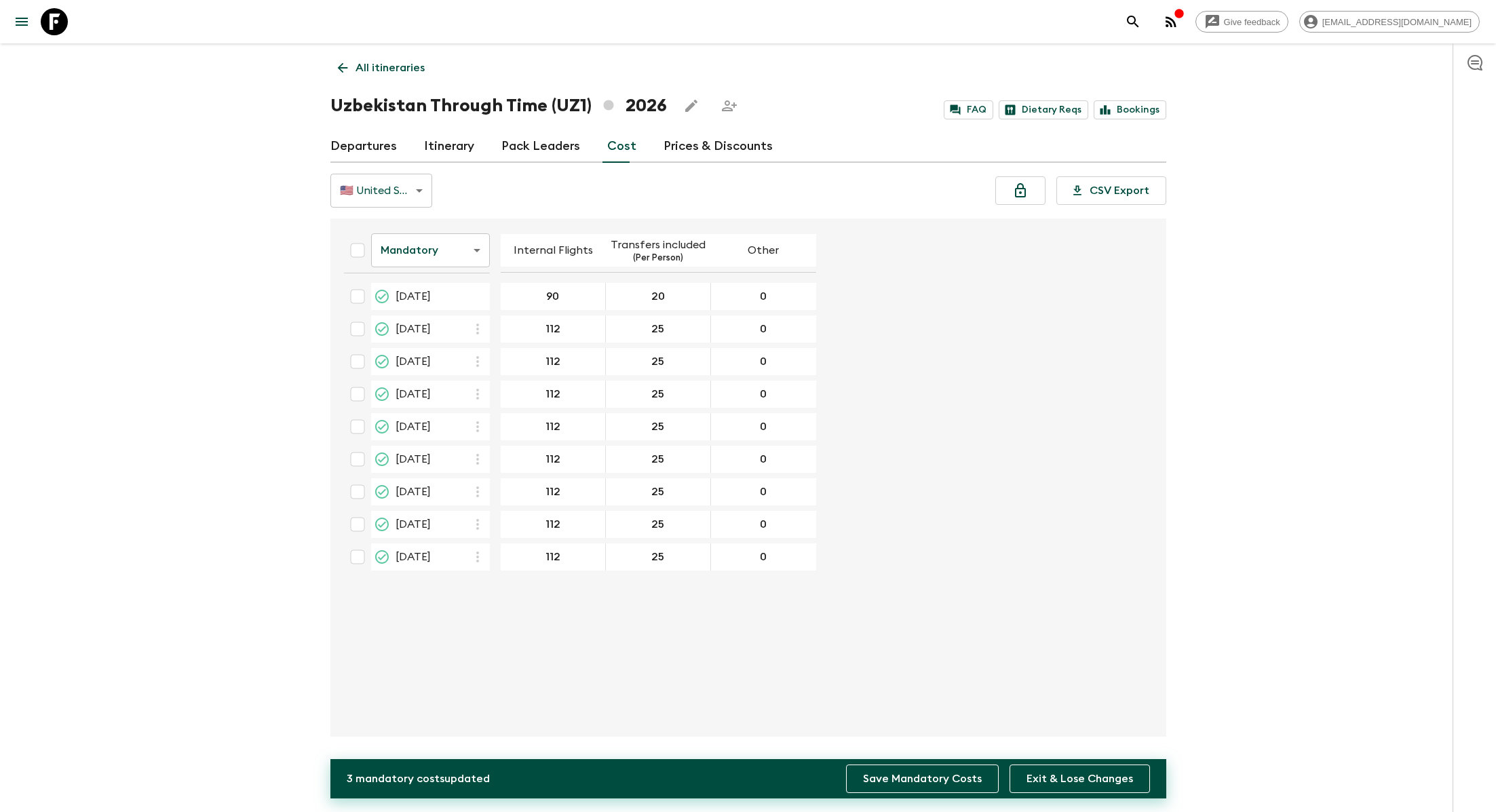
click at [942, 781] on button "Save Mandatory Costs" at bounding box center [922, 779] width 152 height 29
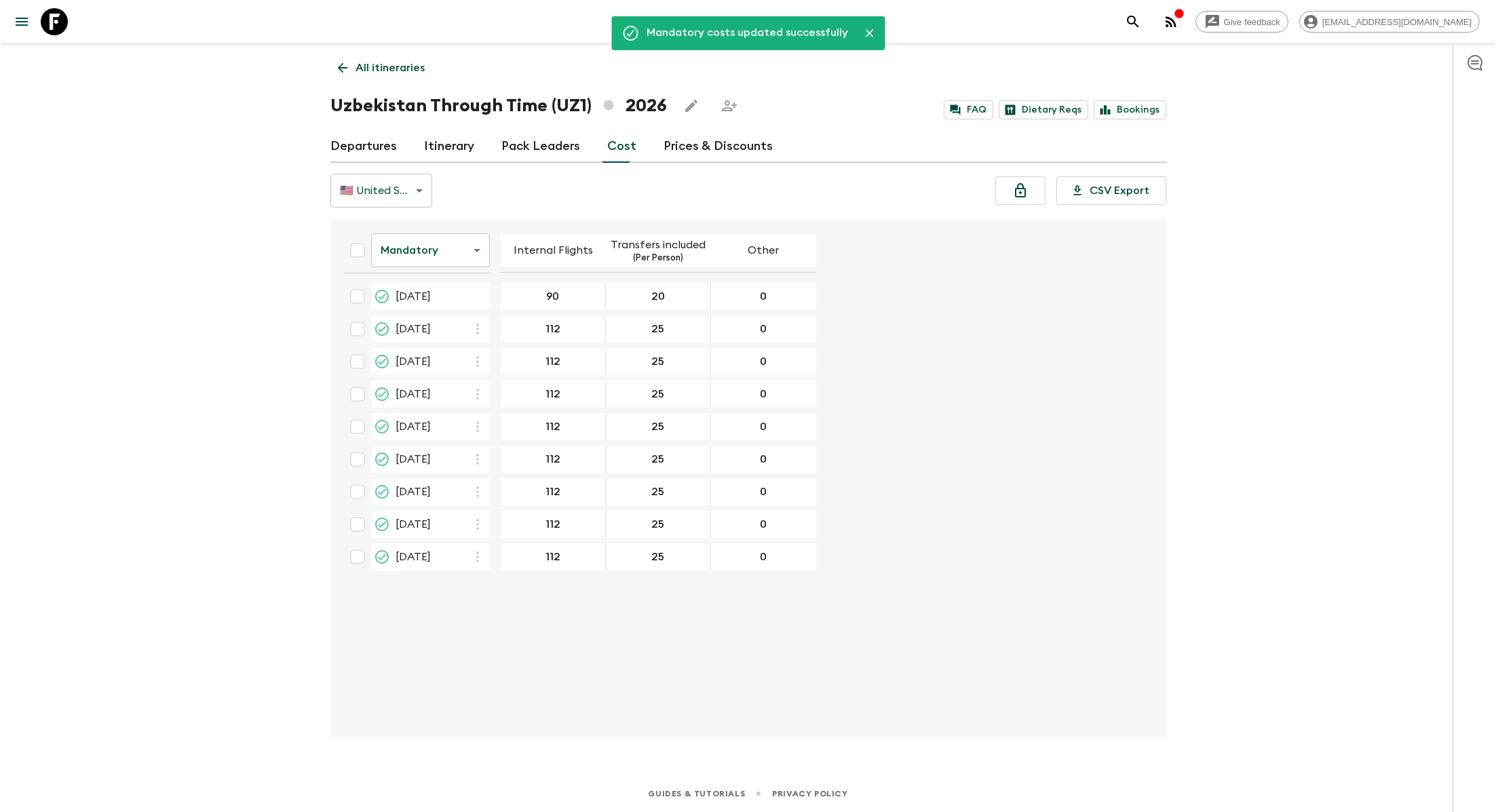
click at [385, 67] on p "All itineraries" at bounding box center [390, 68] width 69 height 16
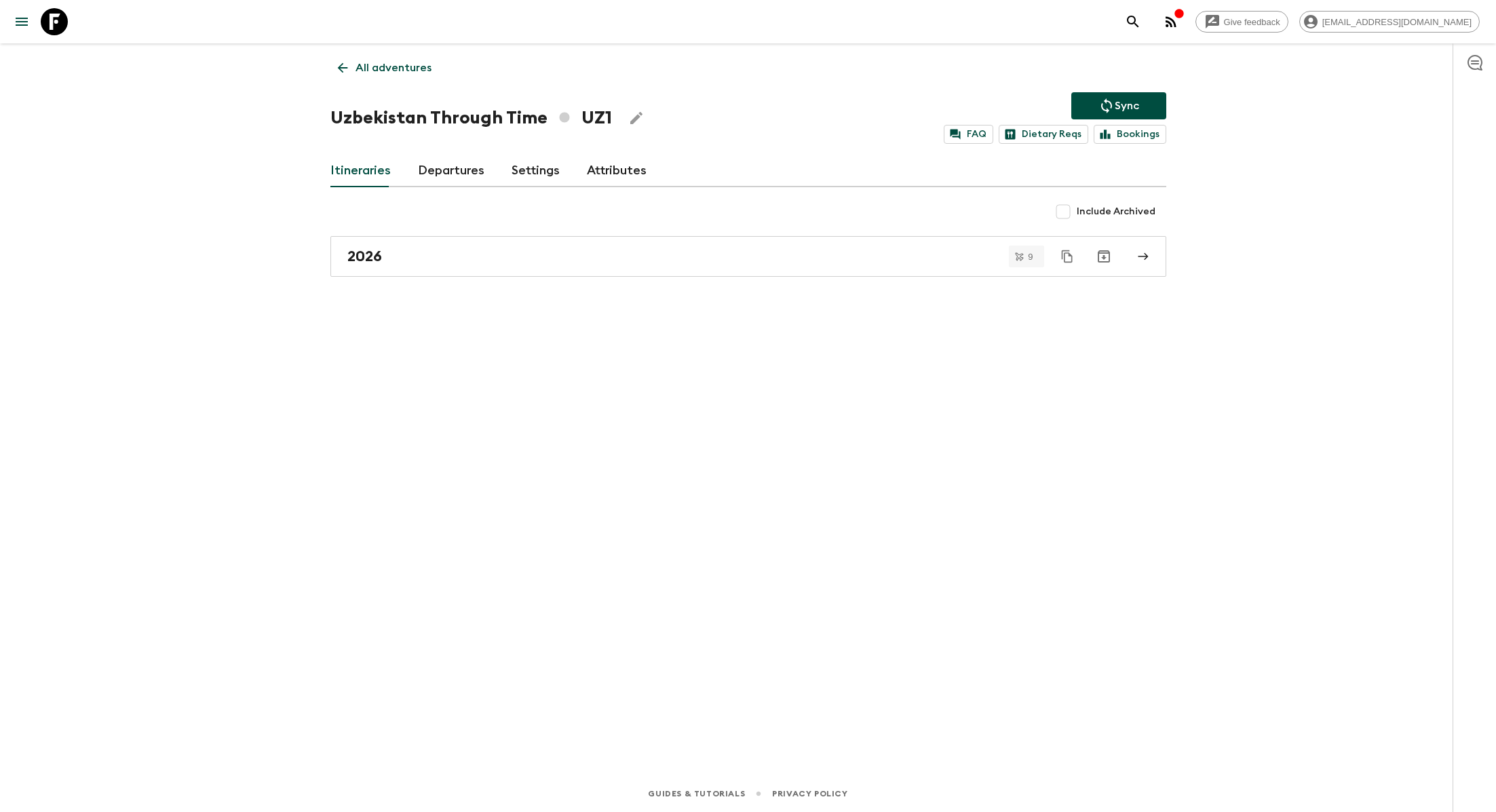
click at [385, 67] on p "All adventures" at bounding box center [394, 68] width 76 height 16
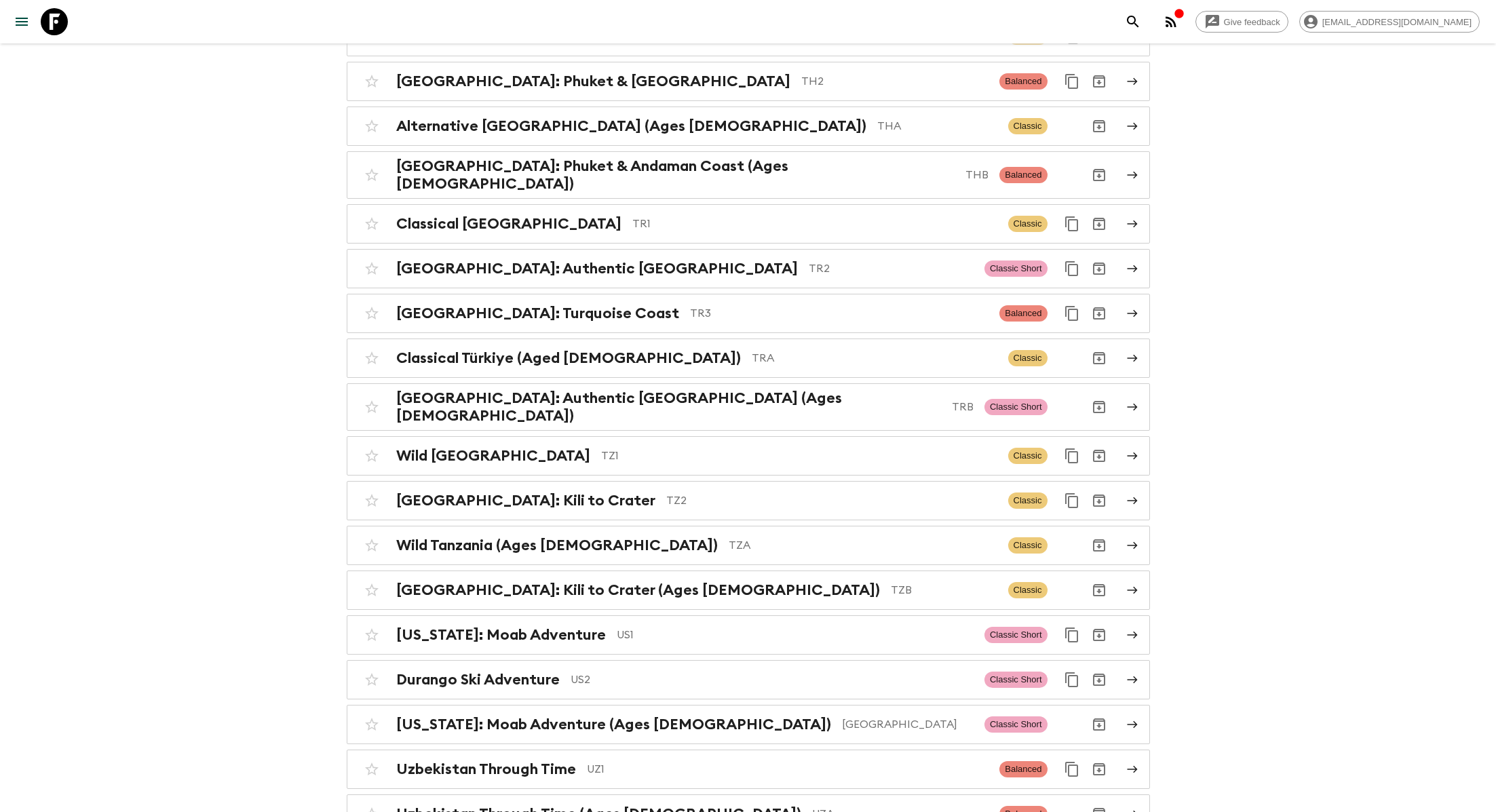
scroll to position [5838, 0]
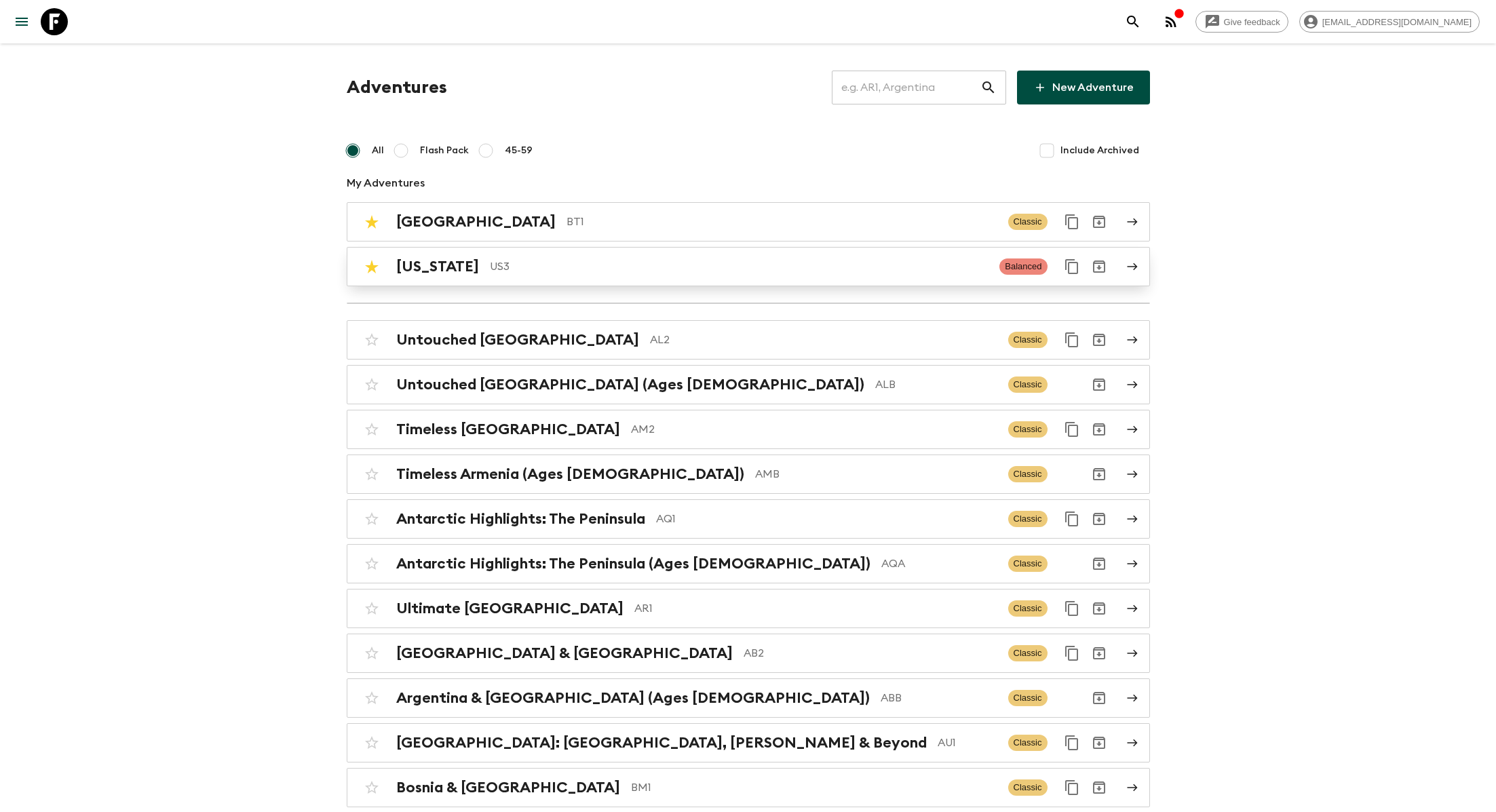
click at [452, 263] on div "Hawaii US3" at bounding box center [693, 267] width 593 height 18
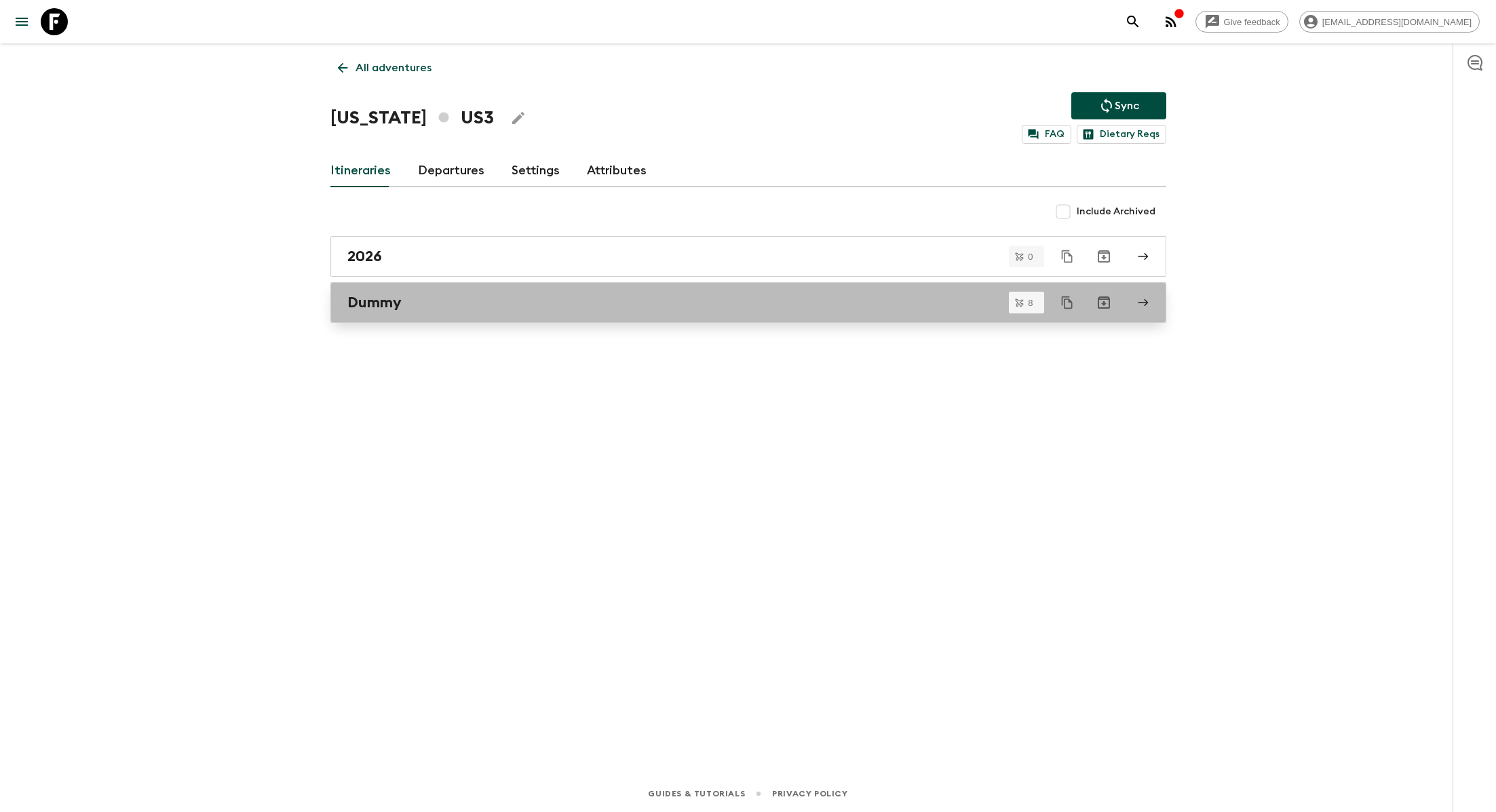
click at [444, 300] on div "Dummy" at bounding box center [735, 303] width 776 height 18
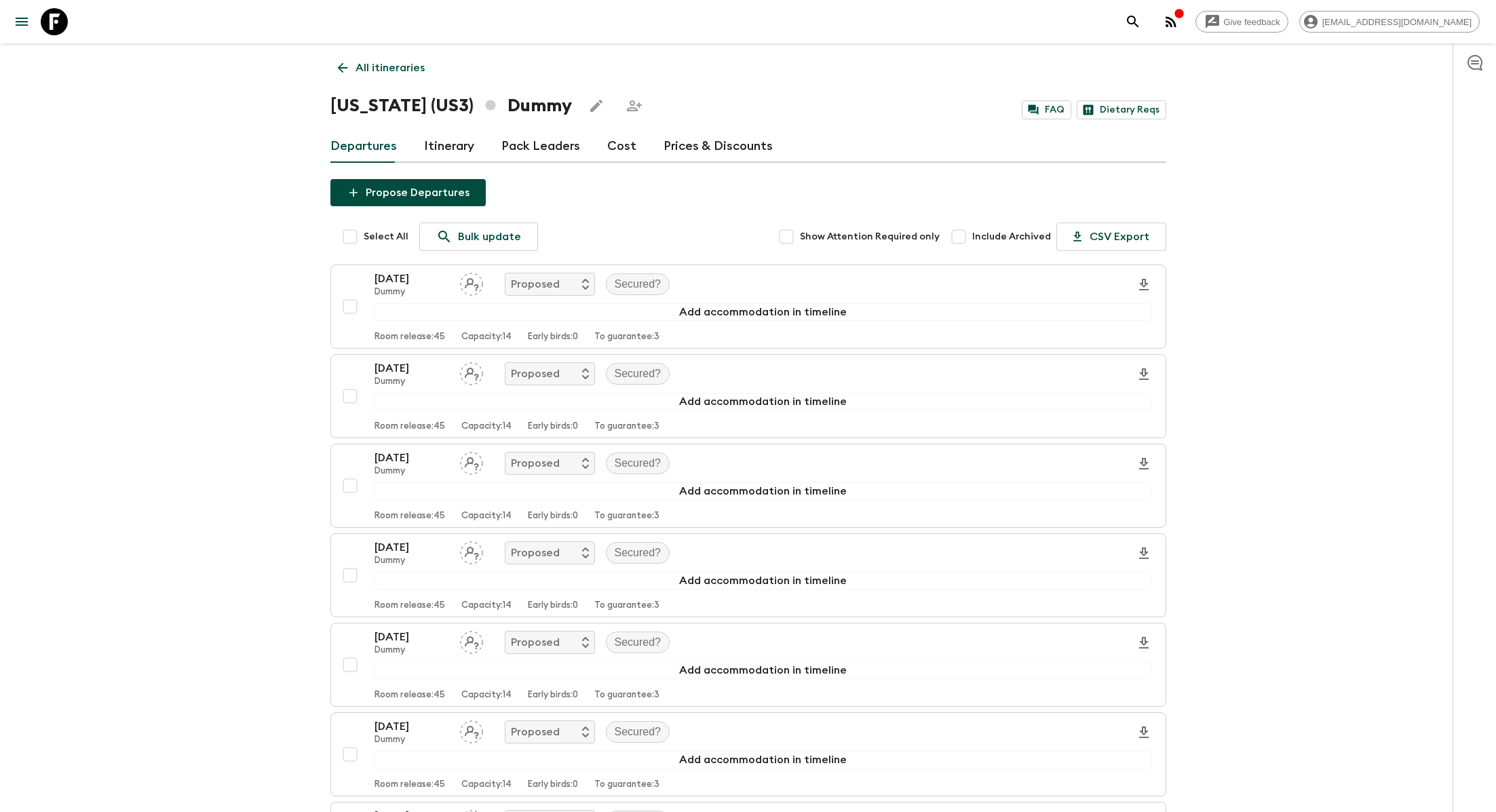
click at [348, 239] on input "Select All" at bounding box center [350, 237] width 27 height 27
checkbox input "true"
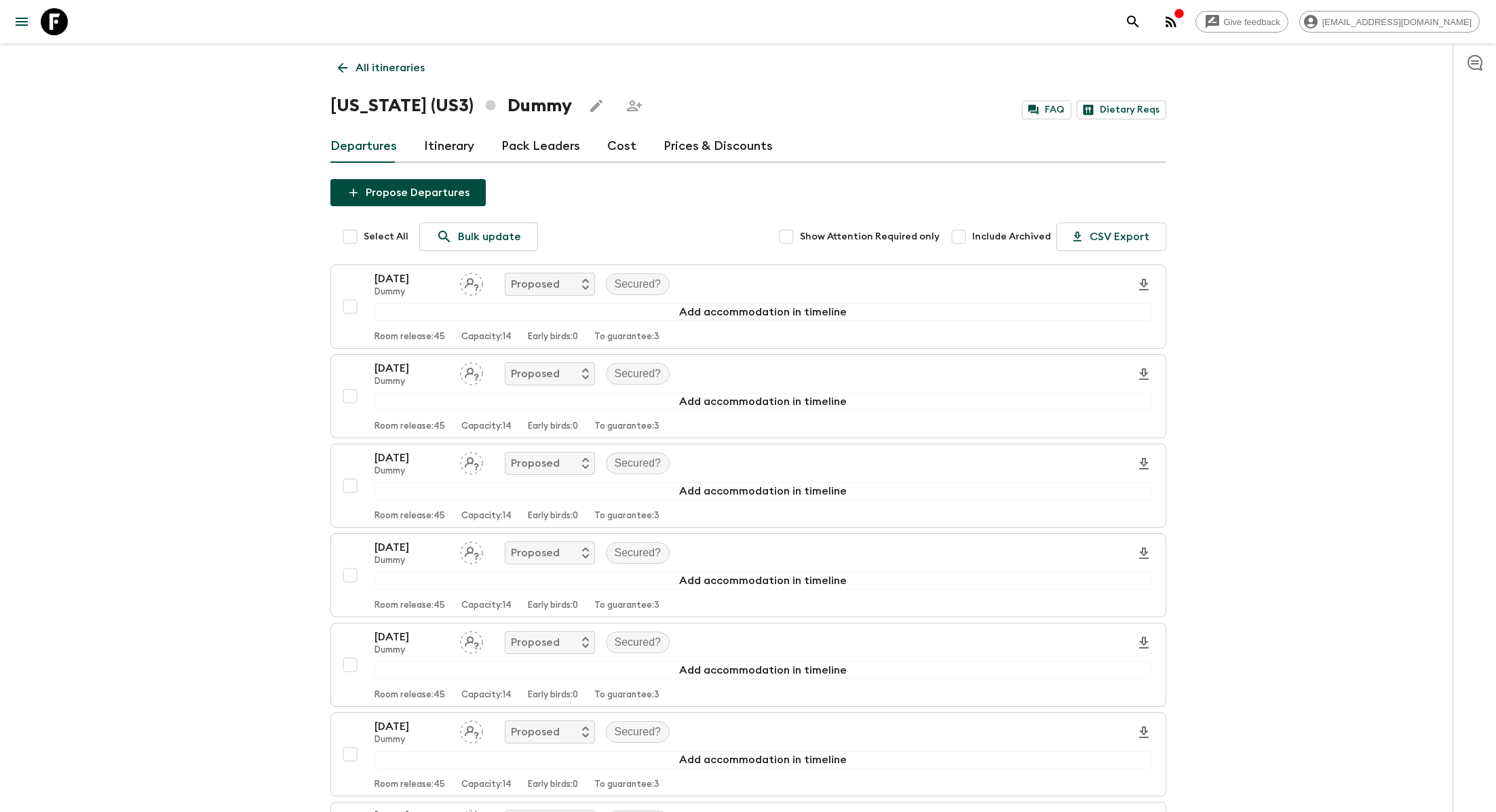
checkbox input "true"
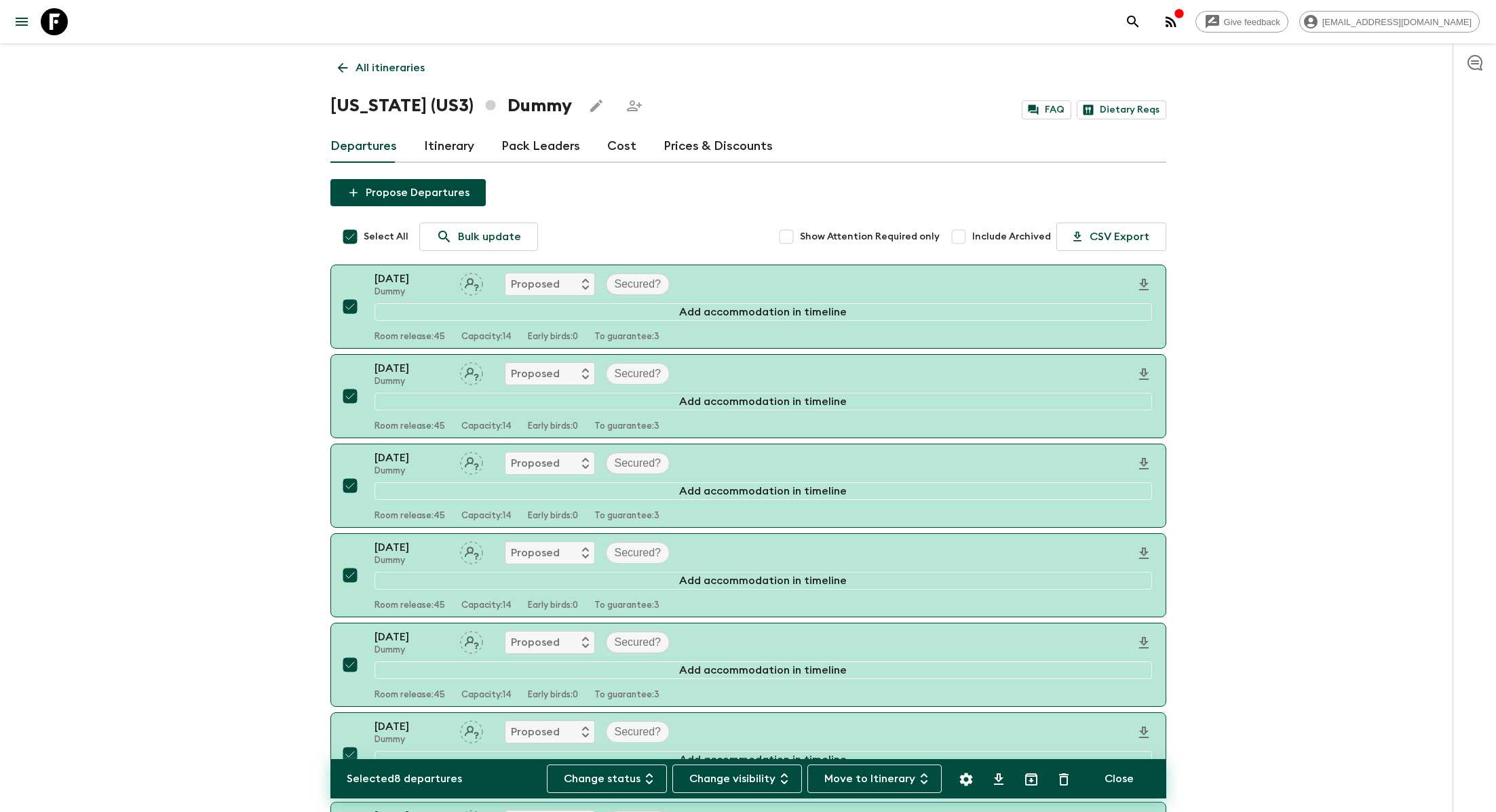
click at [348, 239] on input "Select All" at bounding box center [350, 237] width 27 height 27
checkbox input "false"
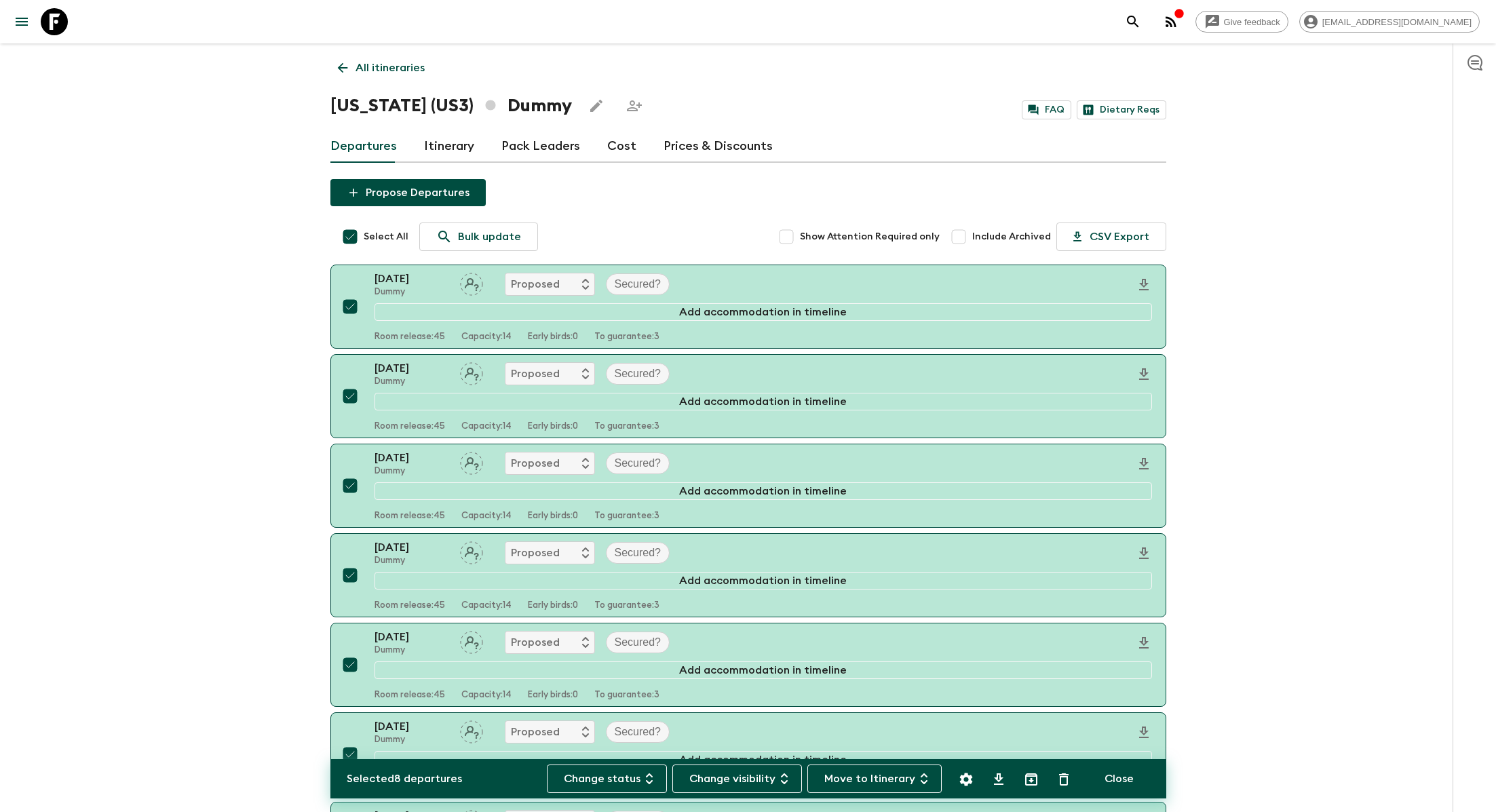
checkbox input "false"
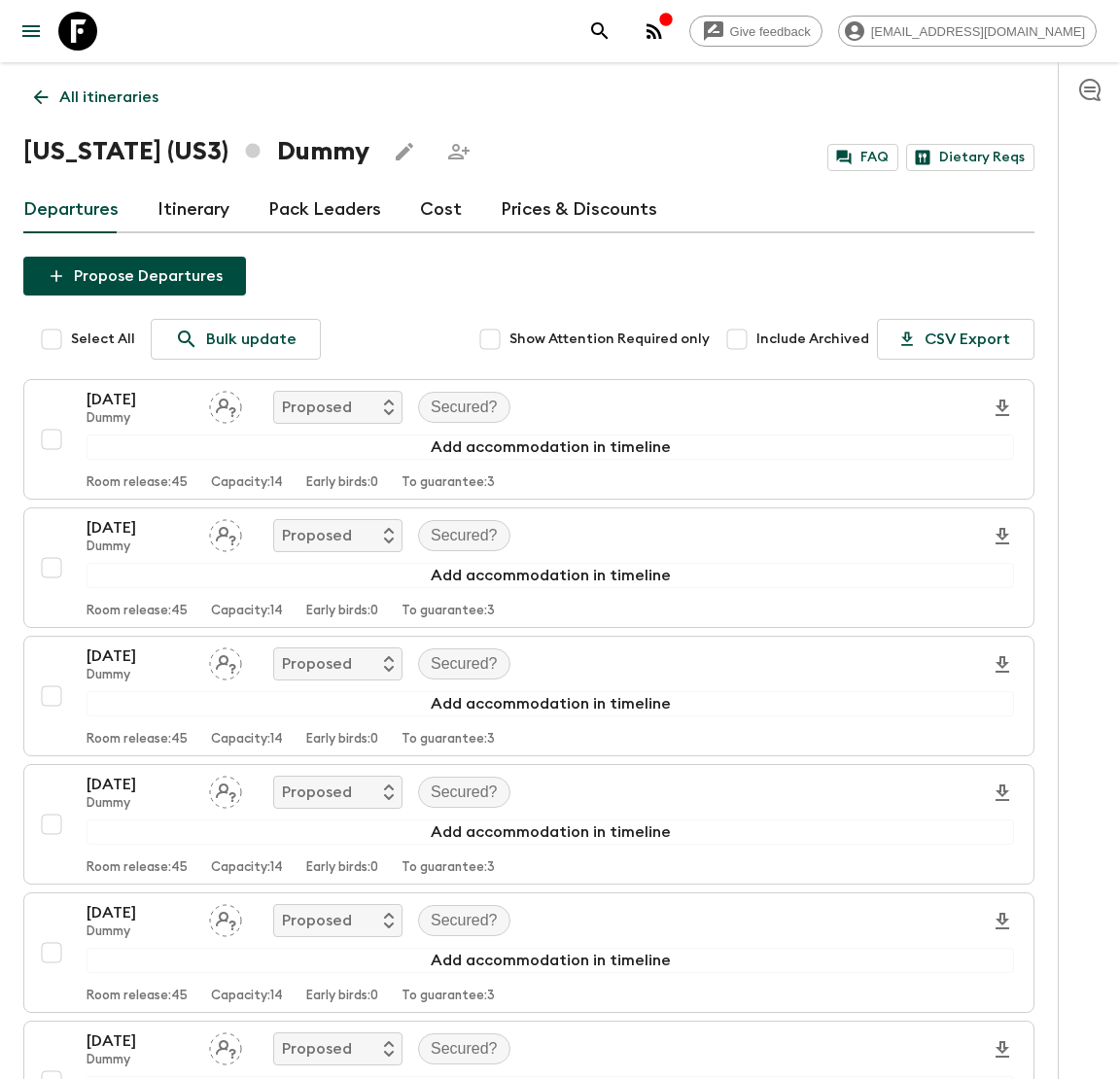
click at [195, 211] on link "Itinerary" at bounding box center [194, 211] width 72 height 47
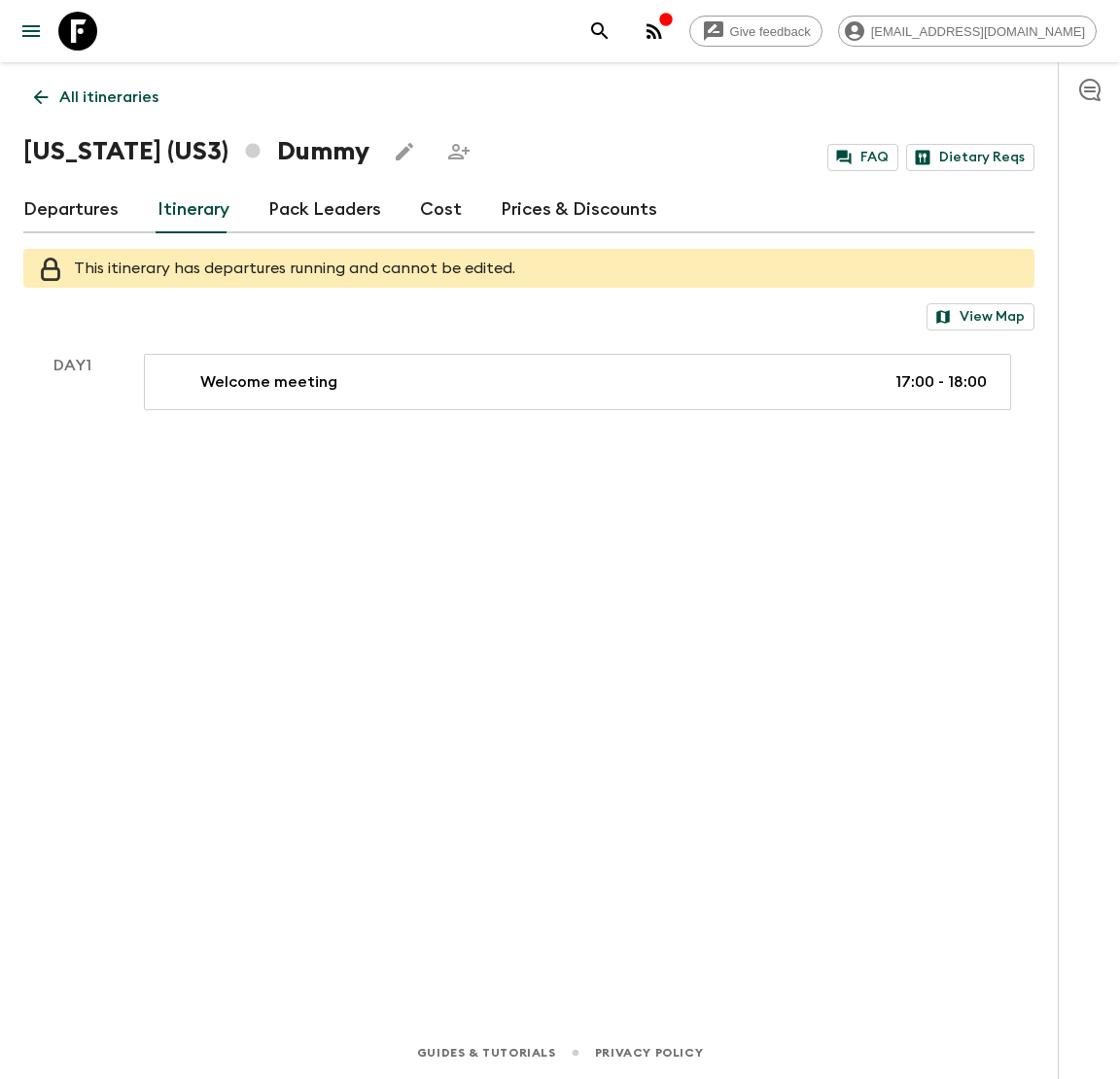
click at [98, 91] on p "All itineraries" at bounding box center [109, 97] width 99 height 23
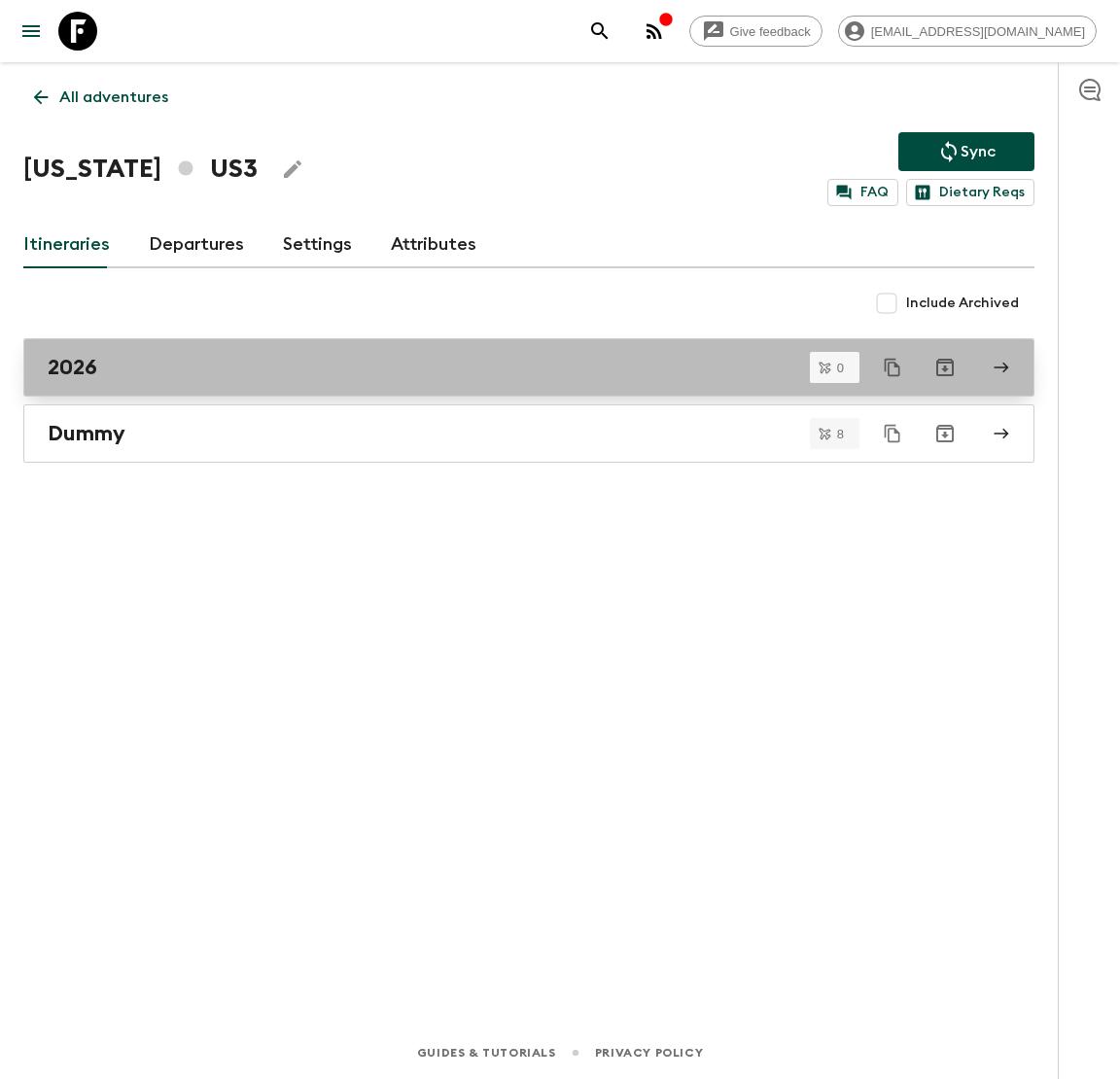
click at [188, 391] on link "2026" at bounding box center [528, 367] width 1011 height 58
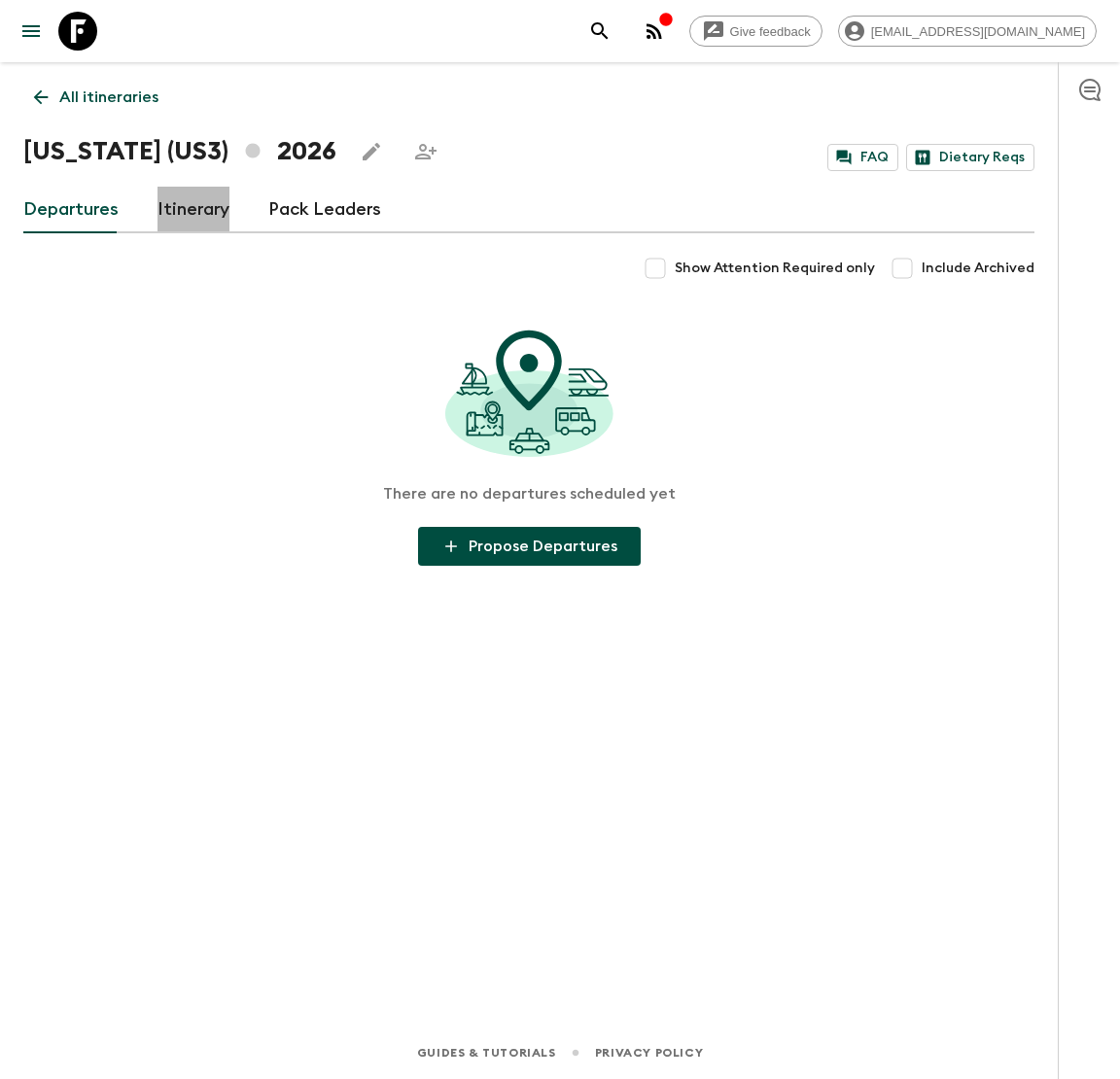
click at [192, 204] on link "Itinerary" at bounding box center [194, 211] width 72 height 47
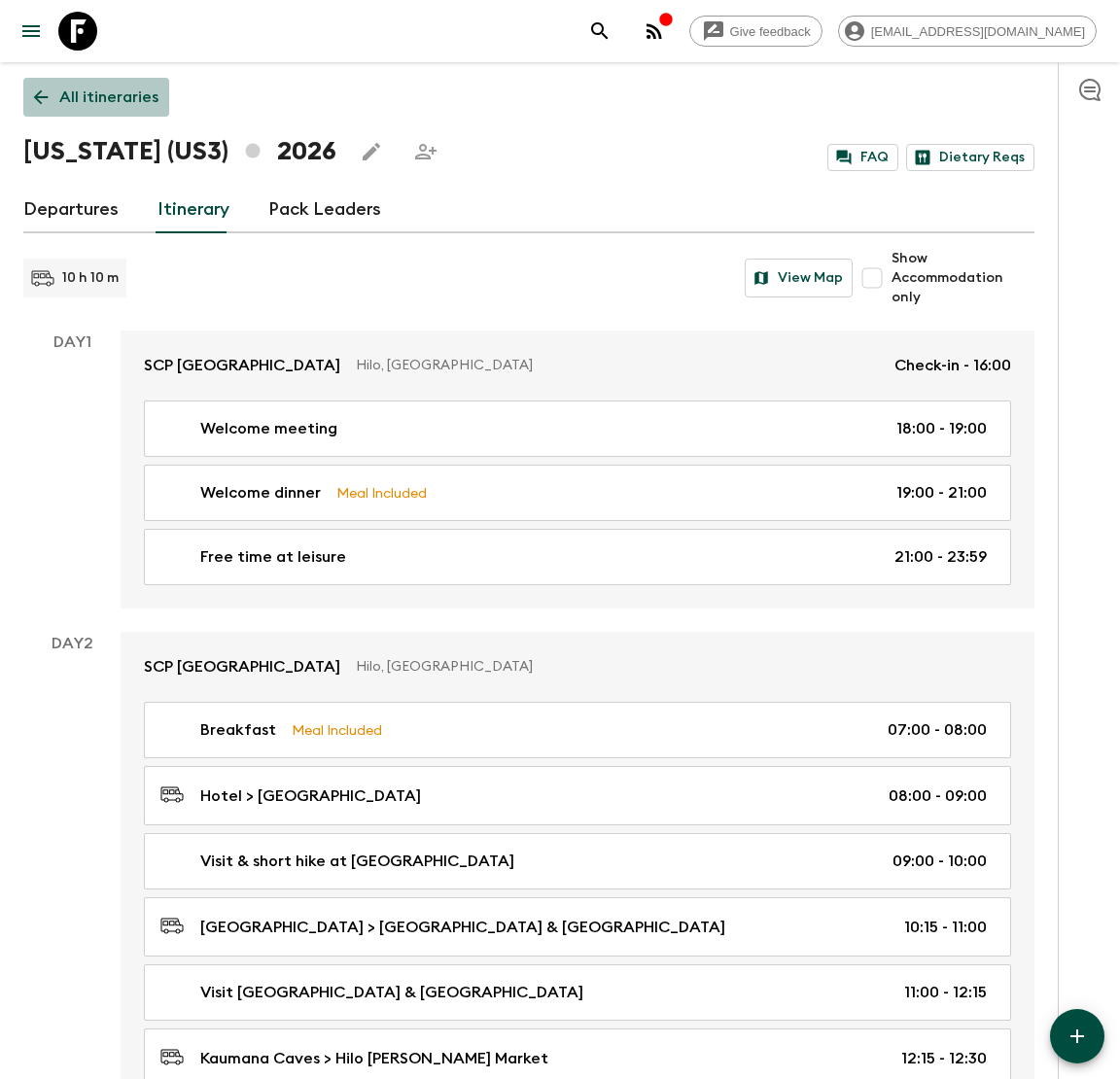
click at [55, 106] on link "All itineraries" at bounding box center [97, 97] width 146 height 39
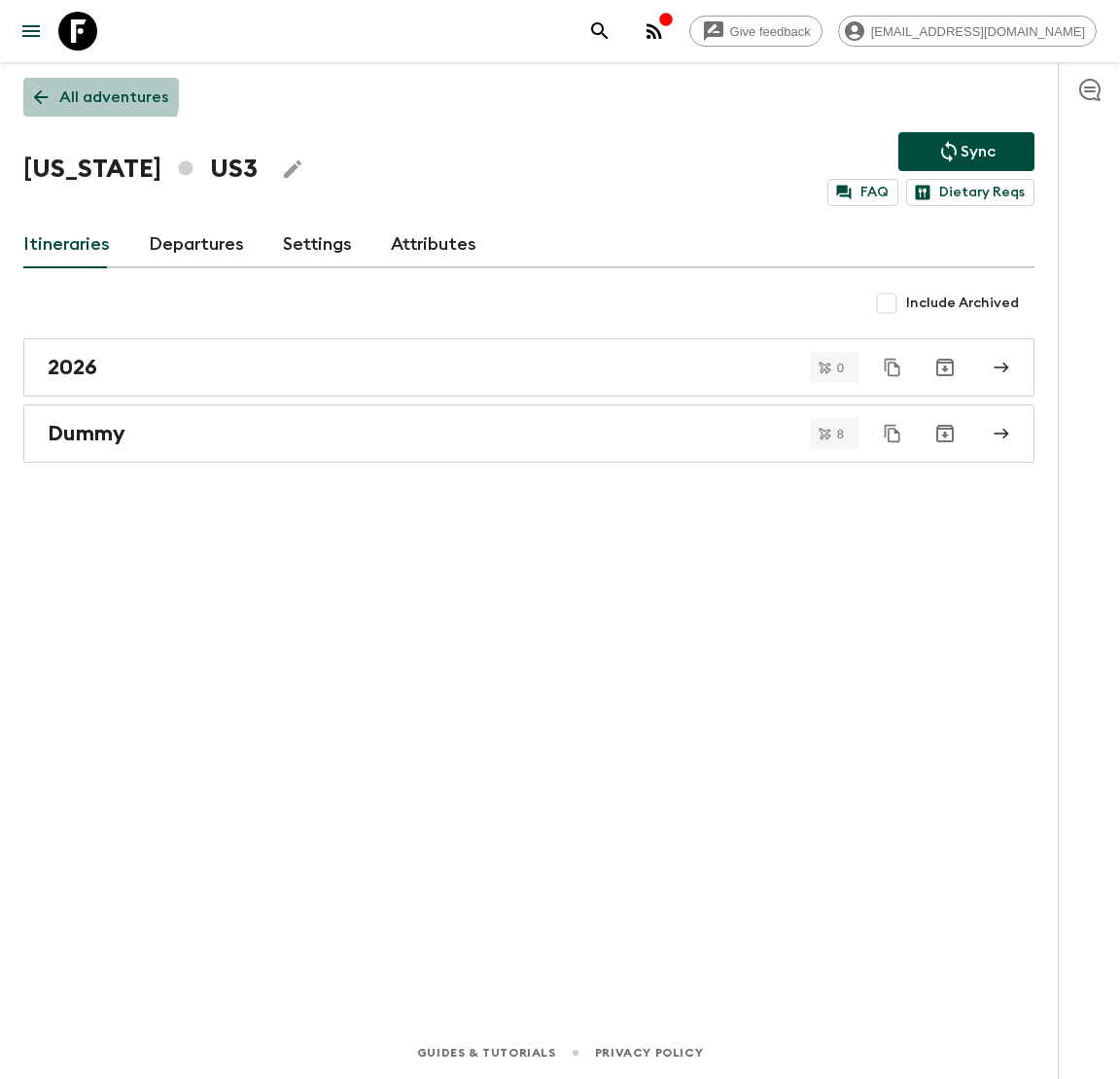
click at [92, 95] on p "All adventures" at bounding box center [114, 97] width 109 height 23
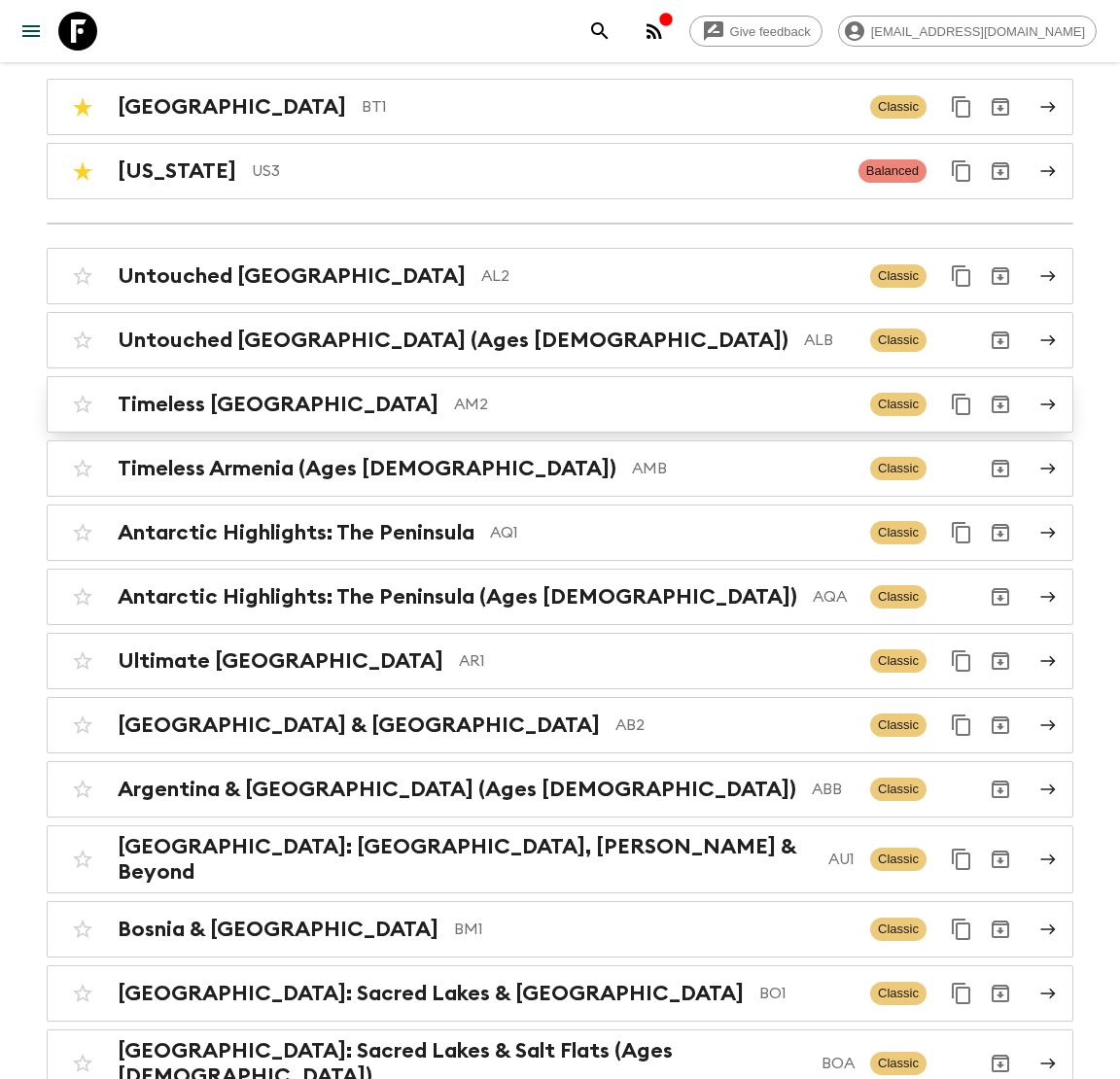
scroll to position [216, 0]
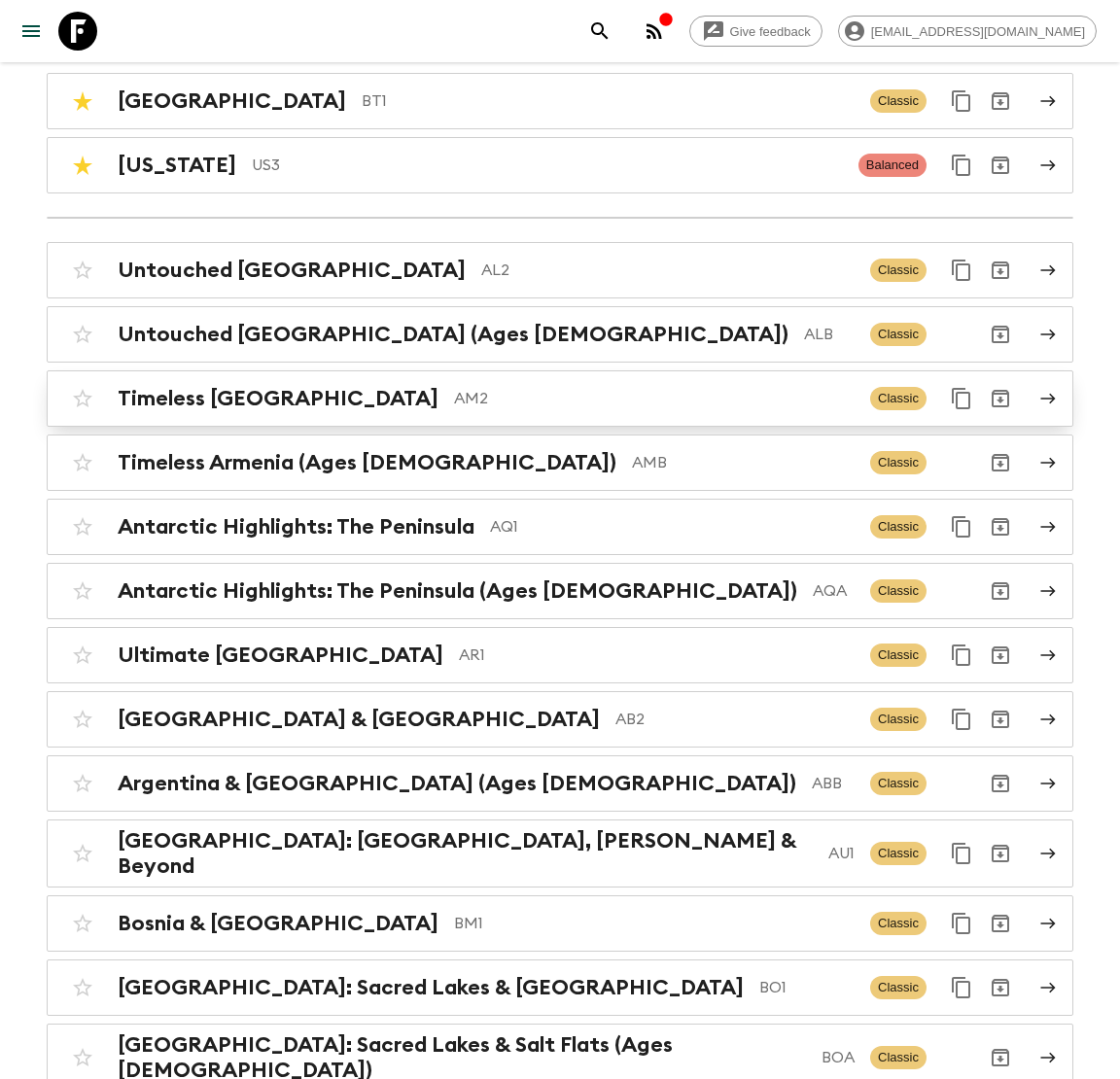
click at [261, 406] on h2 "Timeless [GEOGRAPHIC_DATA]" at bounding box center [278, 399] width 321 height 25
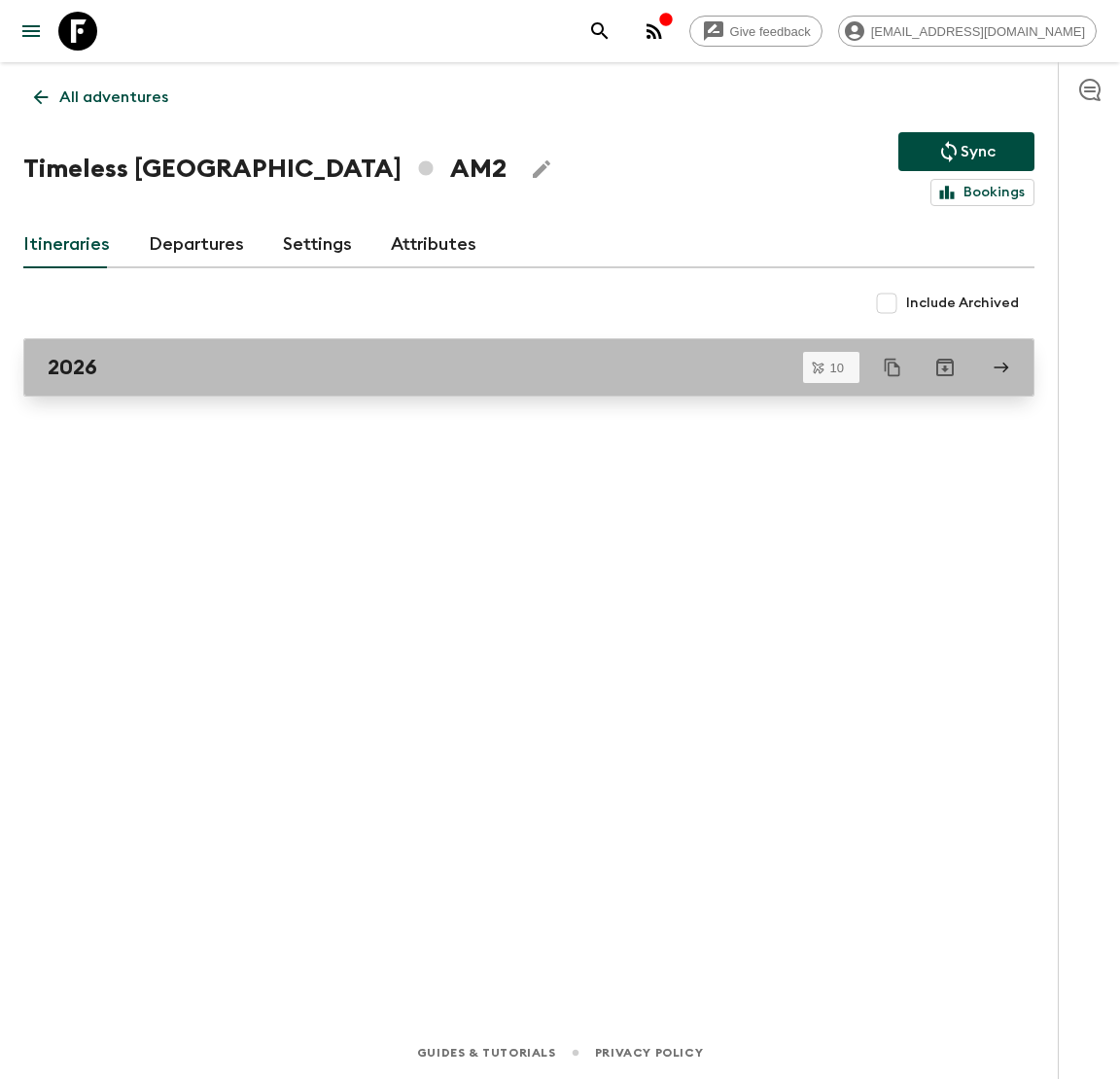
click at [174, 355] on div "2026" at bounding box center [511, 367] width 926 height 25
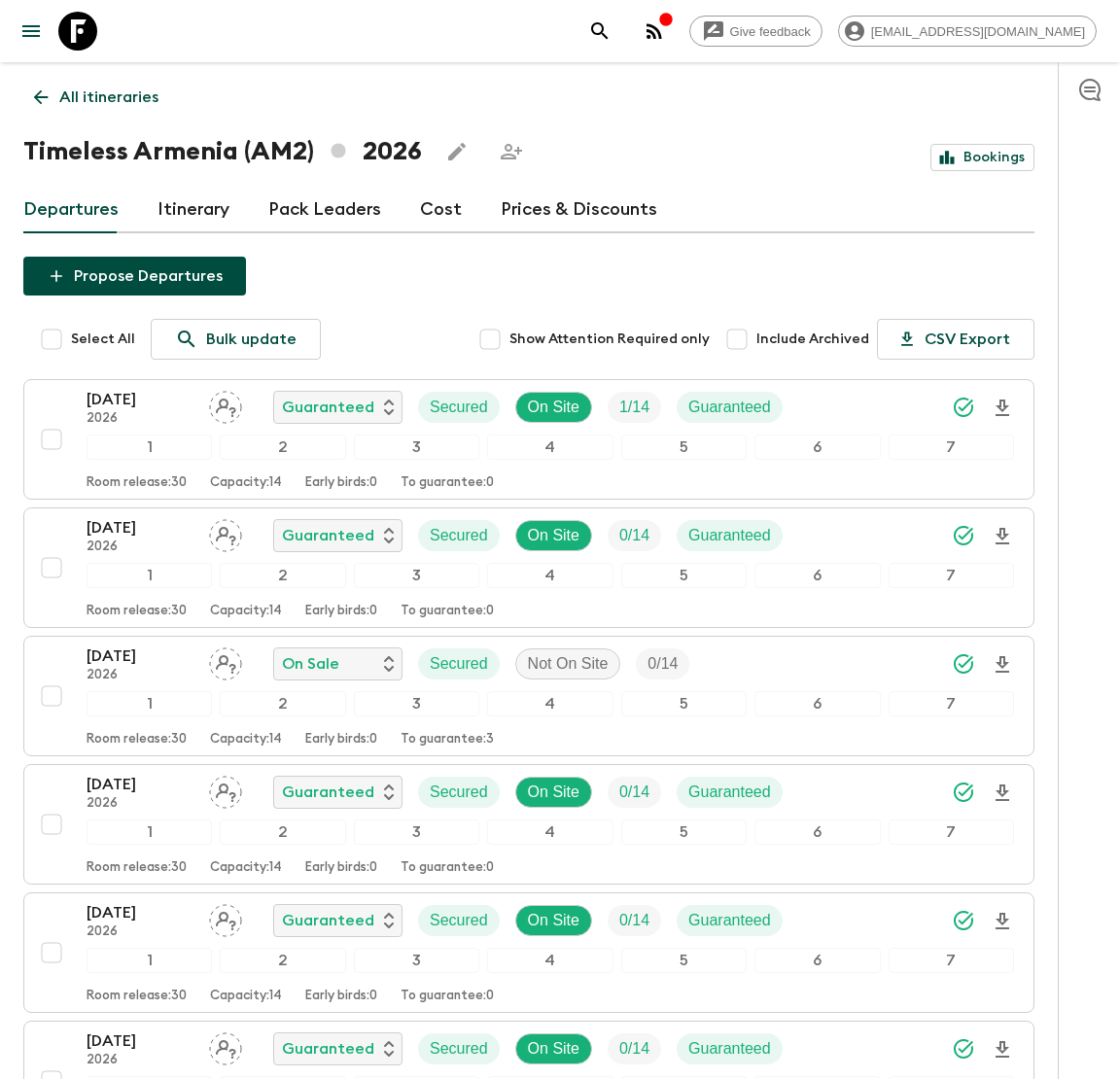
click at [197, 205] on link "Itinerary" at bounding box center [194, 211] width 72 height 47
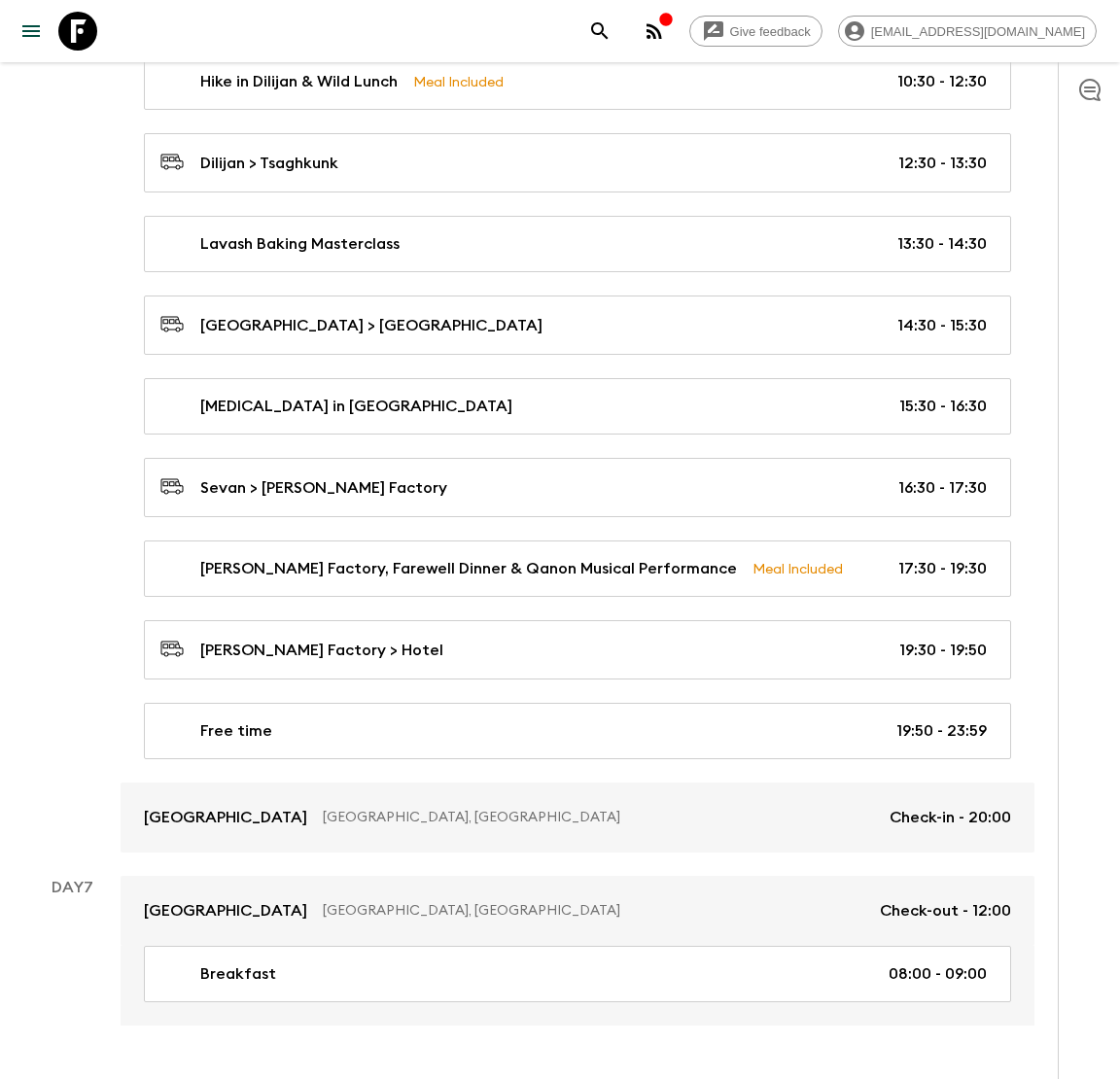
scroll to position [4267, 0]
